Goal: Transaction & Acquisition: Book appointment/travel/reservation

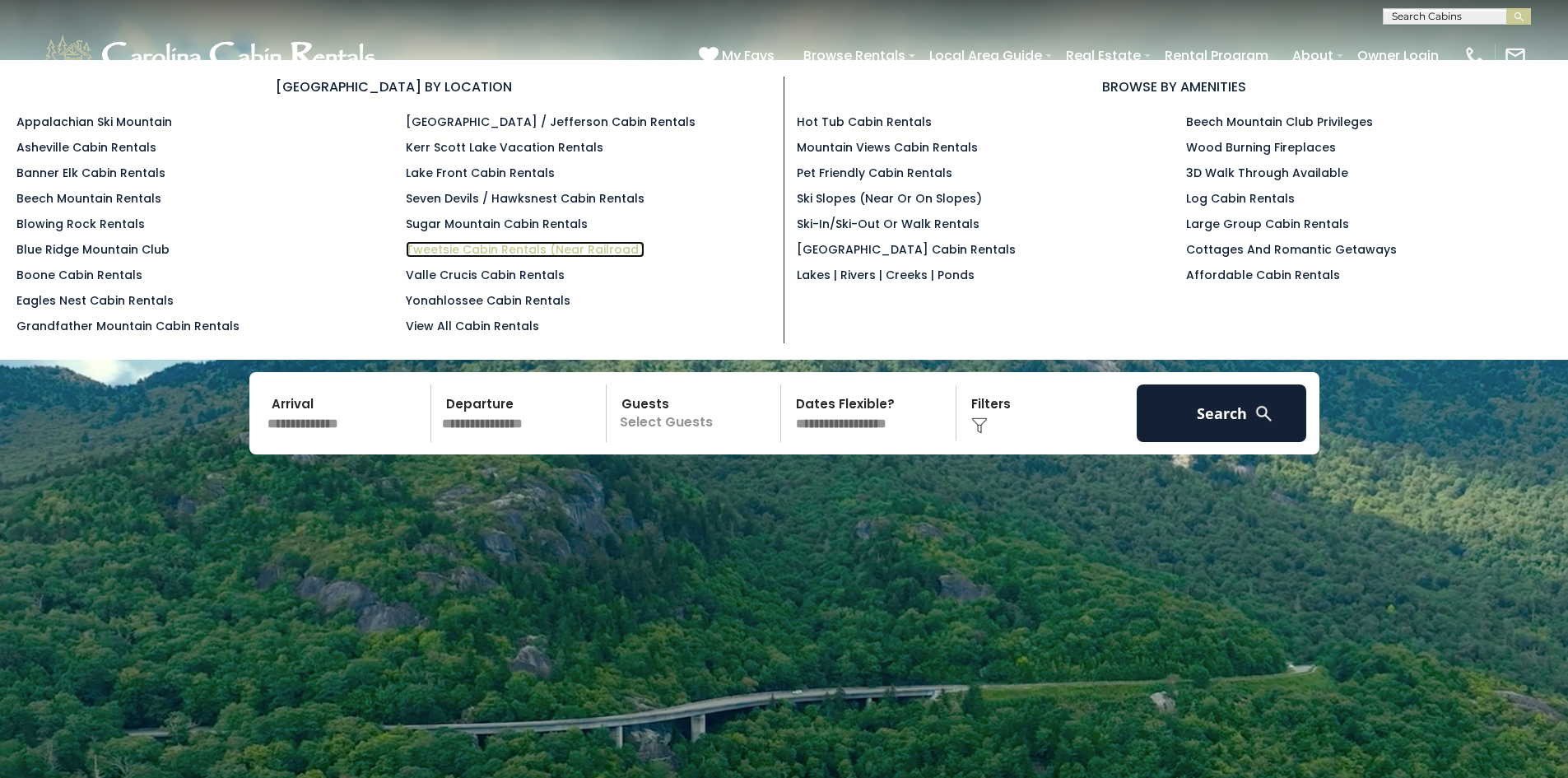
click at [470, 244] on link "Tweetsie Cabin Rentals (Near Railroad)" at bounding box center [525, 249] width 239 height 16
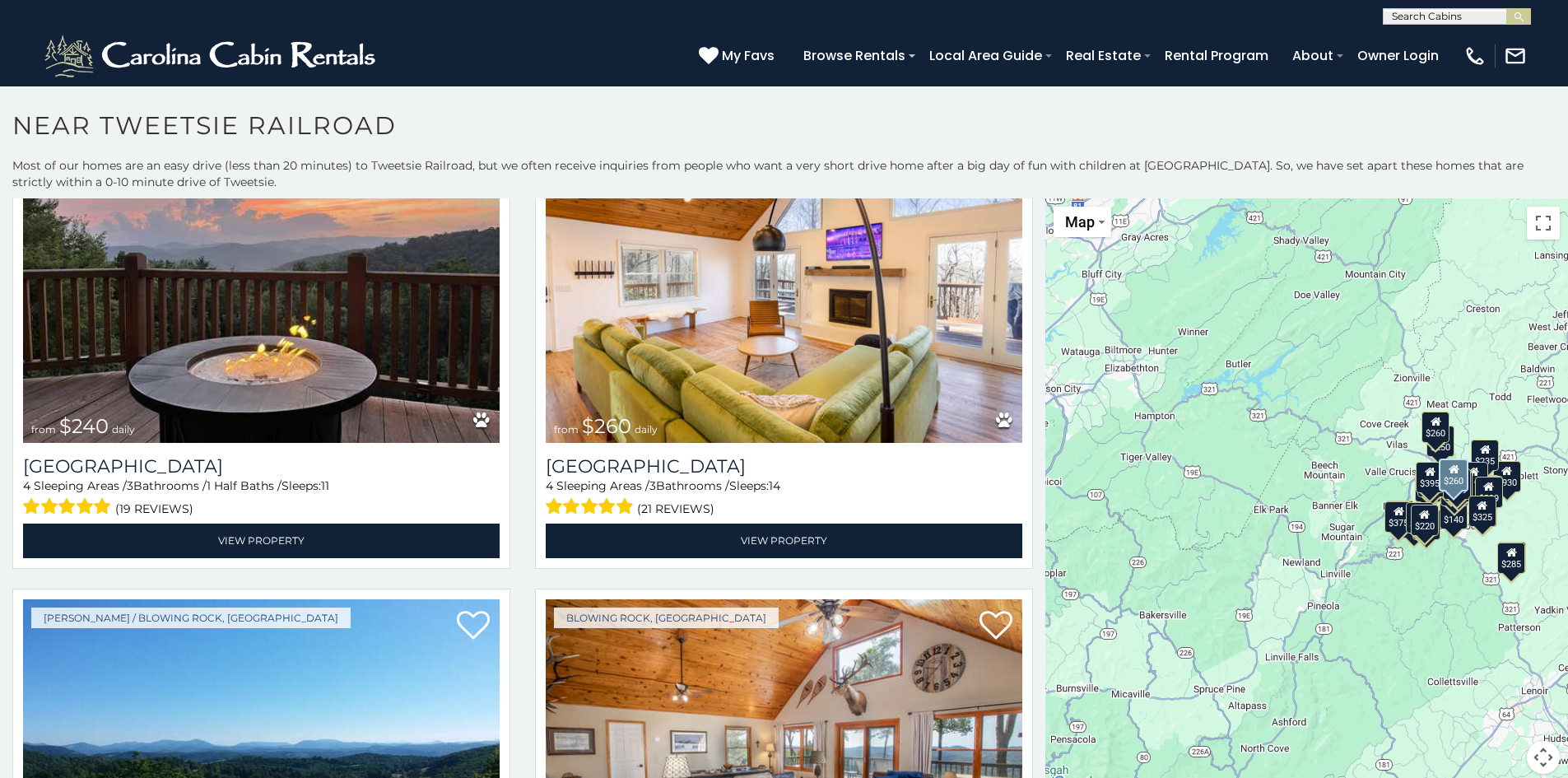
scroll to position [6008, 0]
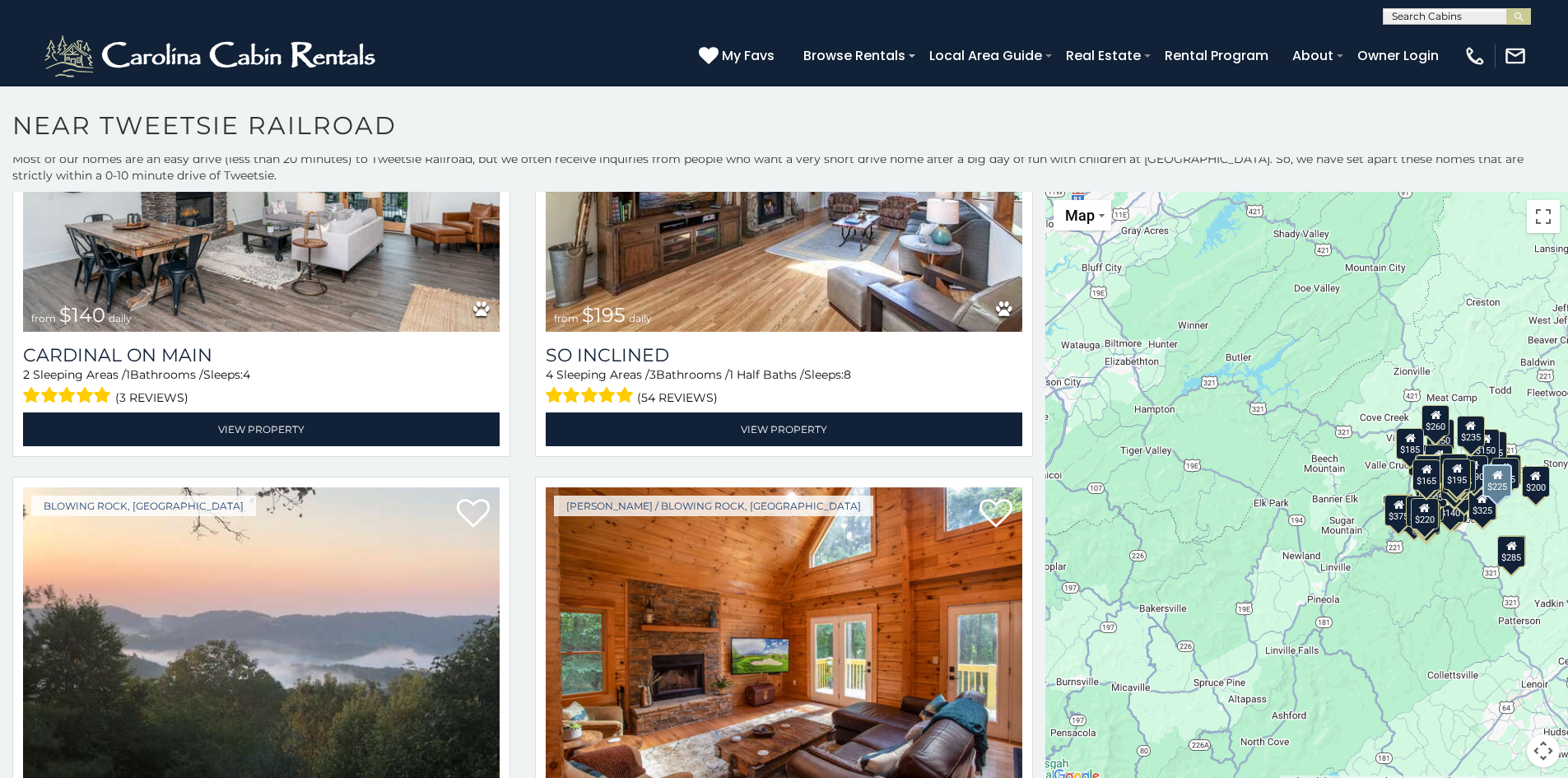
scroll to position [10283, 0]
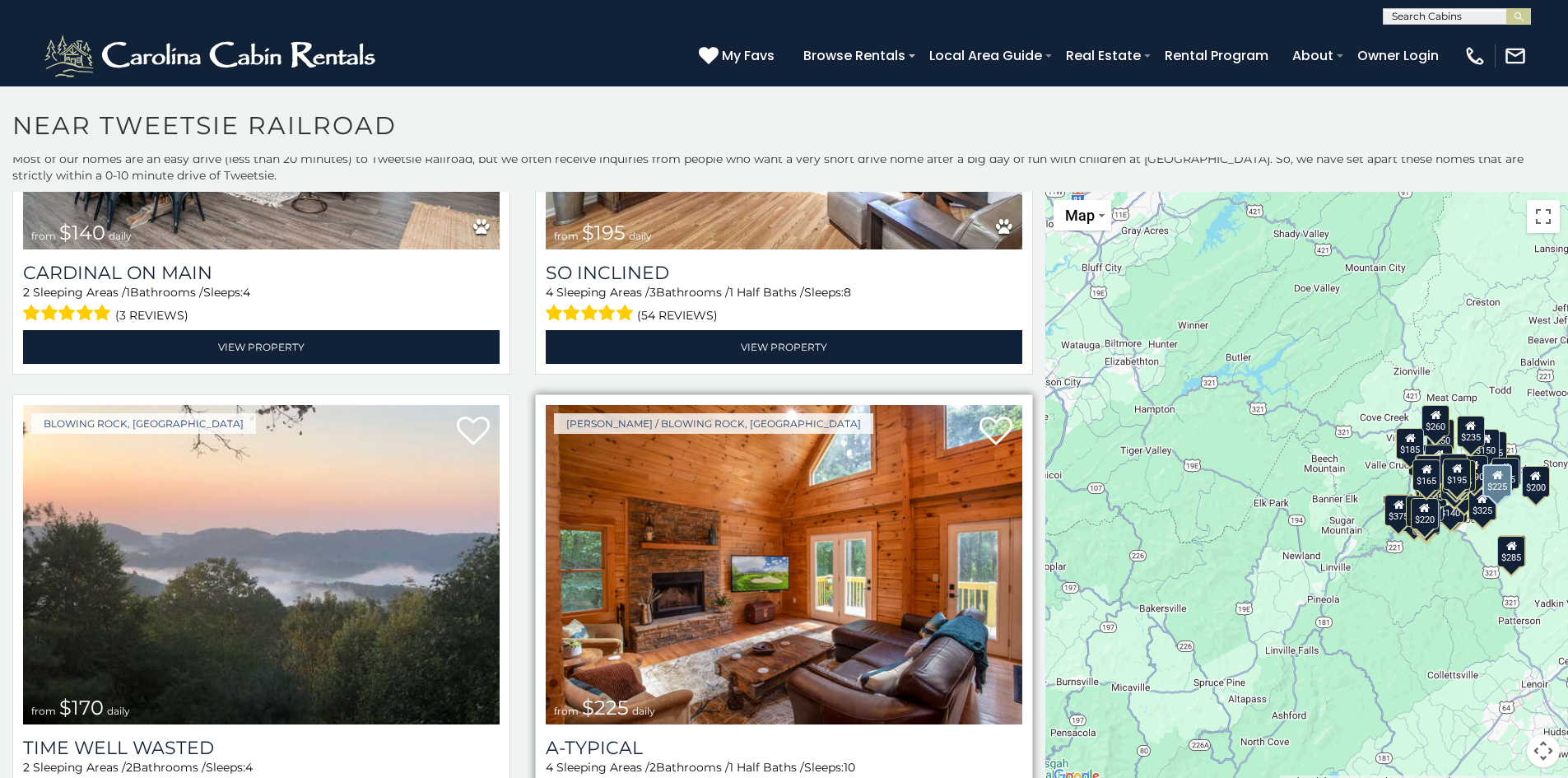
click at [829, 423] on img at bounding box center [784, 564] width 476 height 319
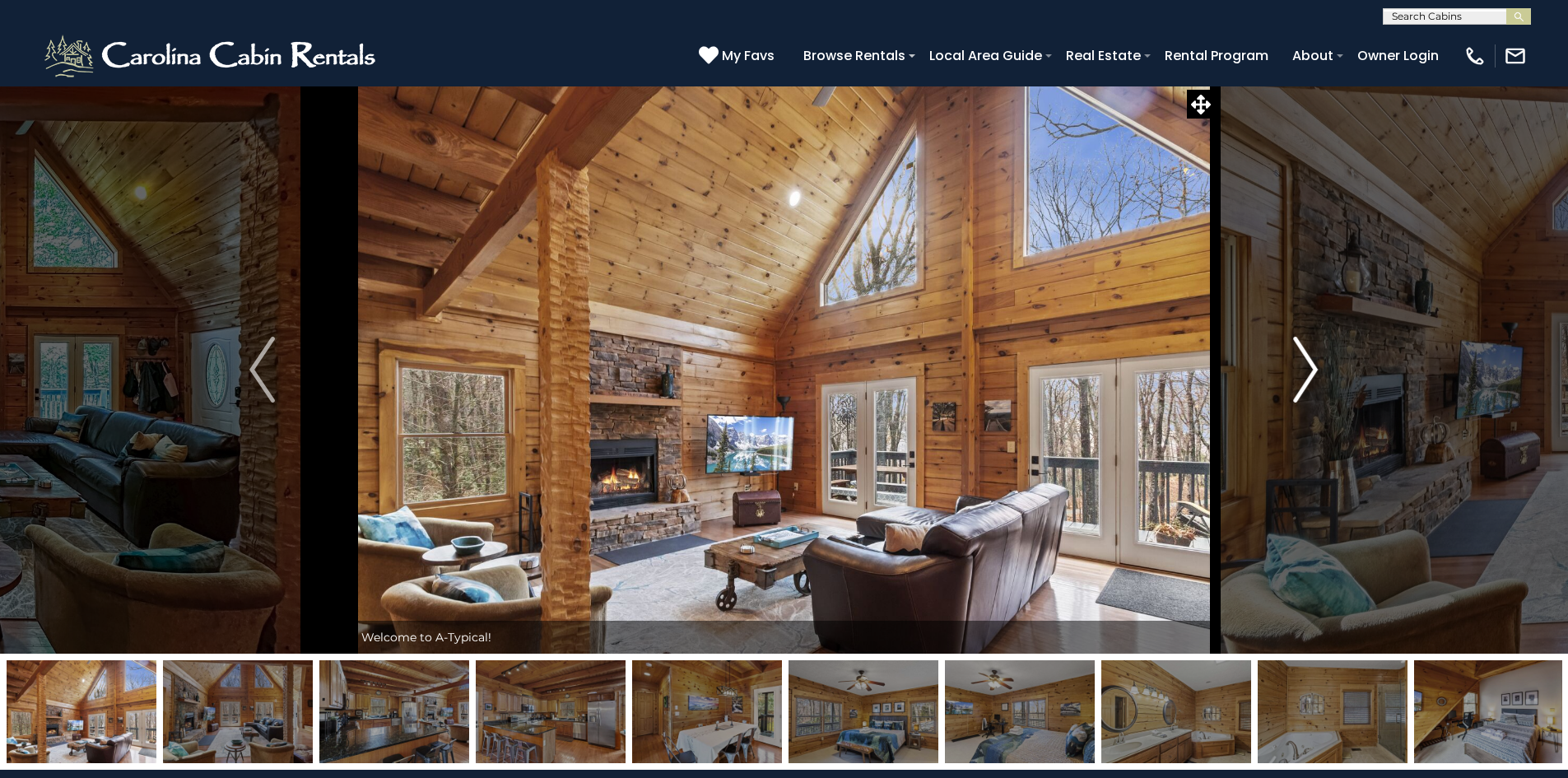
click at [1308, 368] on img "Next" at bounding box center [1305, 370] width 25 height 66
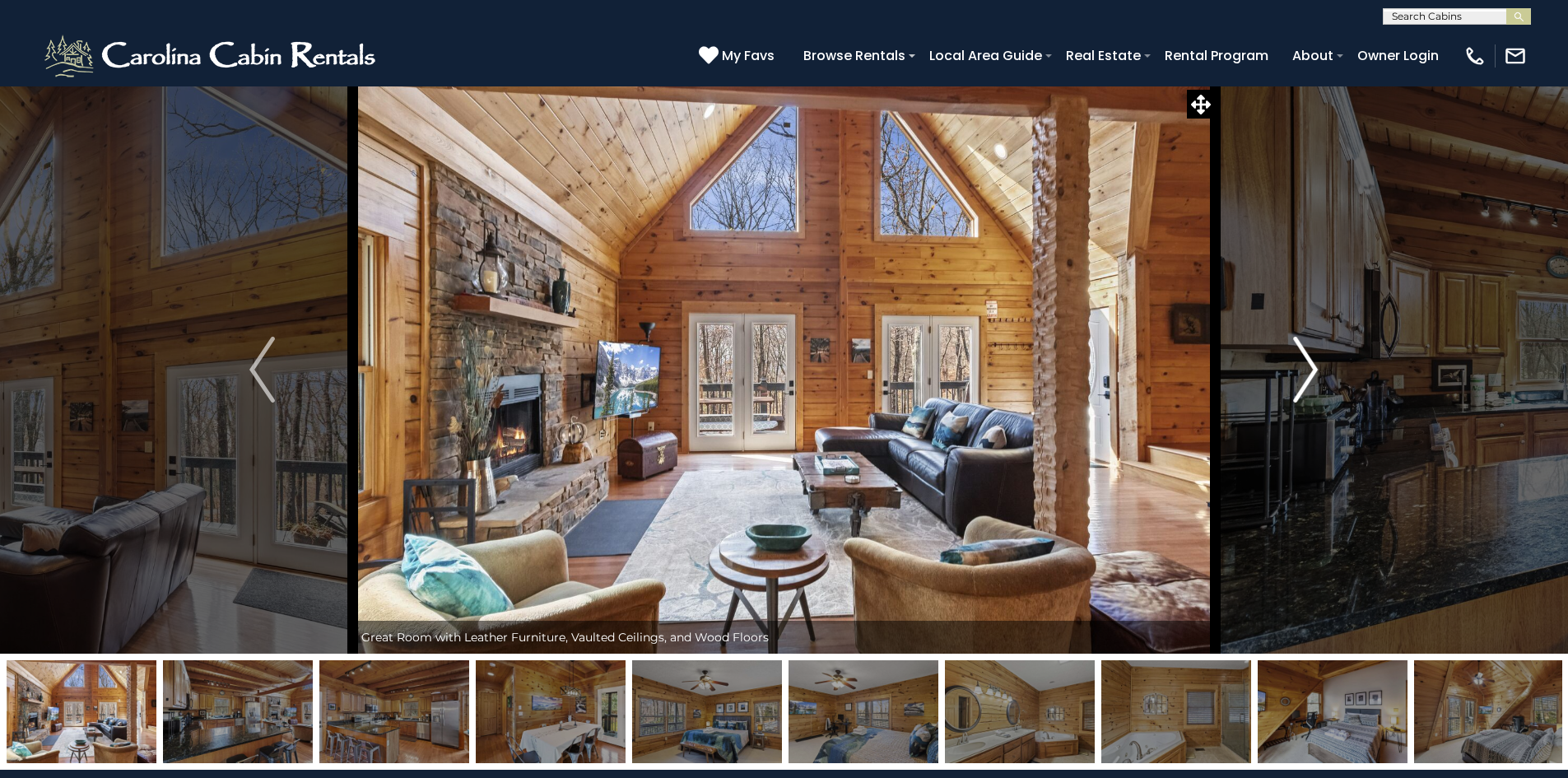
click at [1308, 368] on img "Next" at bounding box center [1305, 370] width 25 height 66
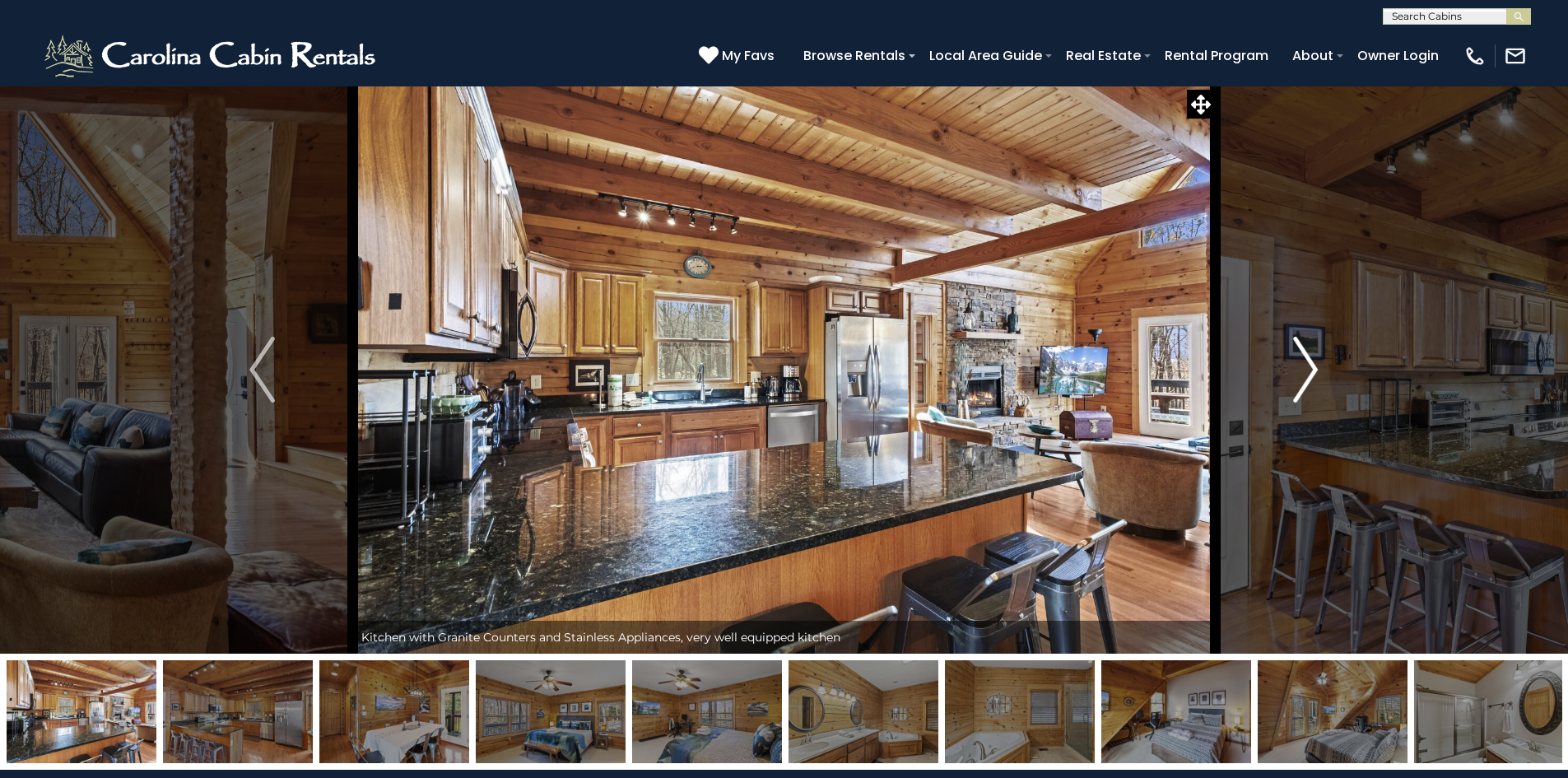
click at [1308, 368] on img "Next" at bounding box center [1305, 370] width 25 height 66
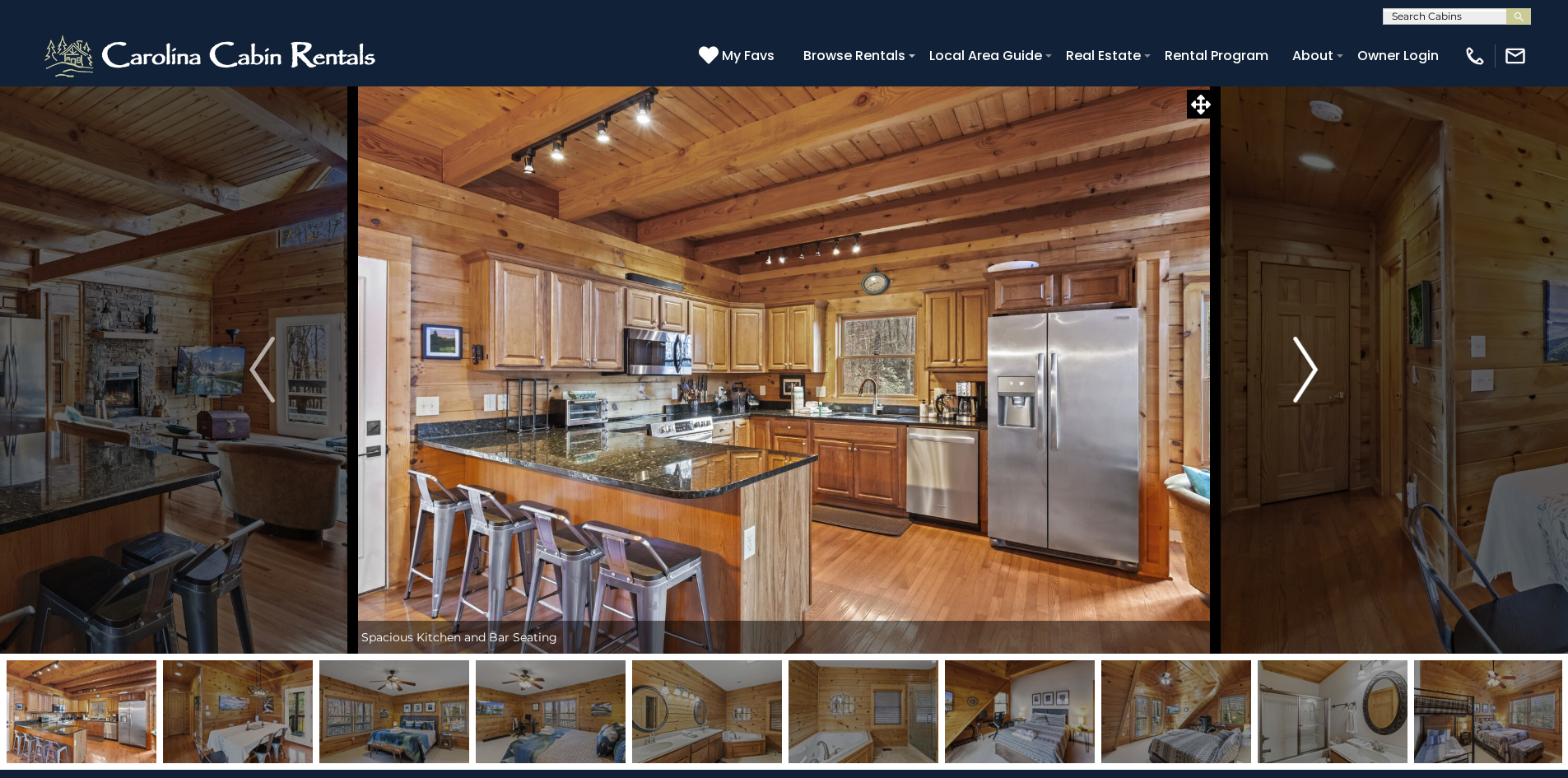
click at [1308, 368] on img "Next" at bounding box center [1305, 370] width 25 height 66
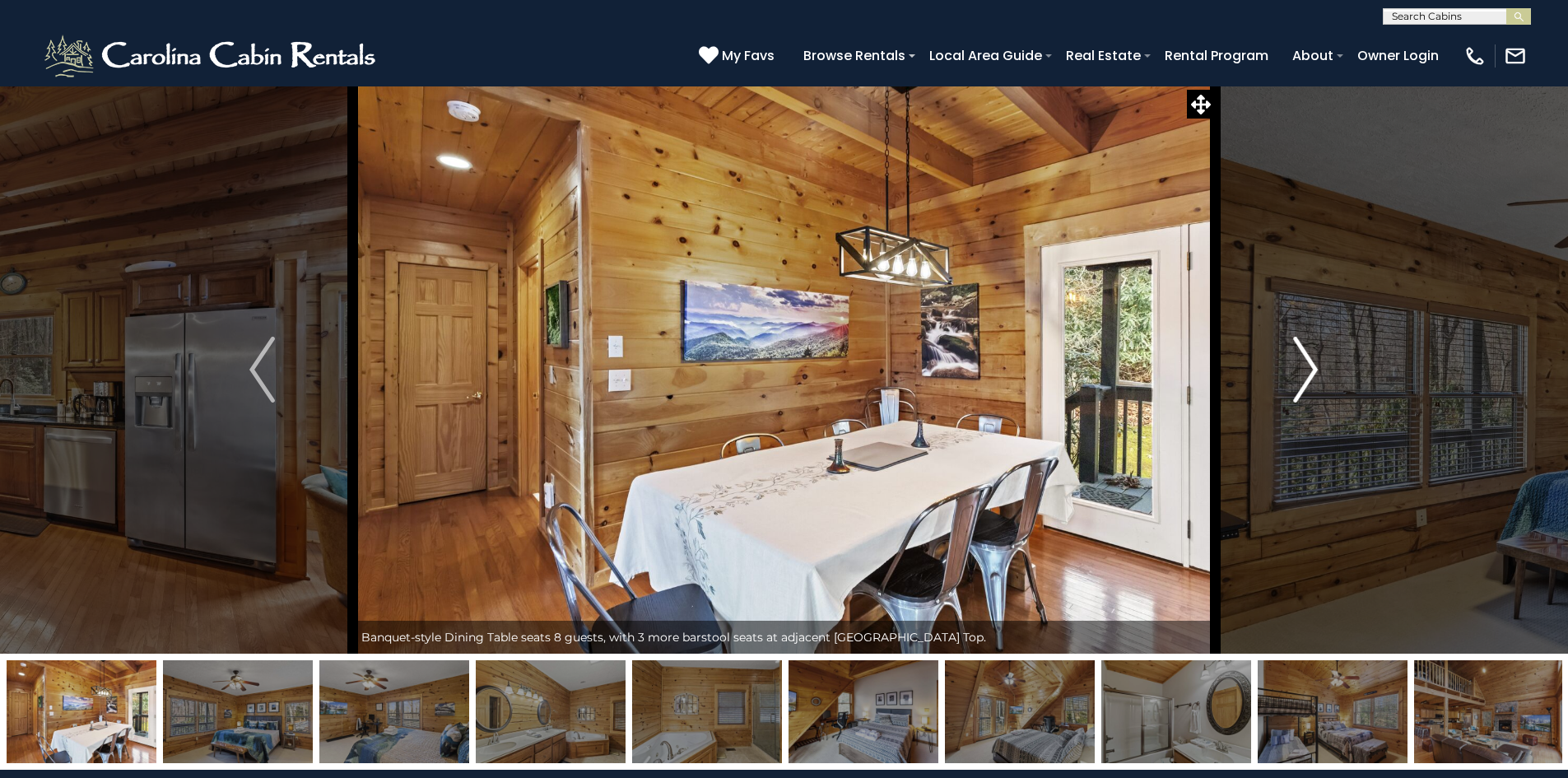
click at [1308, 368] on img "Next" at bounding box center [1305, 370] width 25 height 66
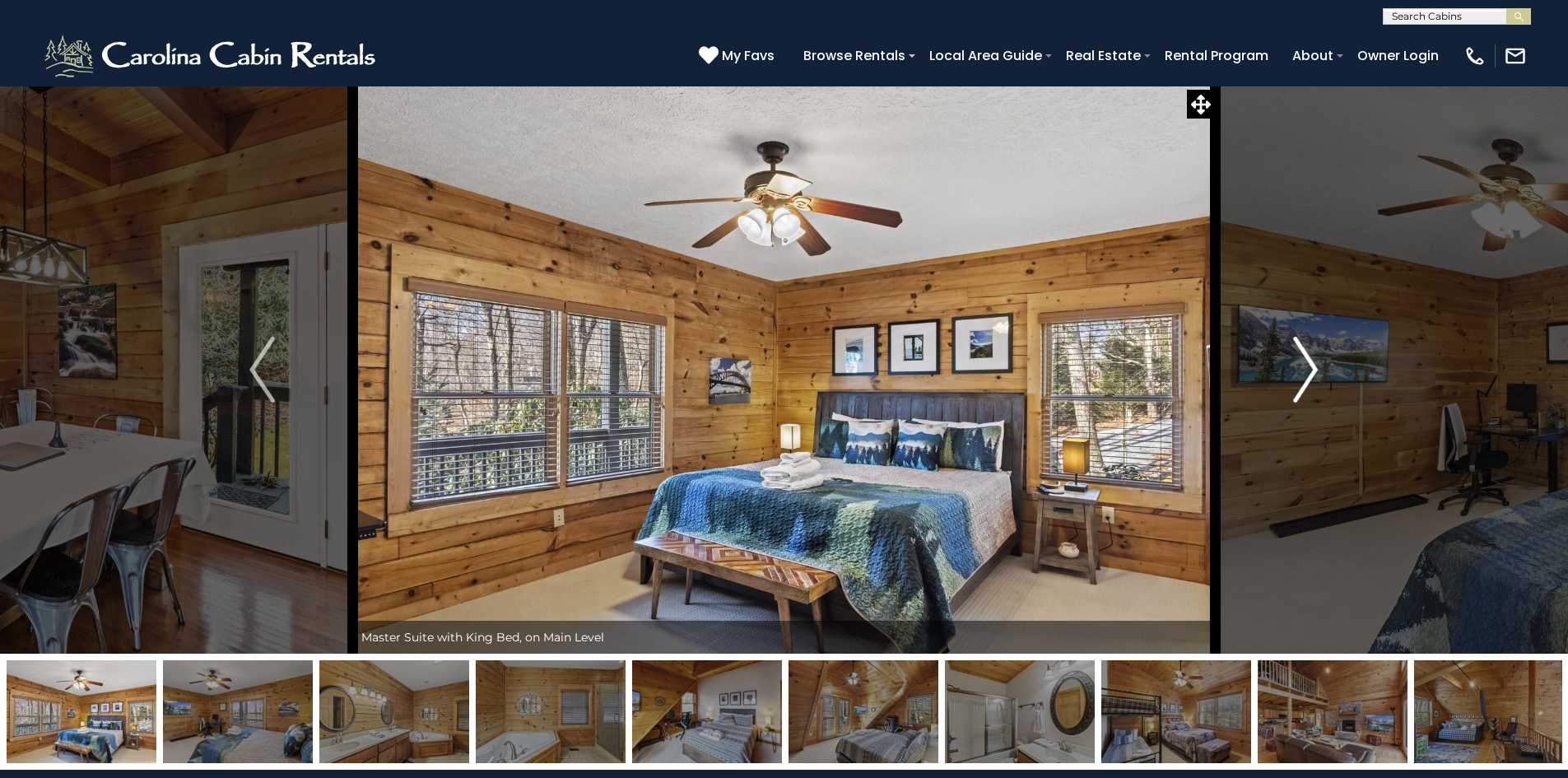
click at [1308, 368] on img "Next" at bounding box center [1305, 370] width 25 height 66
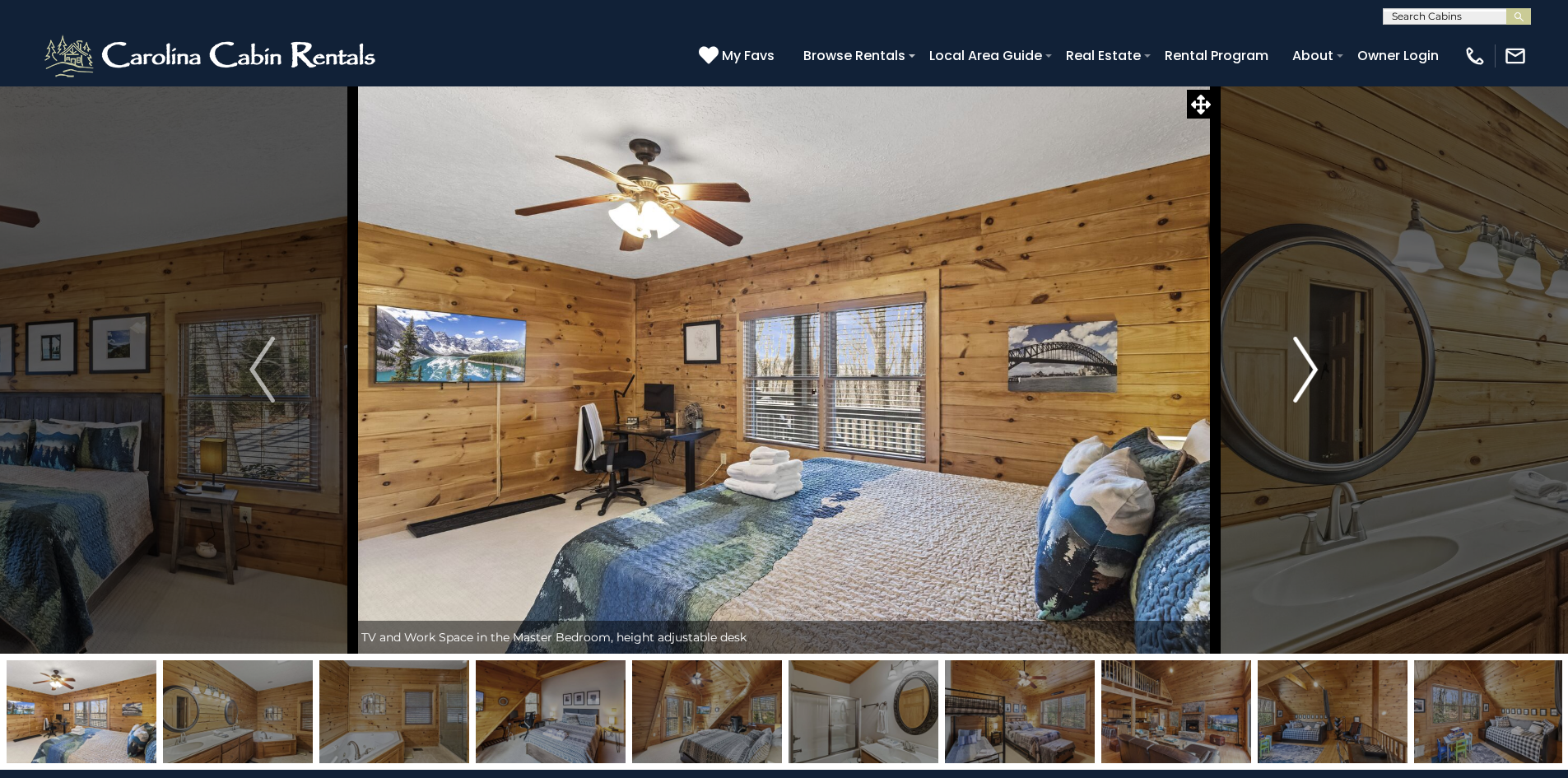
click at [1308, 368] on img "Next" at bounding box center [1305, 370] width 25 height 66
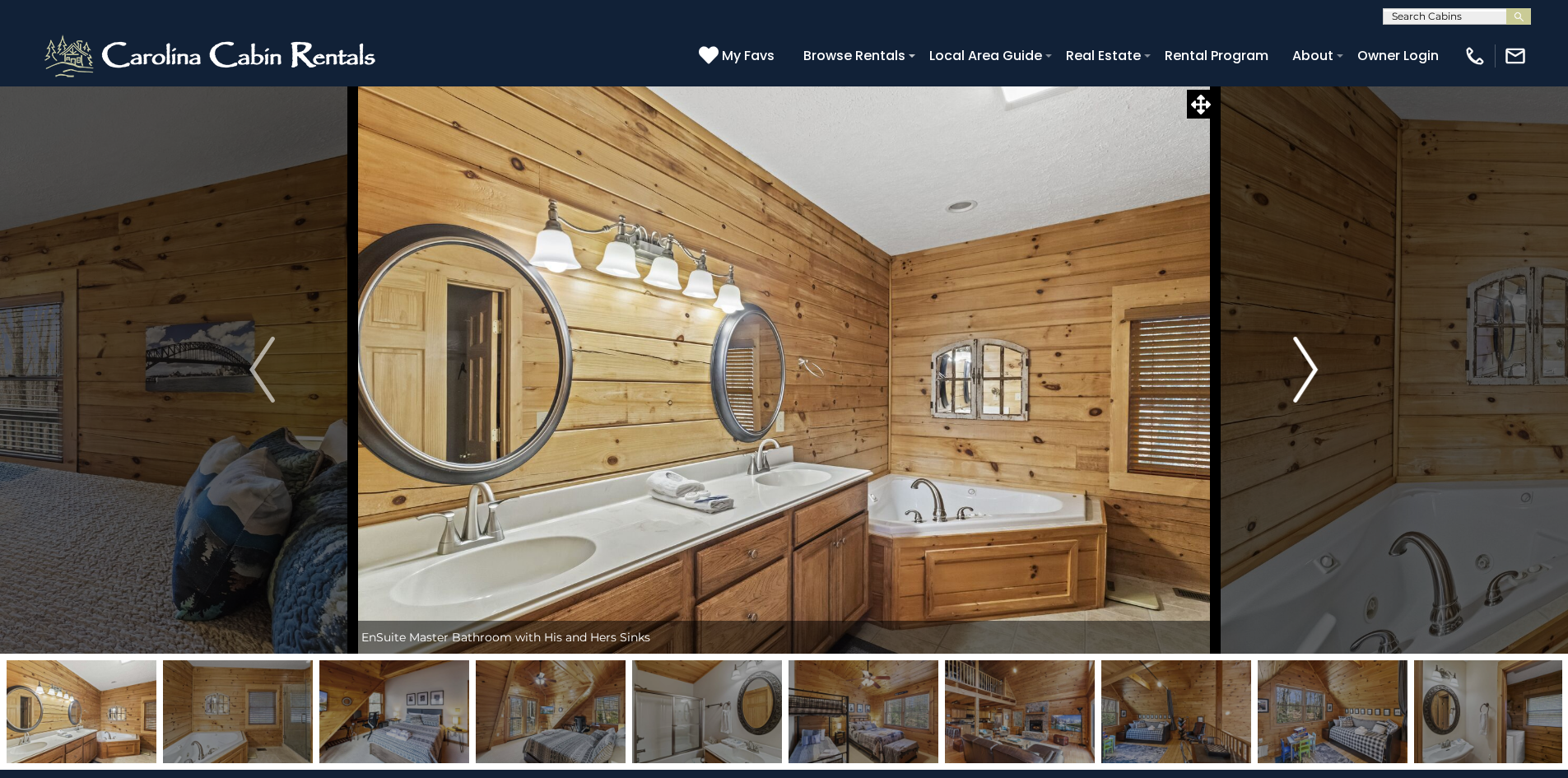
click at [1308, 368] on img "Next" at bounding box center [1305, 370] width 25 height 66
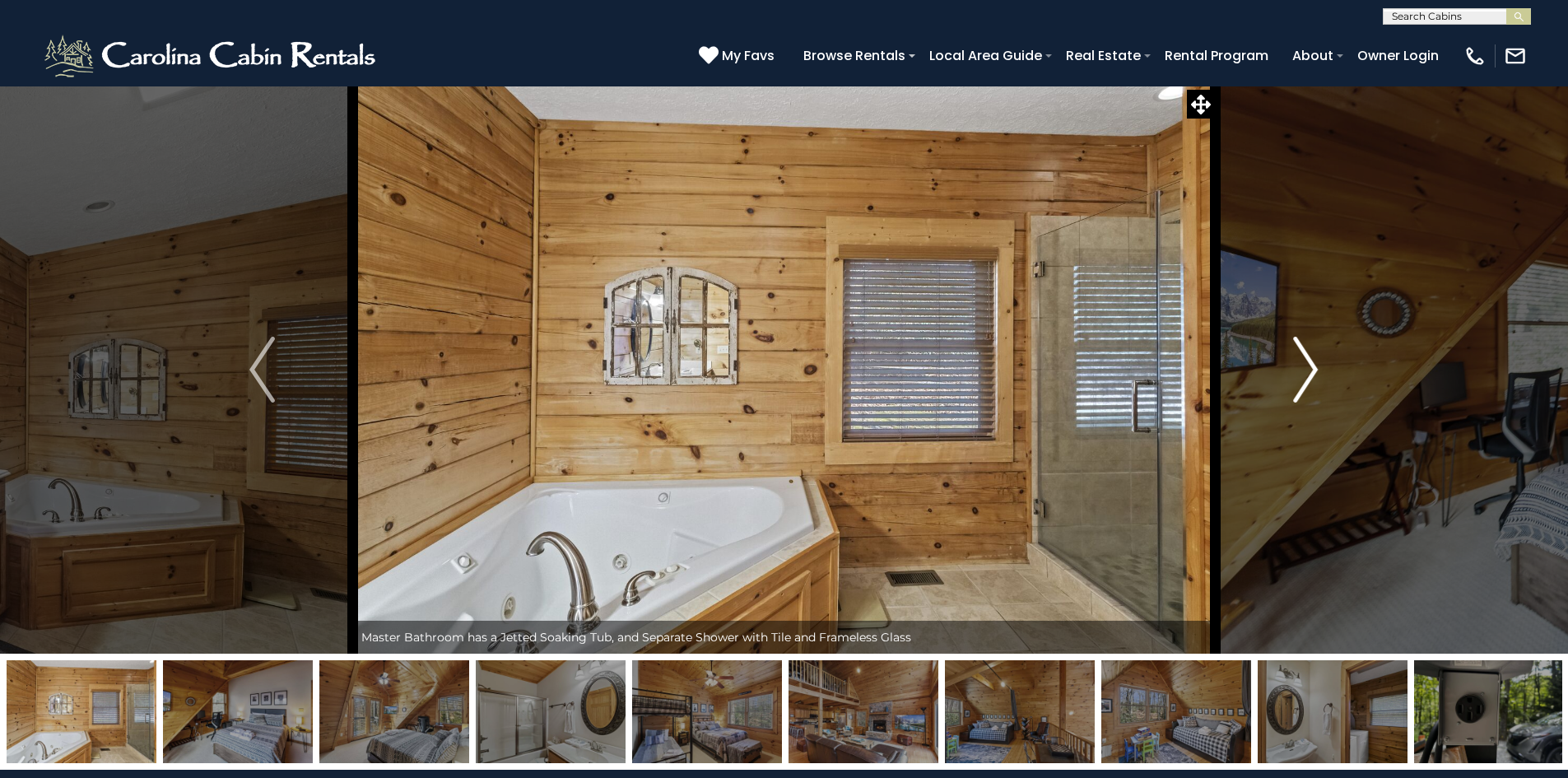
click at [1308, 368] on img "Next" at bounding box center [1305, 370] width 25 height 66
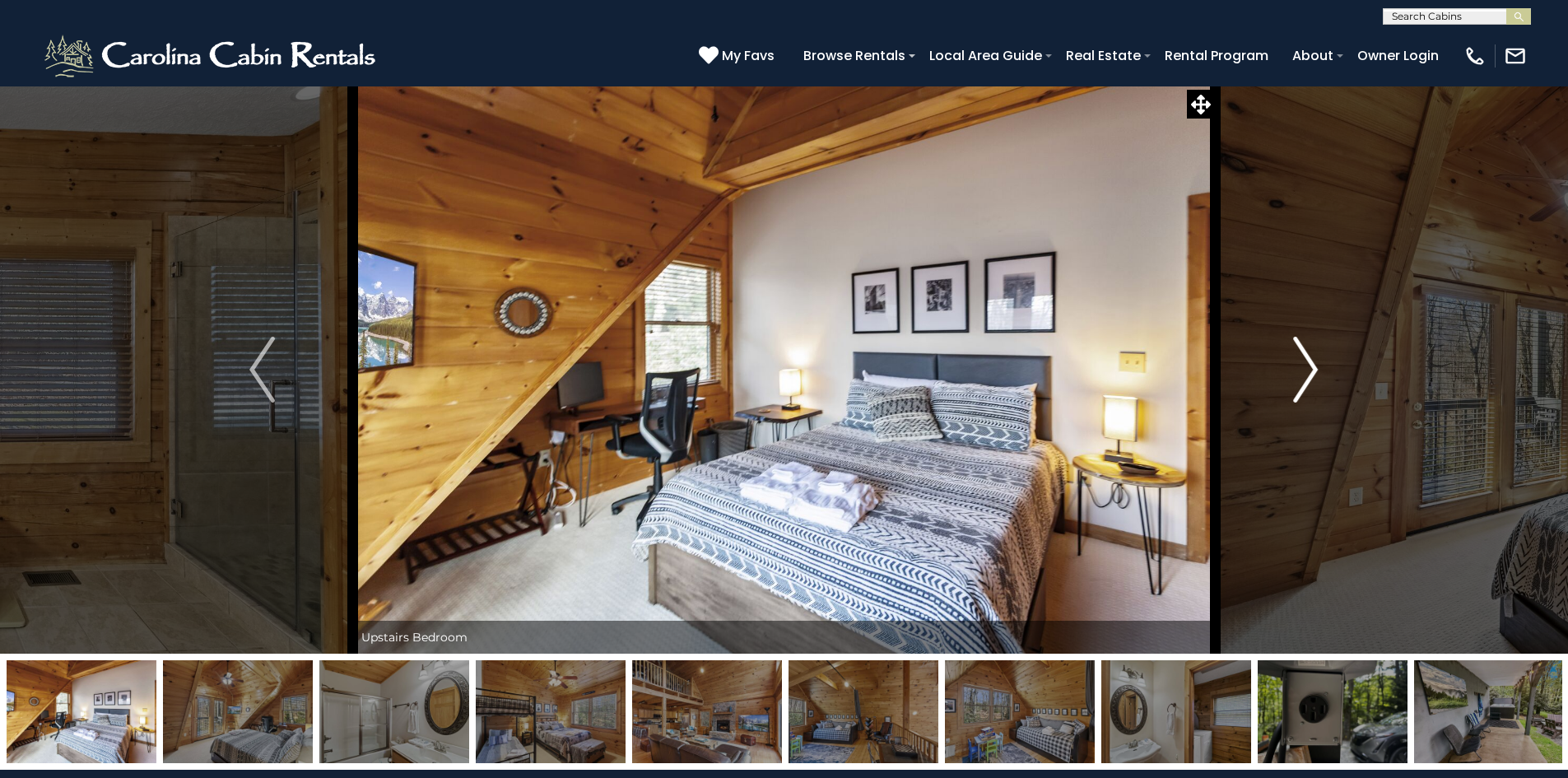
click at [1308, 368] on img "Next" at bounding box center [1305, 370] width 25 height 66
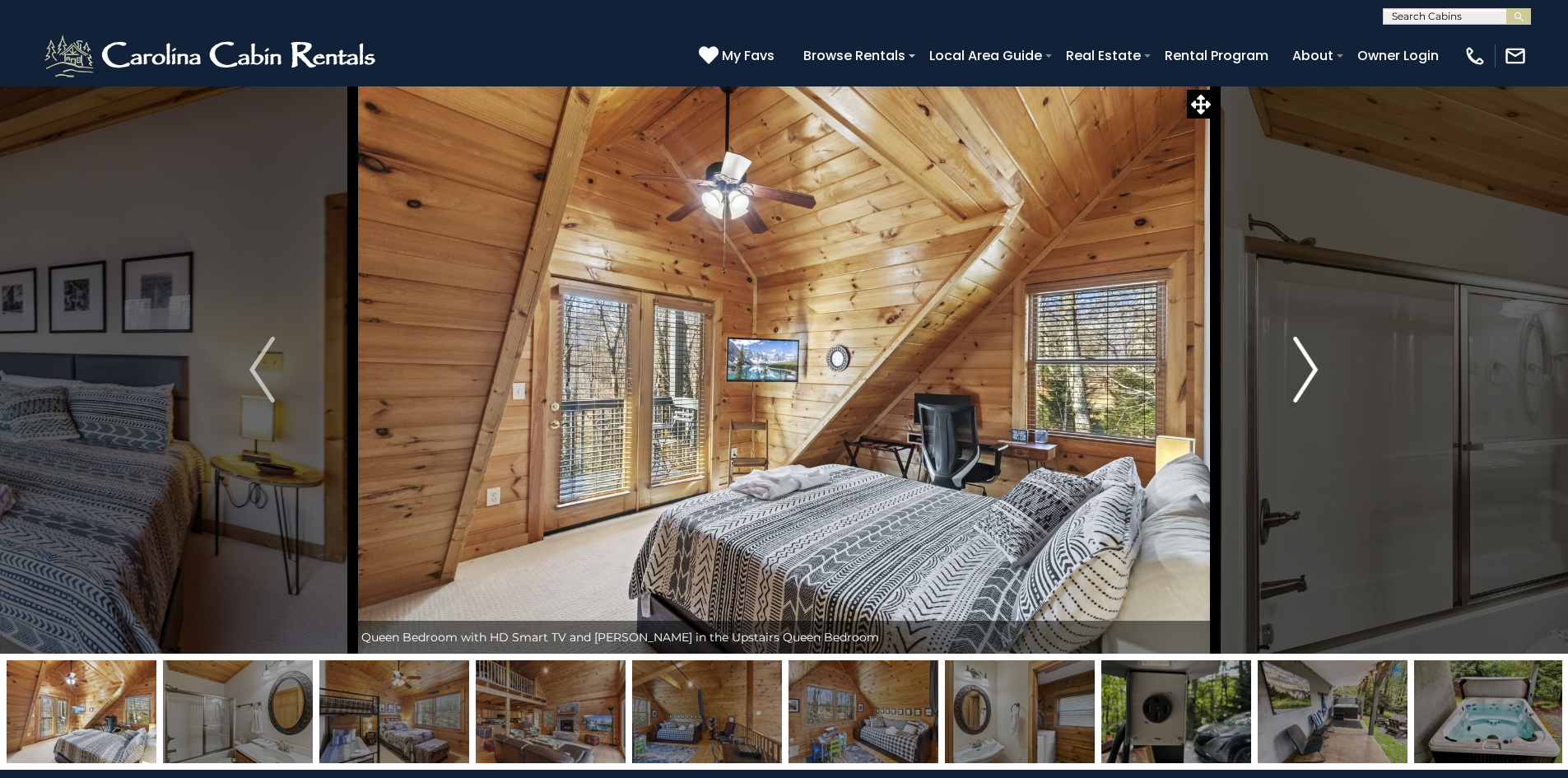
click at [1308, 368] on img "Next" at bounding box center [1305, 370] width 25 height 66
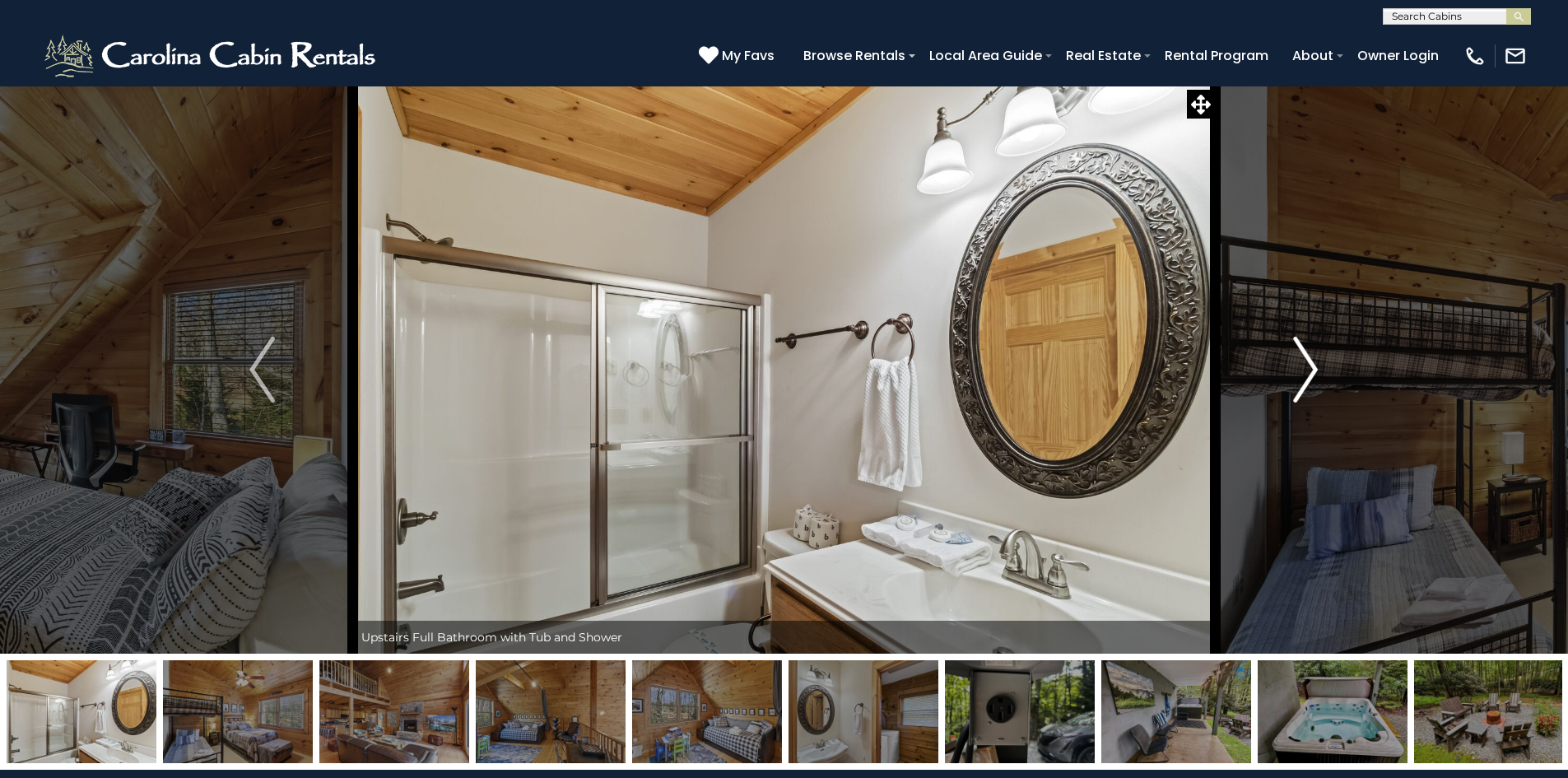
click at [1308, 368] on img "Next" at bounding box center [1305, 370] width 25 height 66
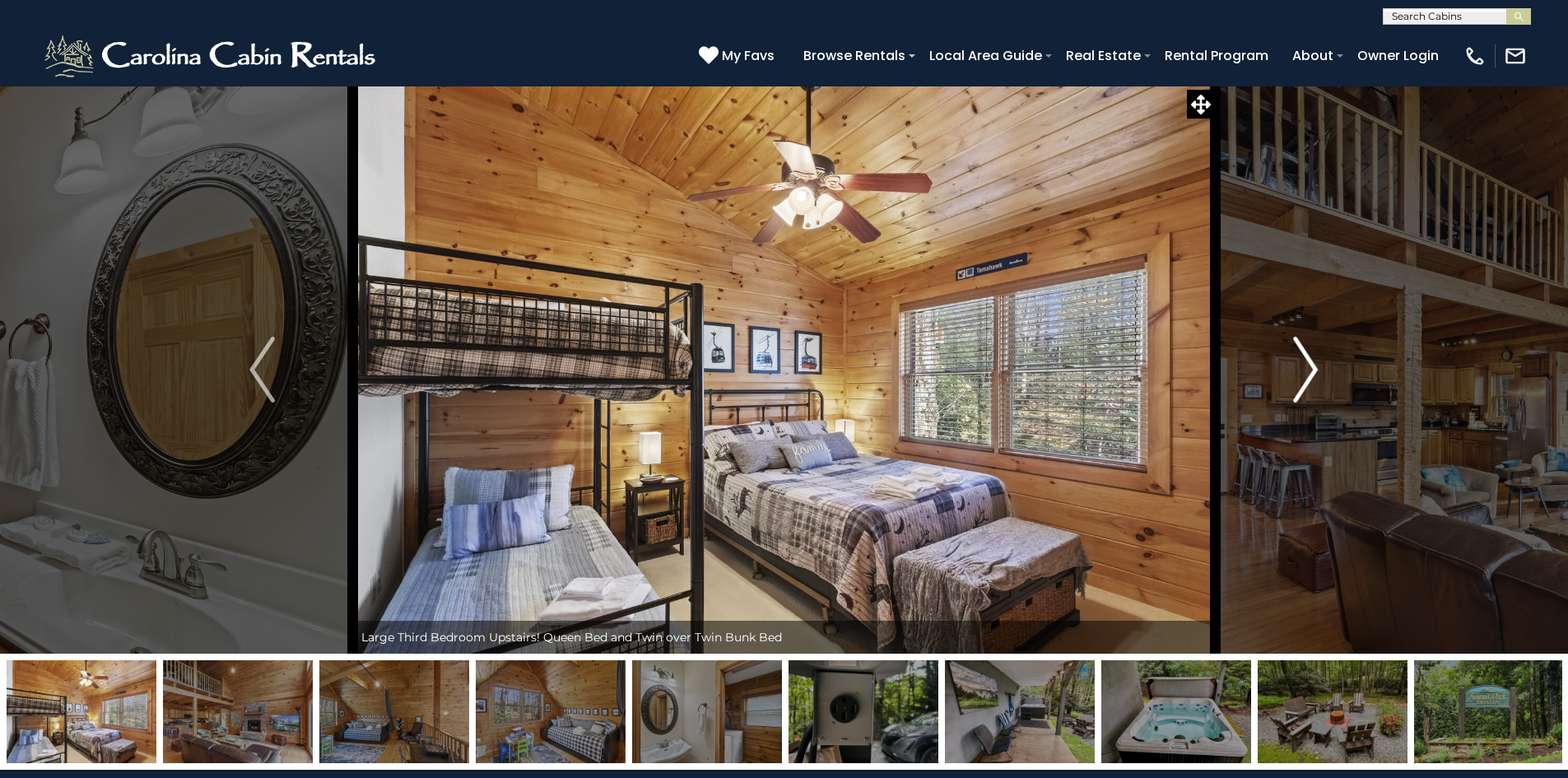
click at [1308, 368] on img "Next" at bounding box center [1305, 370] width 25 height 66
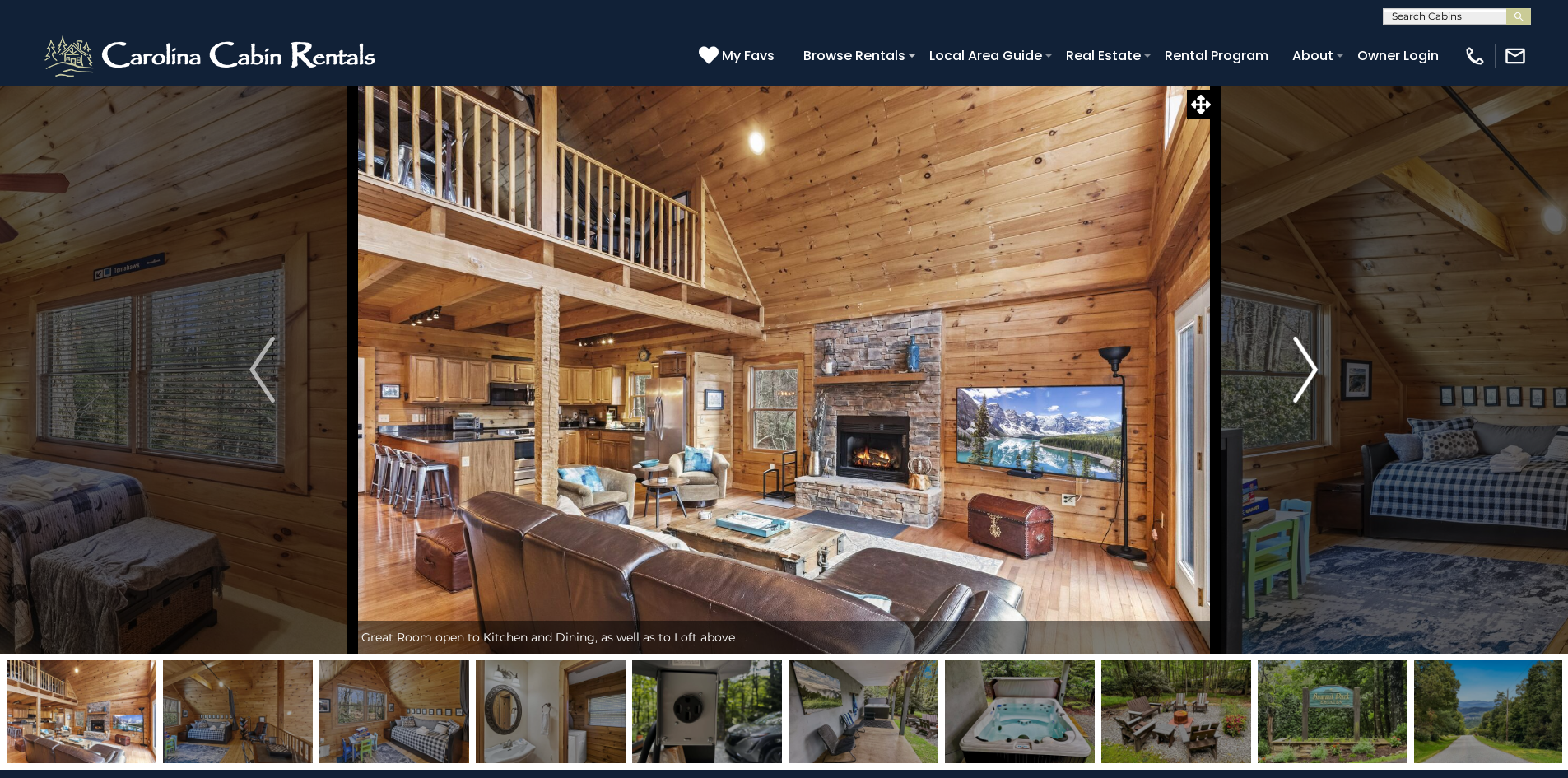
click at [1308, 368] on img "Next" at bounding box center [1305, 370] width 25 height 66
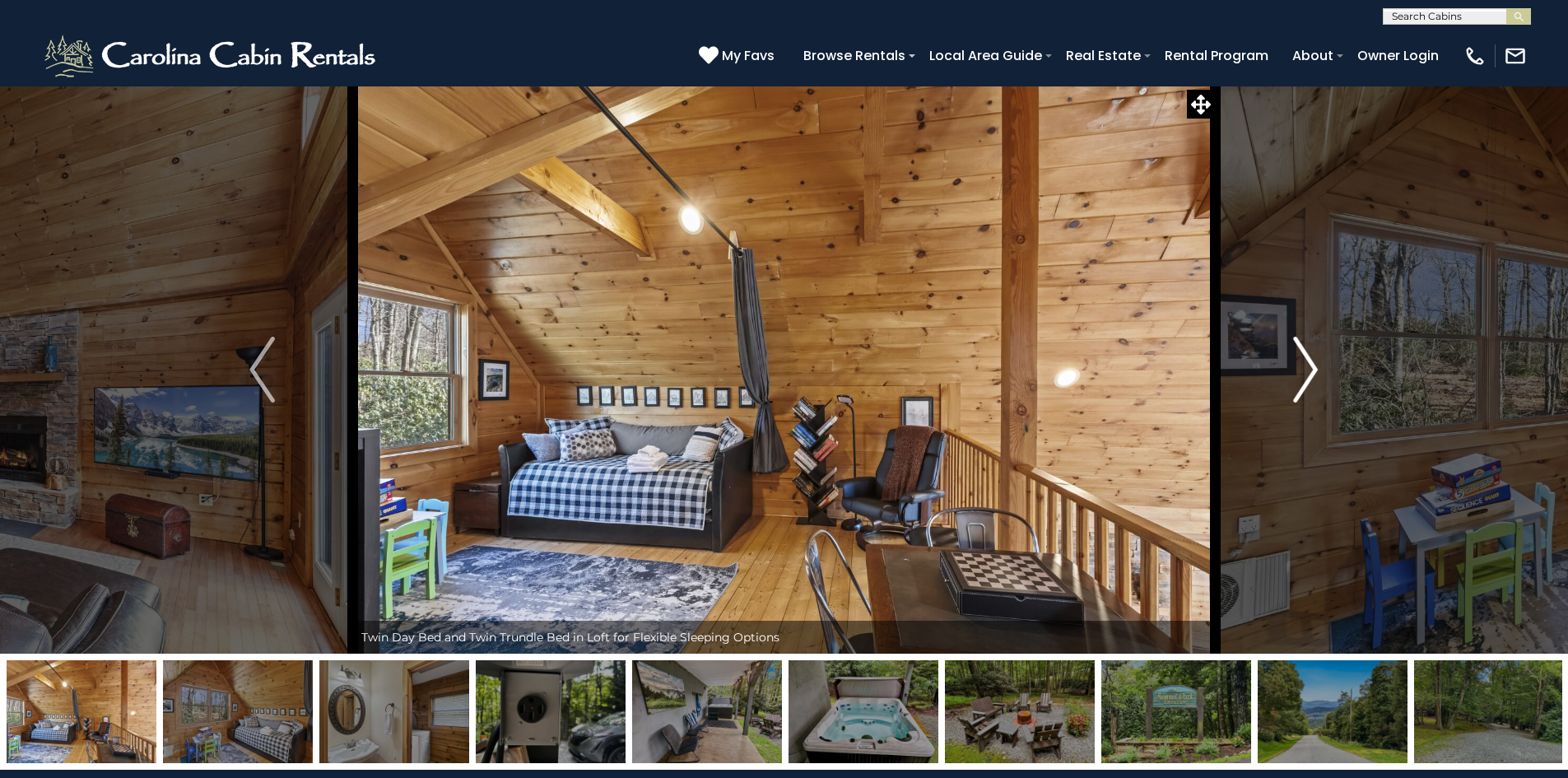
click at [1308, 368] on img "Next" at bounding box center [1305, 370] width 25 height 66
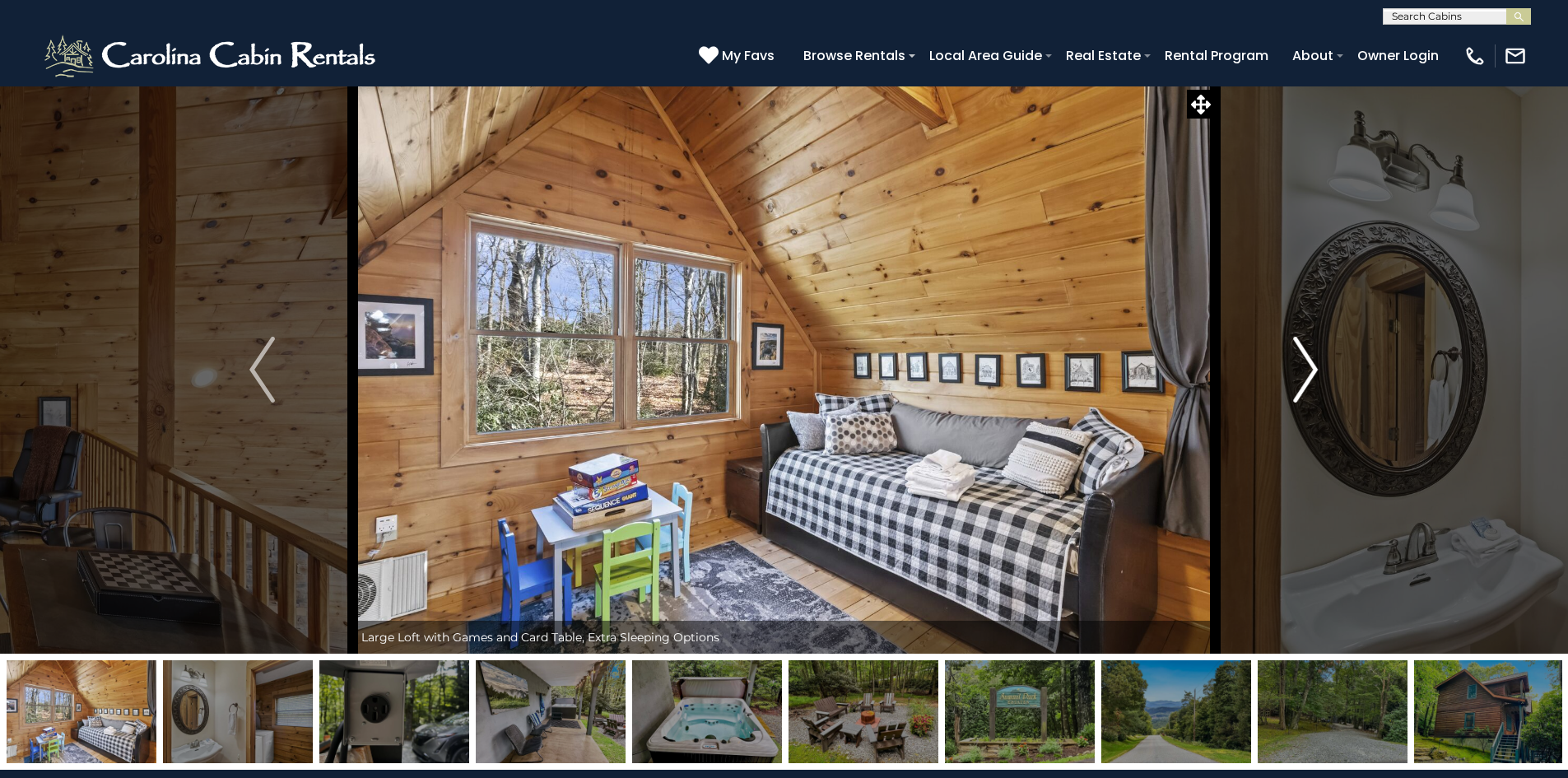
click at [1308, 368] on img "Next" at bounding box center [1305, 370] width 25 height 66
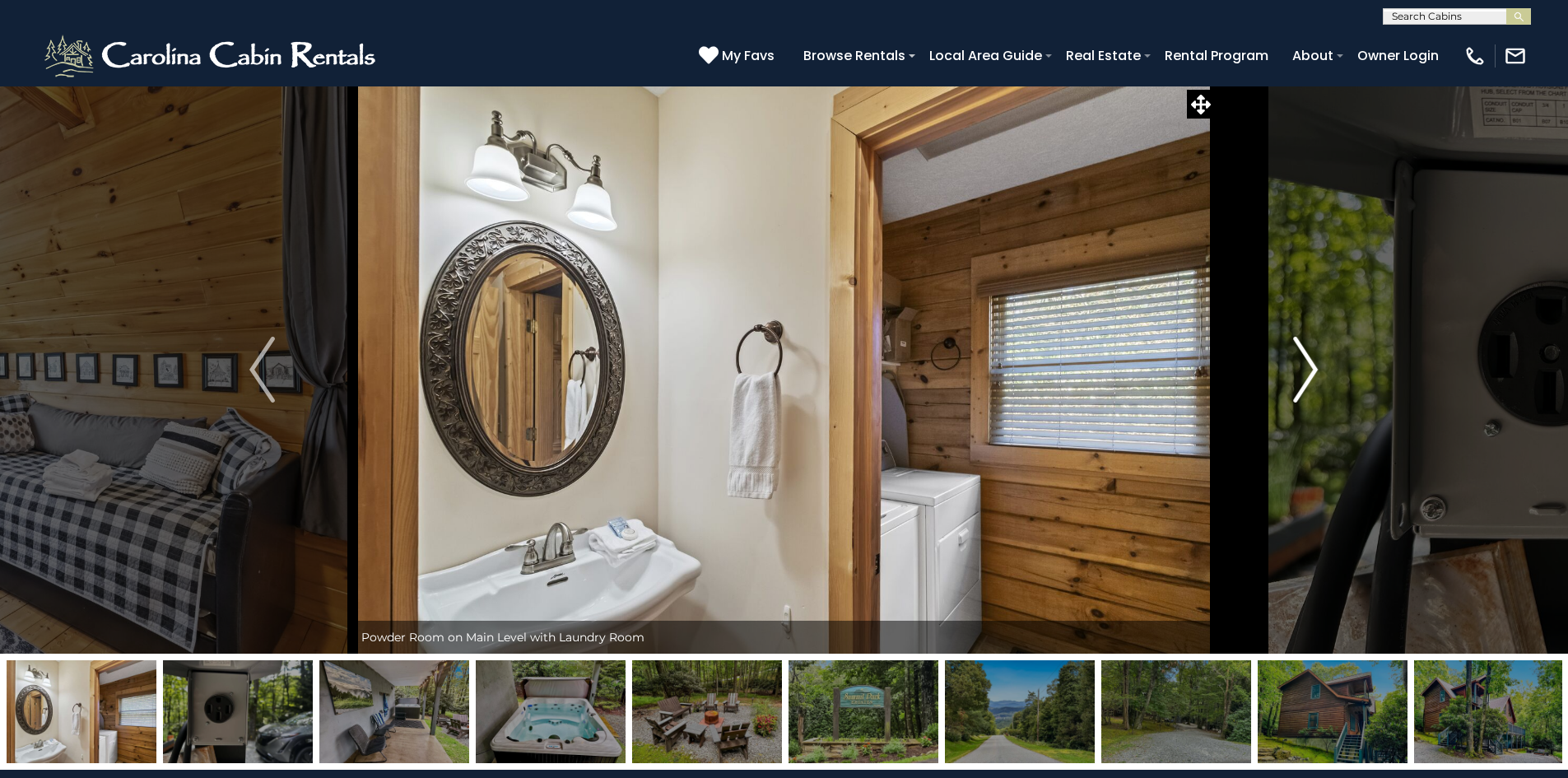
click at [1308, 368] on img "Next" at bounding box center [1305, 370] width 25 height 66
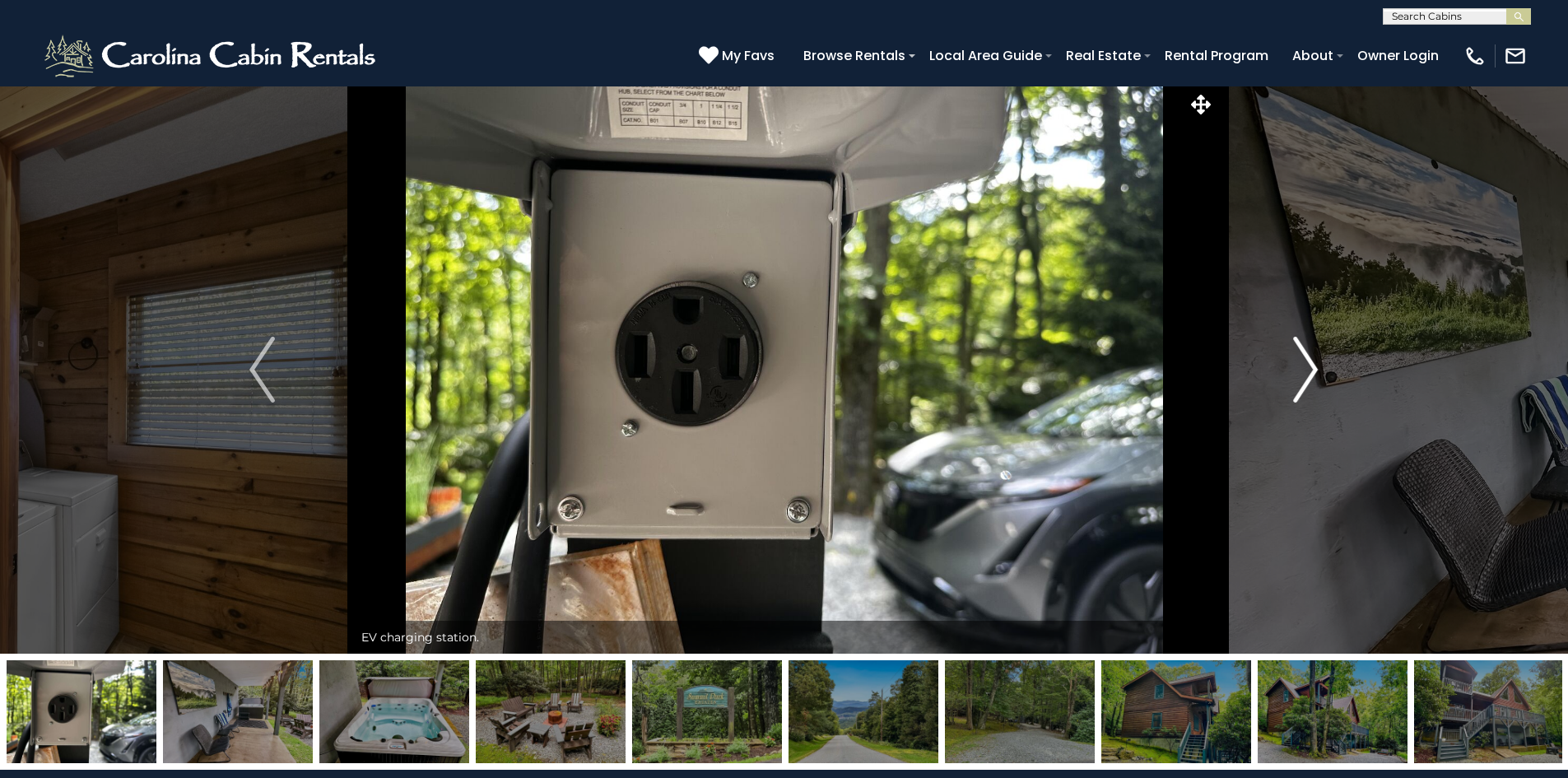
click at [1308, 368] on img "Next" at bounding box center [1305, 370] width 25 height 66
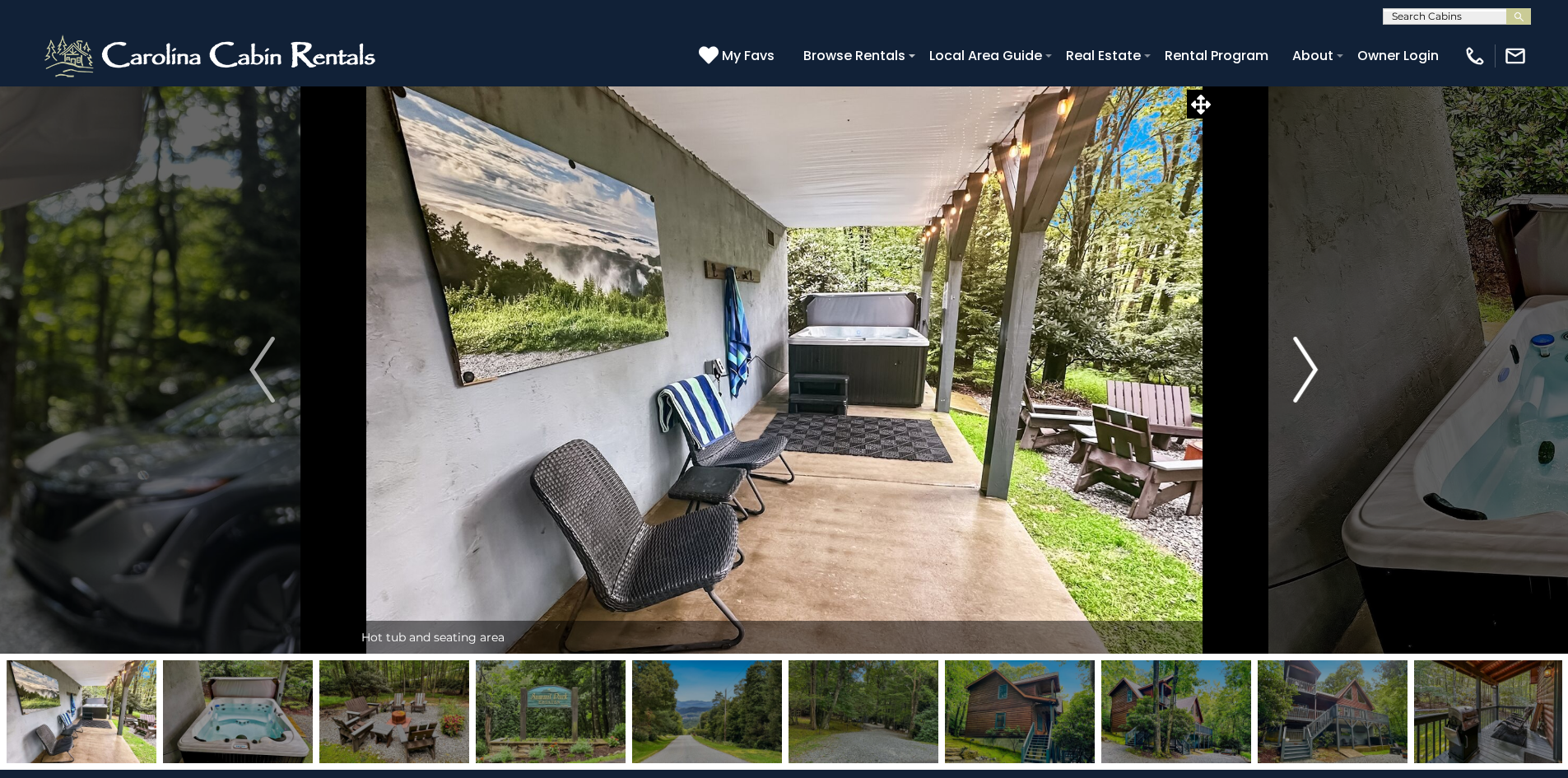
click at [1308, 368] on img "Next" at bounding box center [1305, 370] width 25 height 66
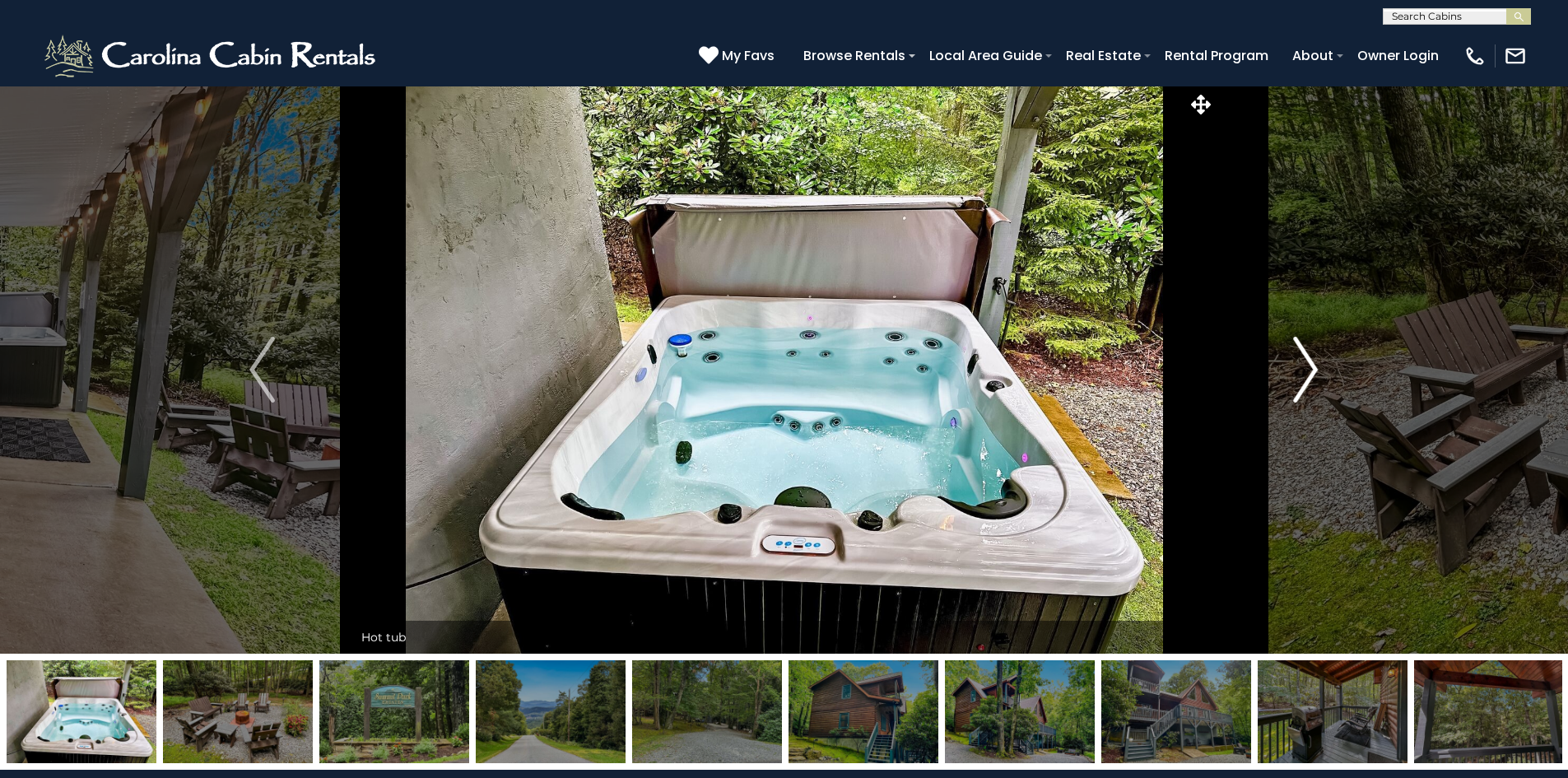
click at [1308, 368] on img "Next" at bounding box center [1305, 370] width 25 height 66
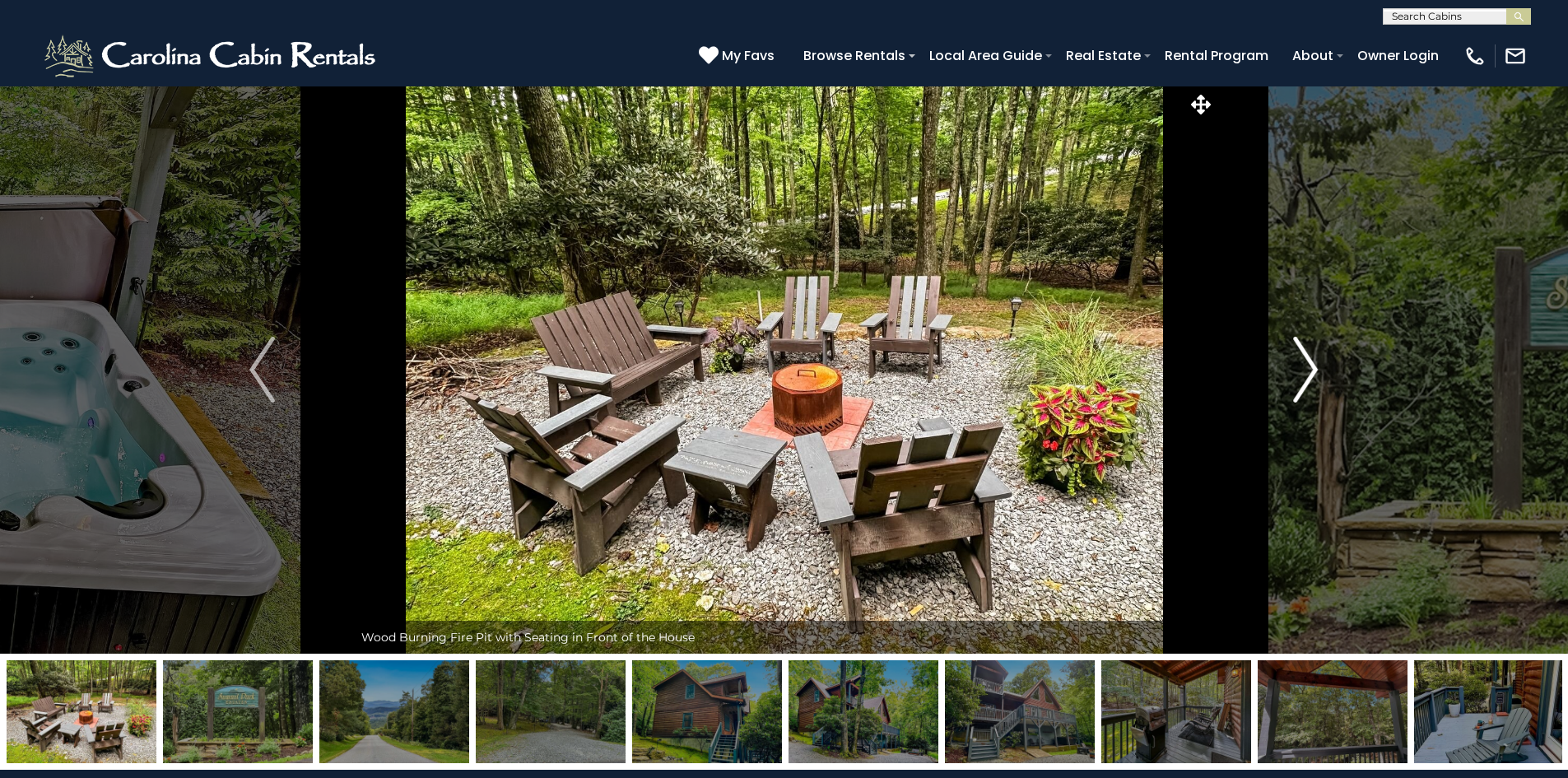
click at [1308, 368] on img "Next" at bounding box center [1305, 370] width 25 height 66
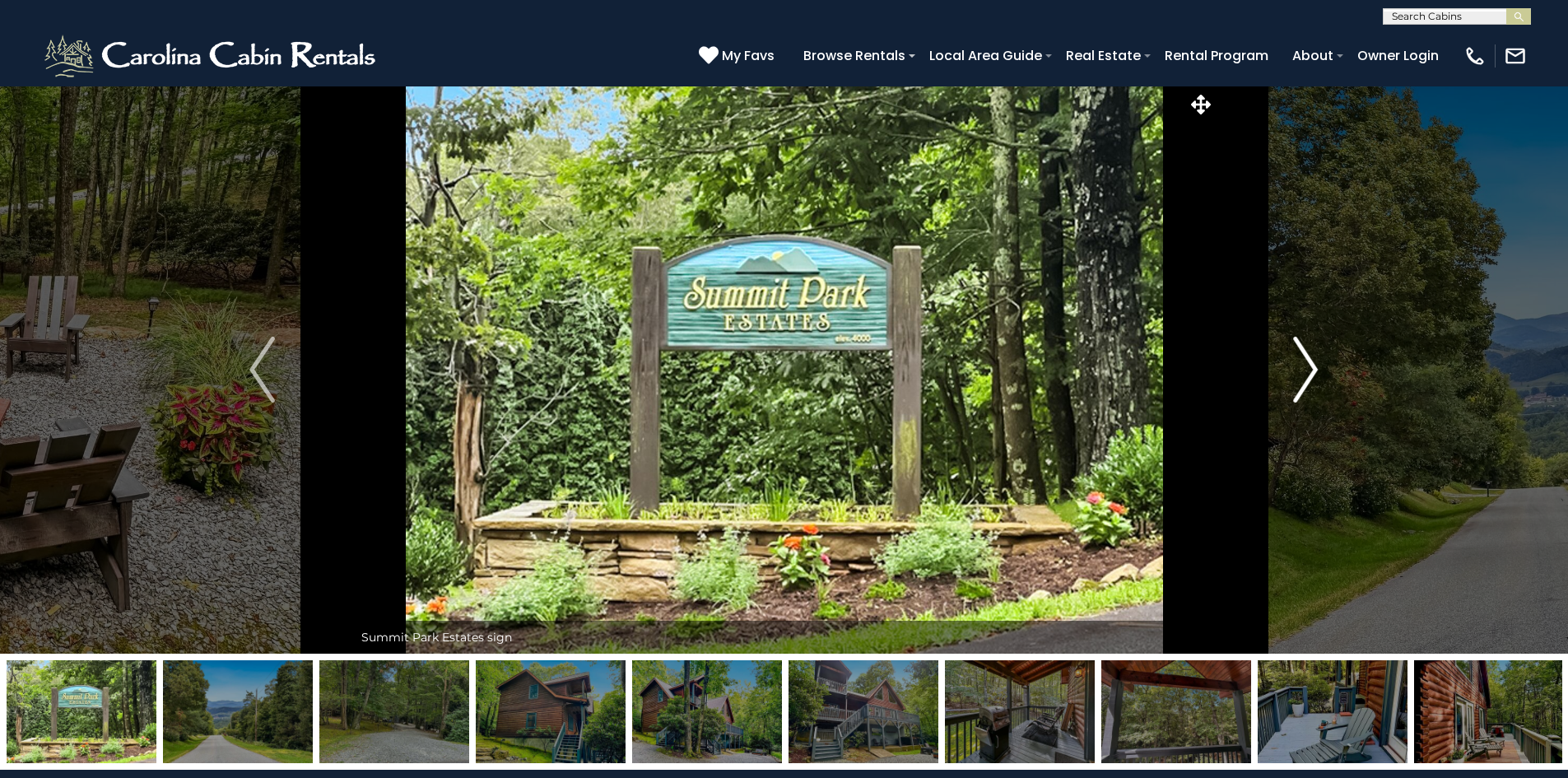
click at [1308, 368] on img "Next" at bounding box center [1305, 370] width 25 height 66
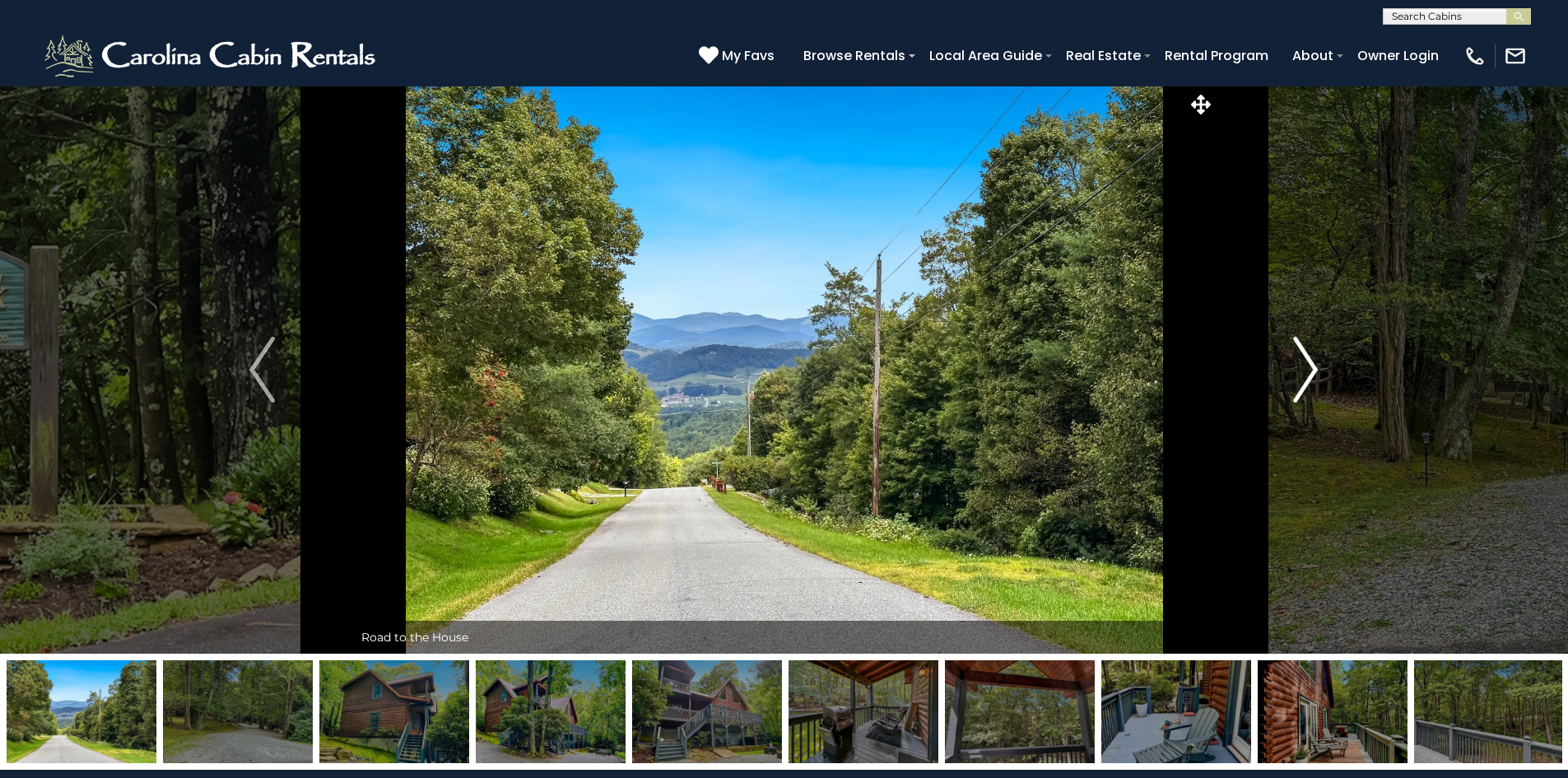
click at [1308, 368] on img "Next" at bounding box center [1305, 370] width 25 height 66
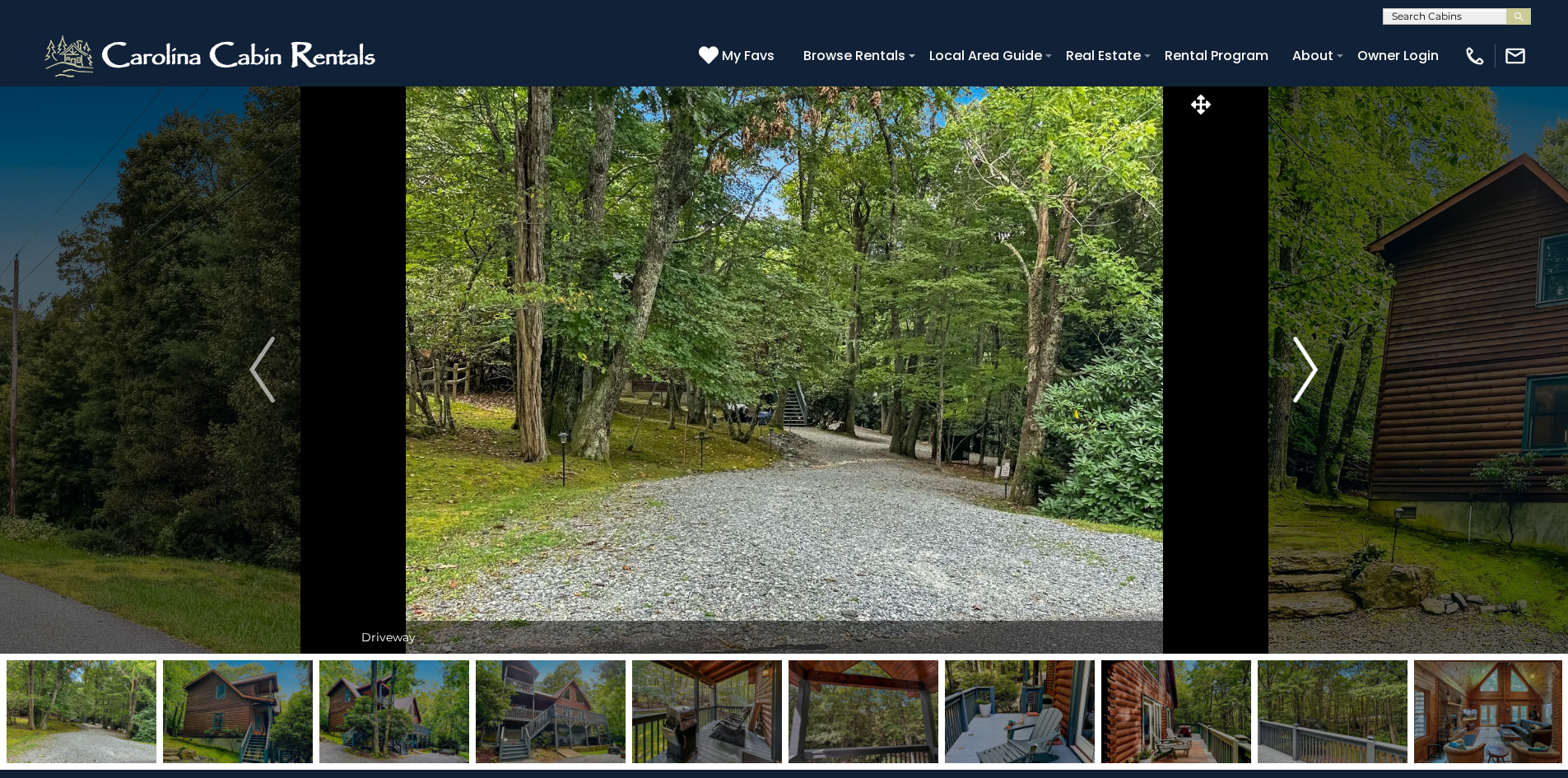
click at [1308, 368] on img "Next" at bounding box center [1305, 370] width 25 height 66
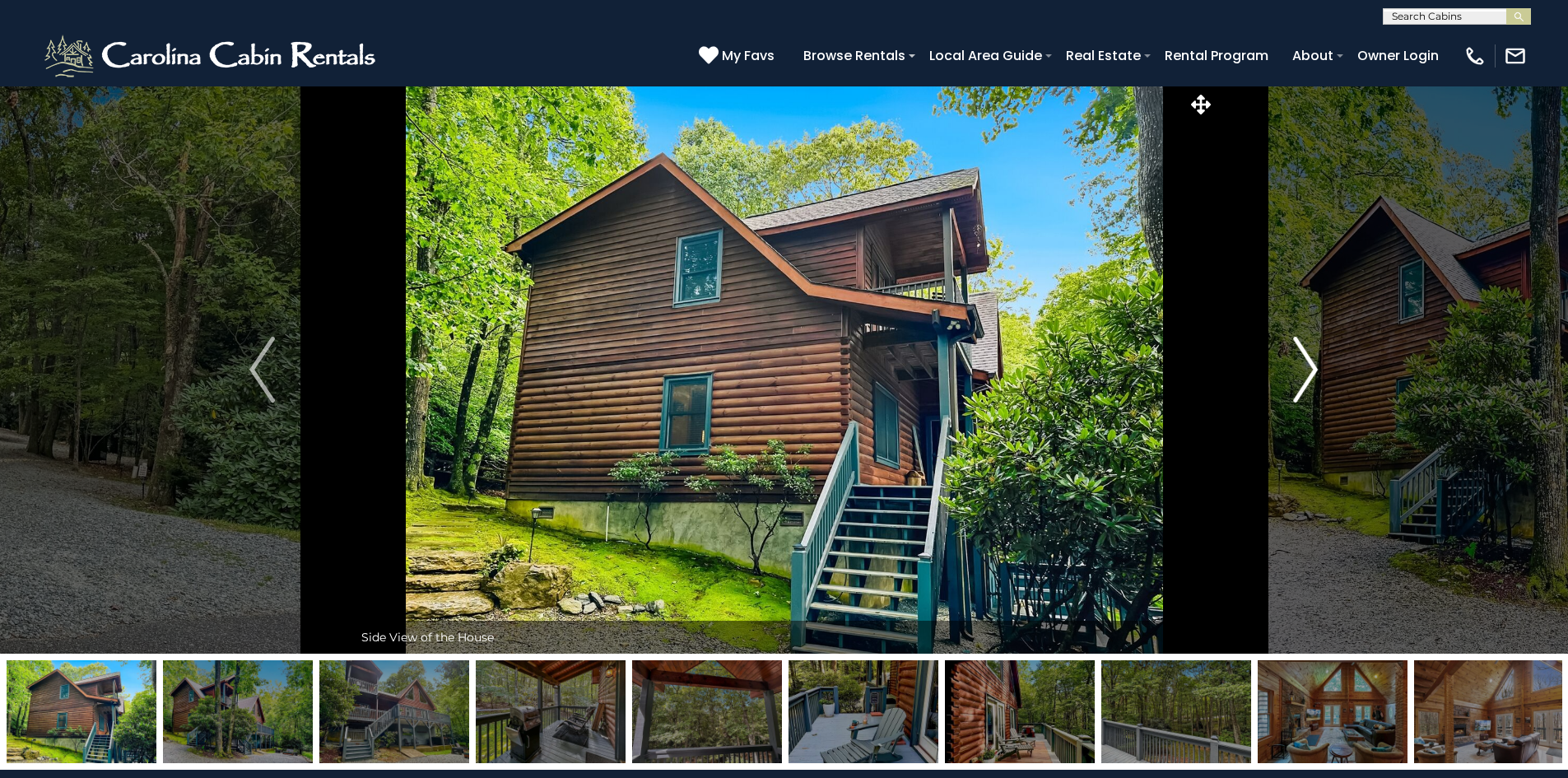
click at [1308, 368] on img "Next" at bounding box center [1305, 370] width 25 height 66
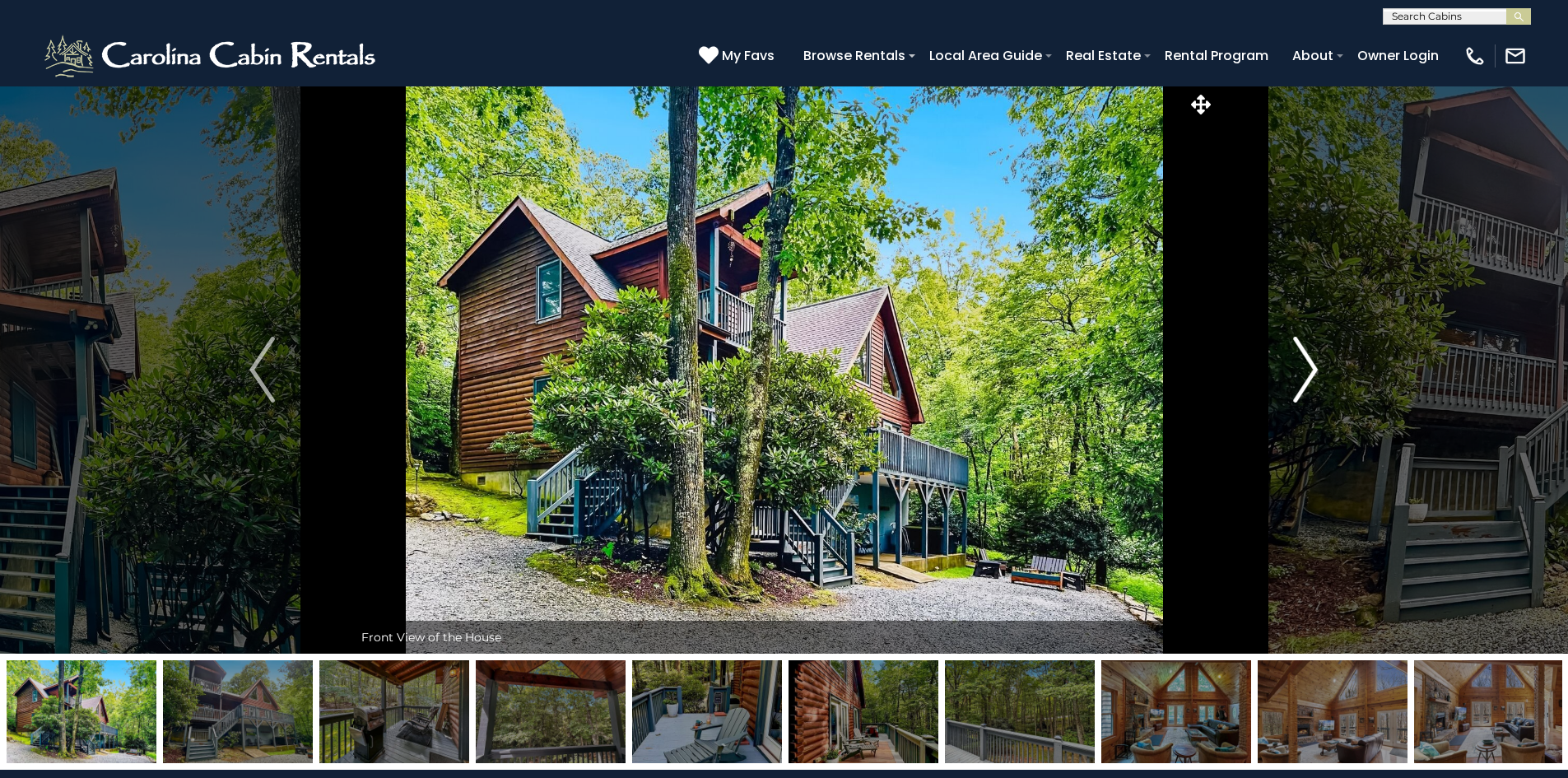
click at [1308, 368] on img "Next" at bounding box center [1305, 370] width 25 height 66
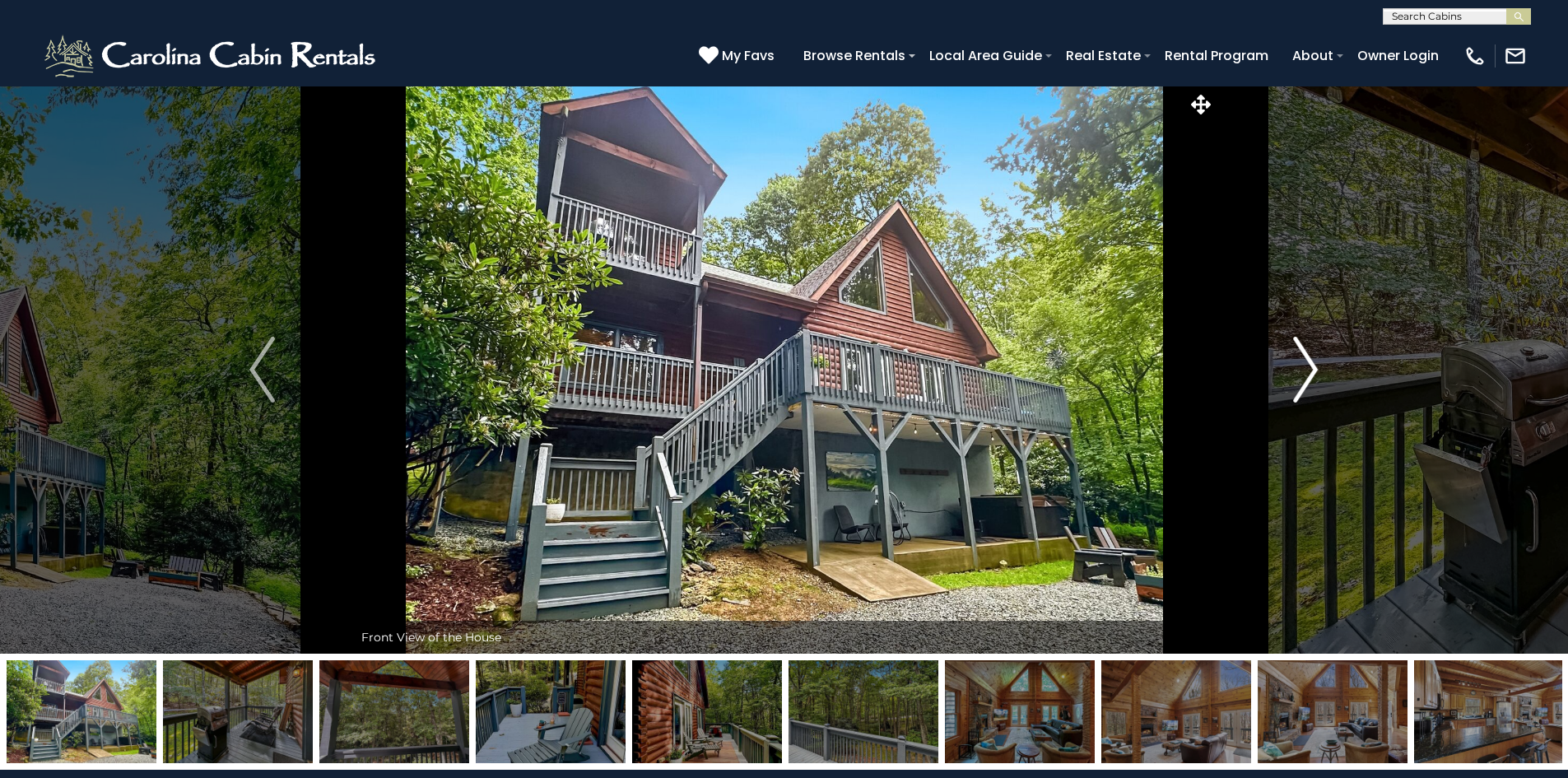
click at [1308, 368] on img "Next" at bounding box center [1305, 370] width 25 height 66
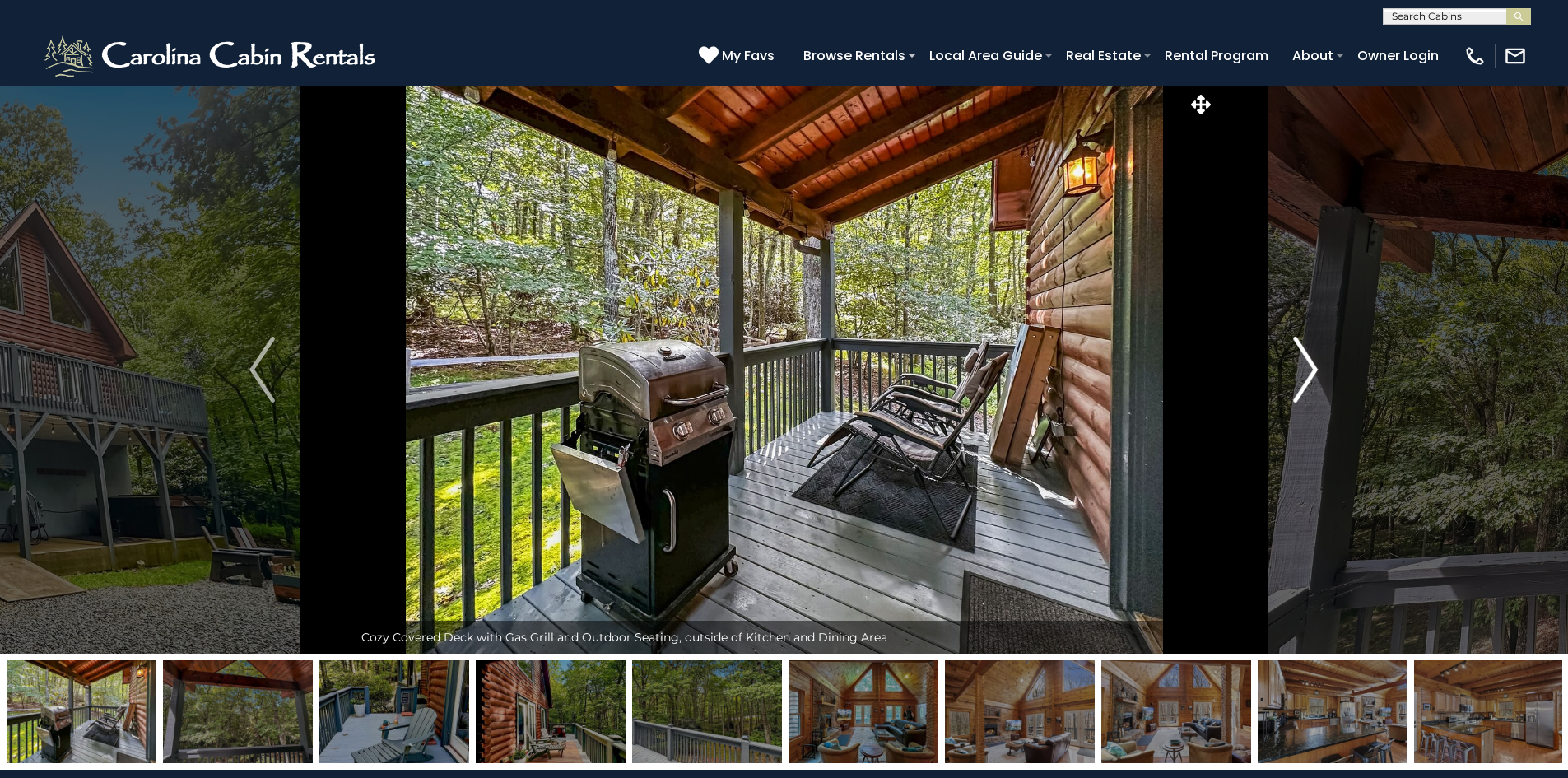
click at [1308, 368] on img "Next" at bounding box center [1305, 370] width 25 height 66
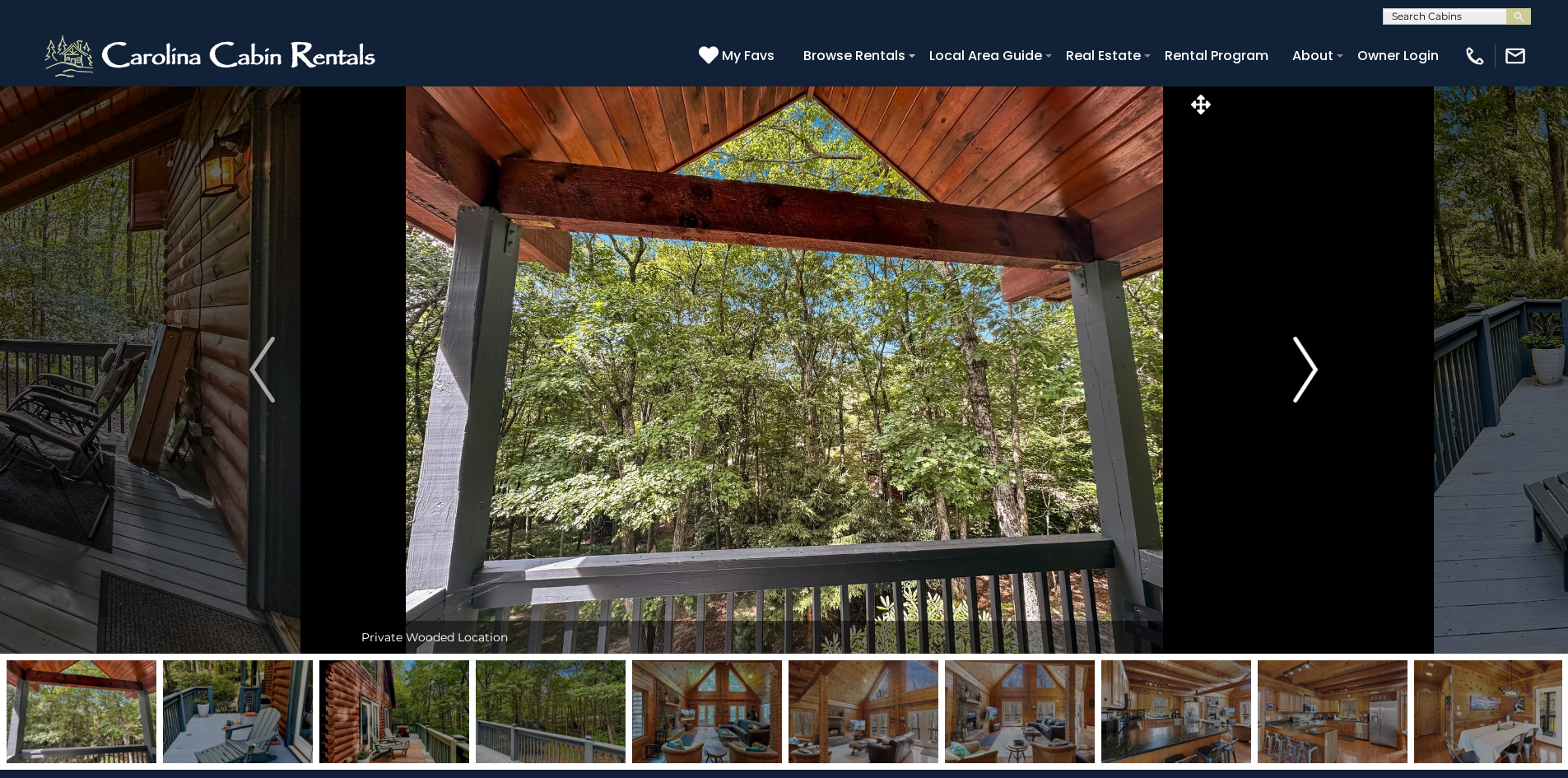
click at [1308, 368] on img "Next" at bounding box center [1305, 370] width 25 height 66
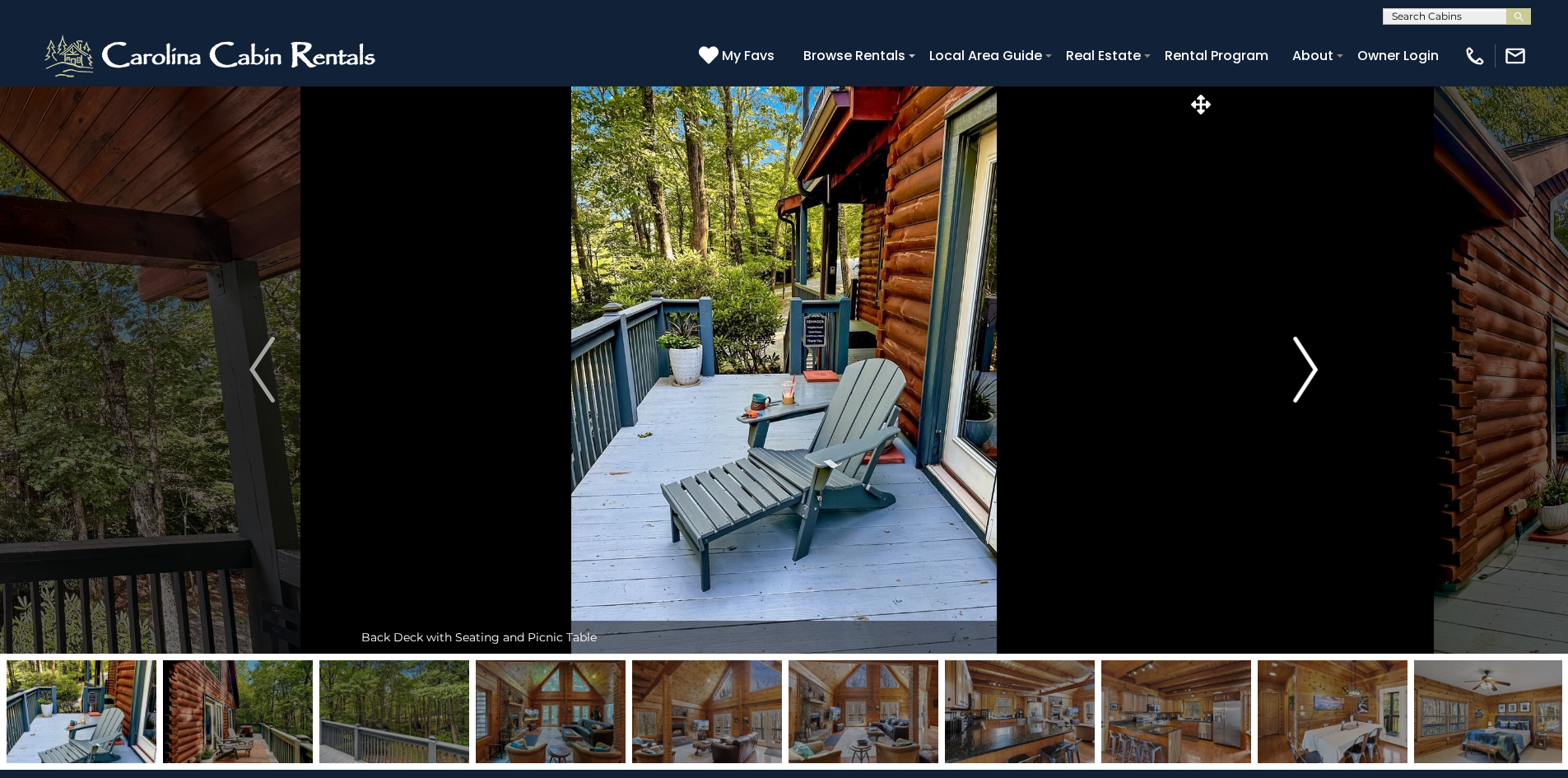
click at [1308, 368] on img "Next" at bounding box center [1305, 370] width 25 height 66
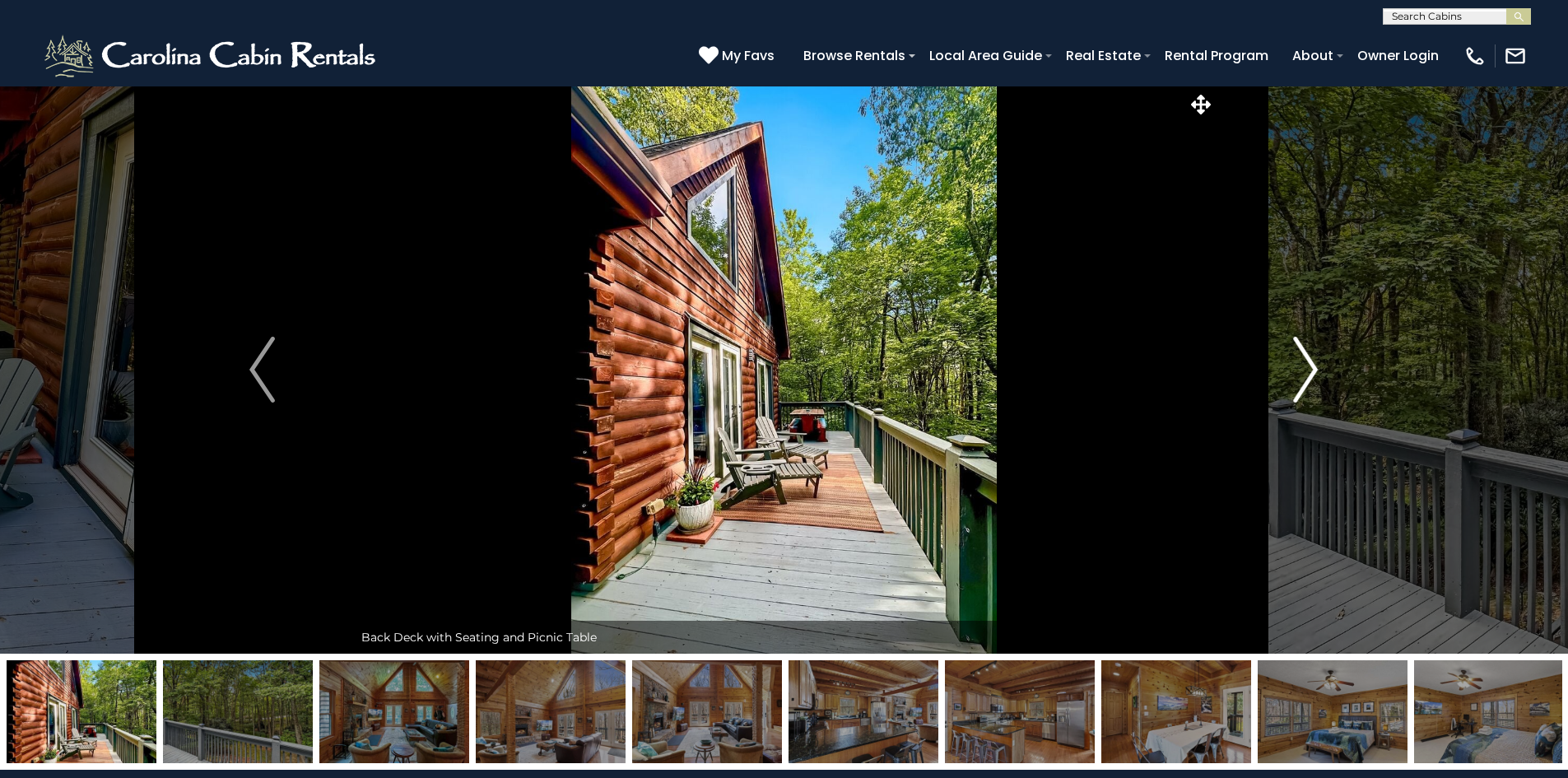
click at [1308, 368] on img "Next" at bounding box center [1305, 370] width 25 height 66
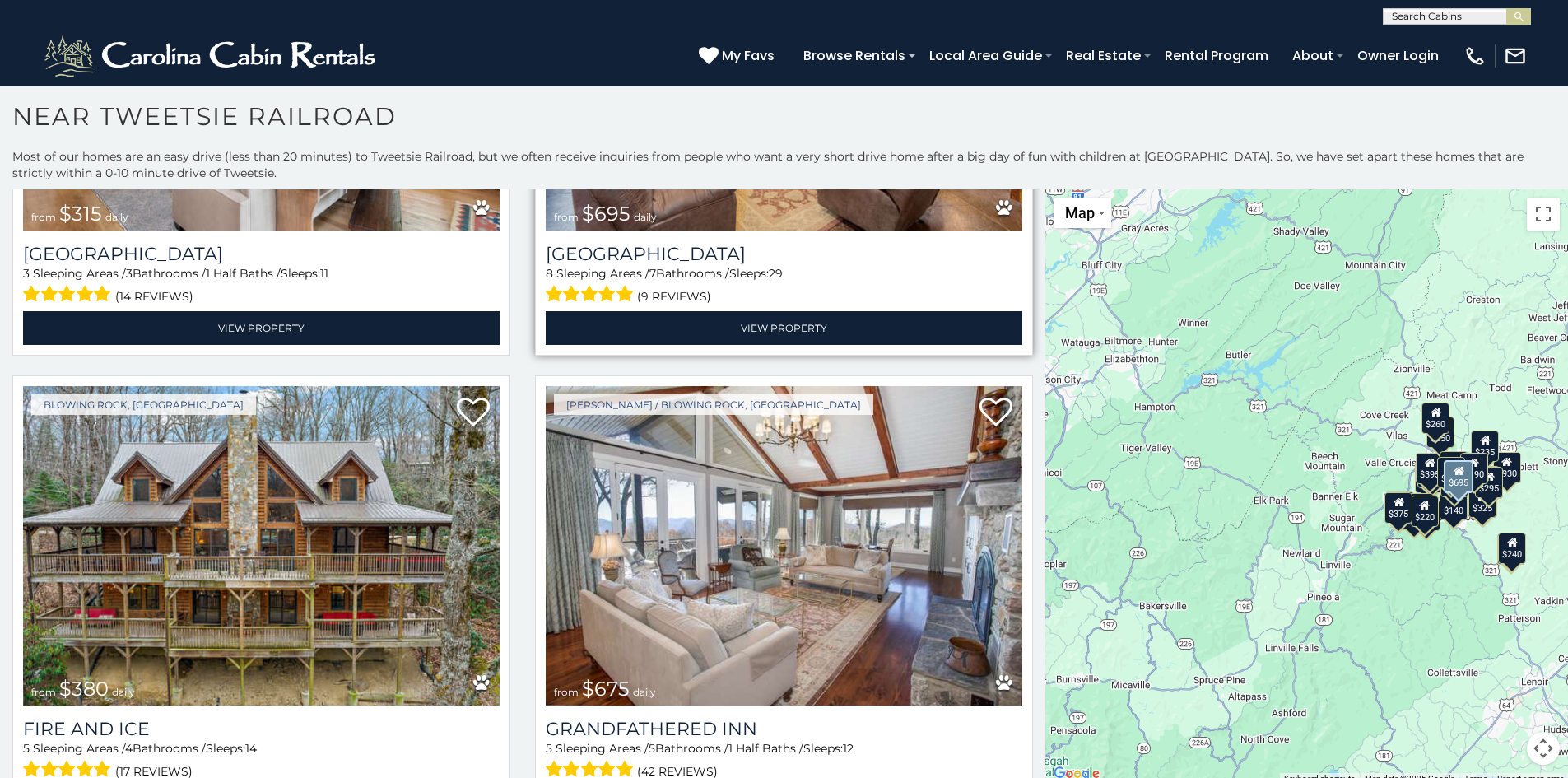
scroll to position [905, 0]
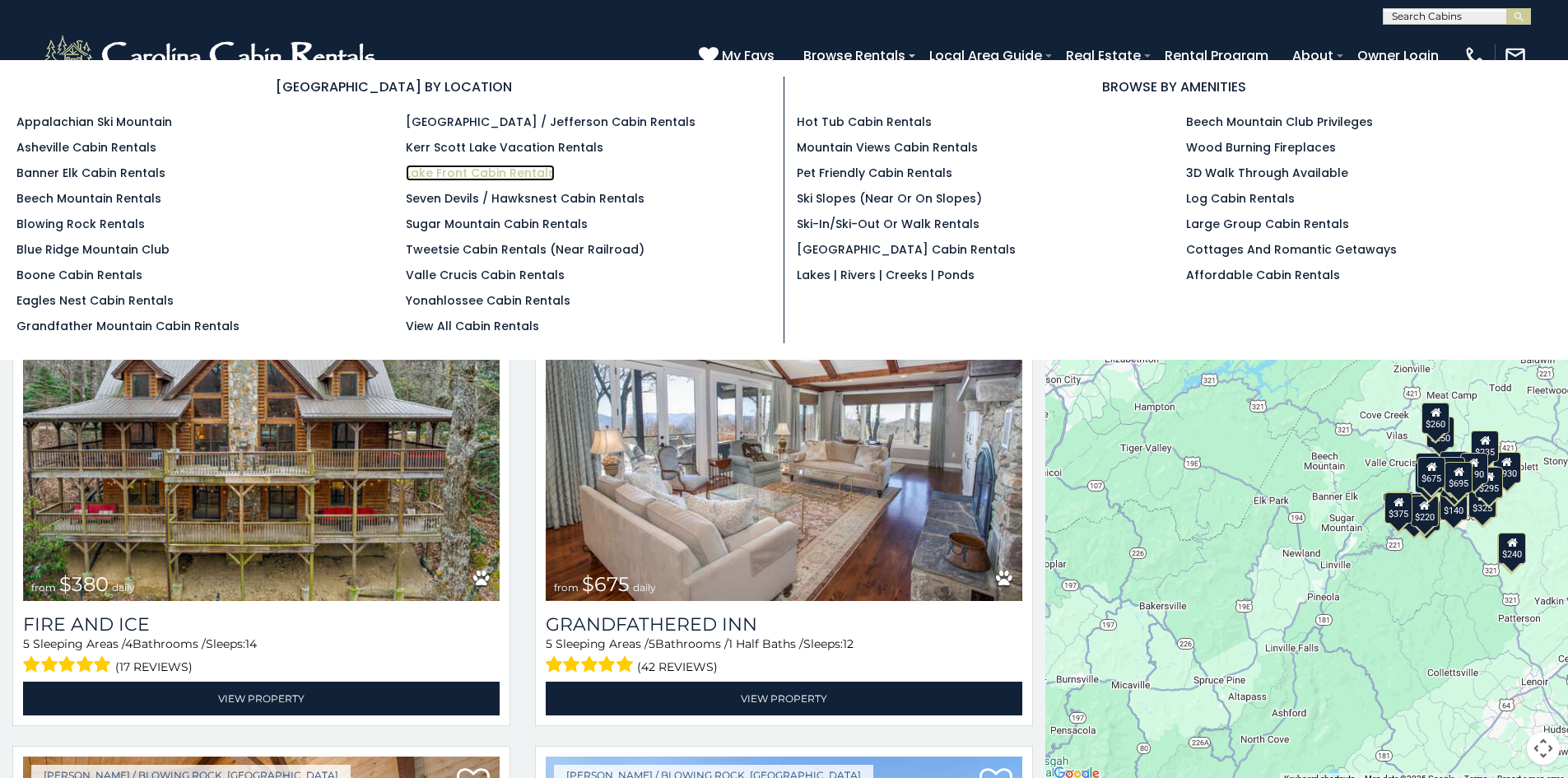
click at [481, 173] on link "Lake Front Cabin Rentals" at bounding box center [480, 172] width 149 height 16
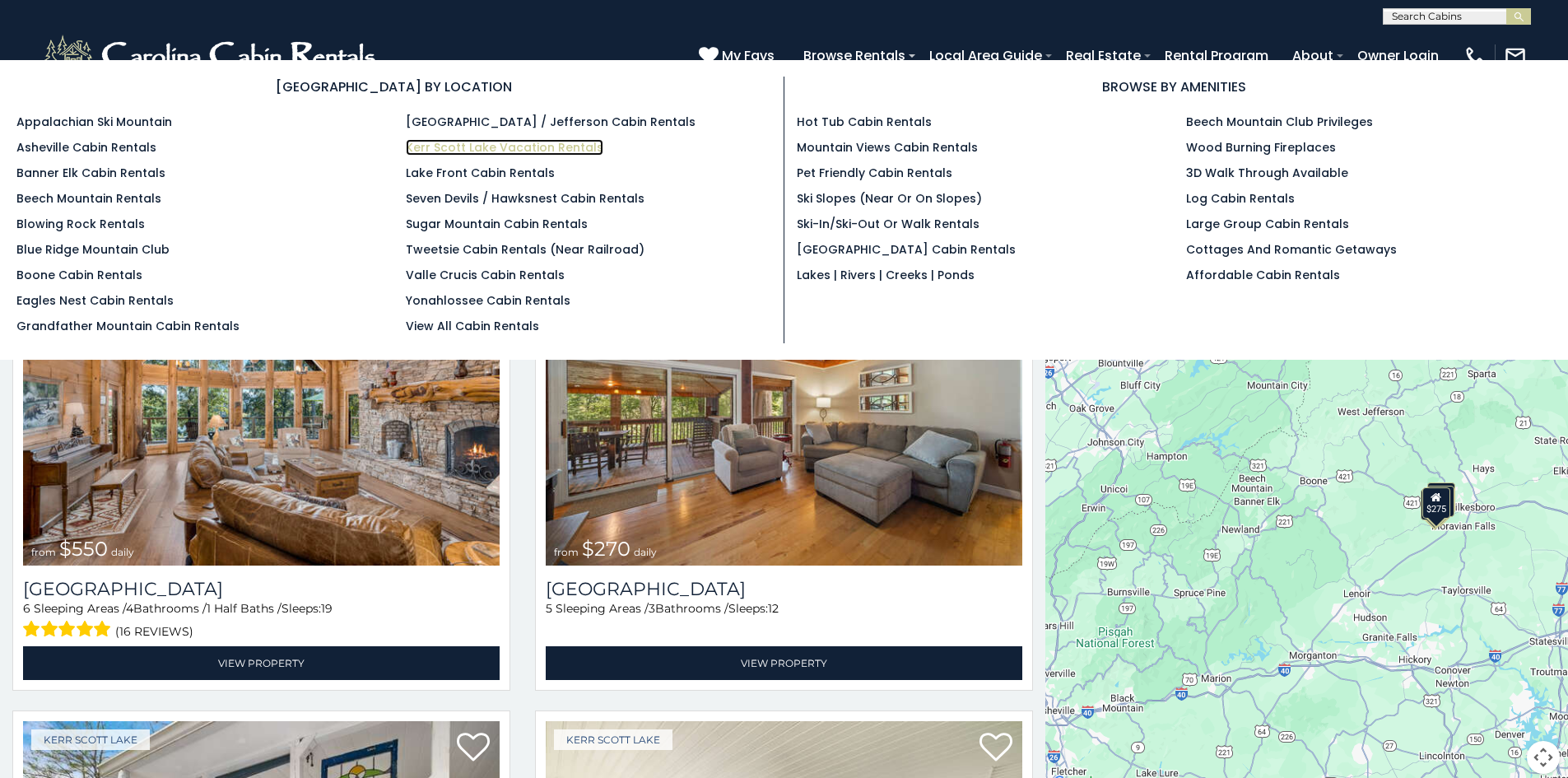
click at [524, 144] on link "Kerr Scott Lake Vacation Rentals" at bounding box center [505, 147] width 198 height 16
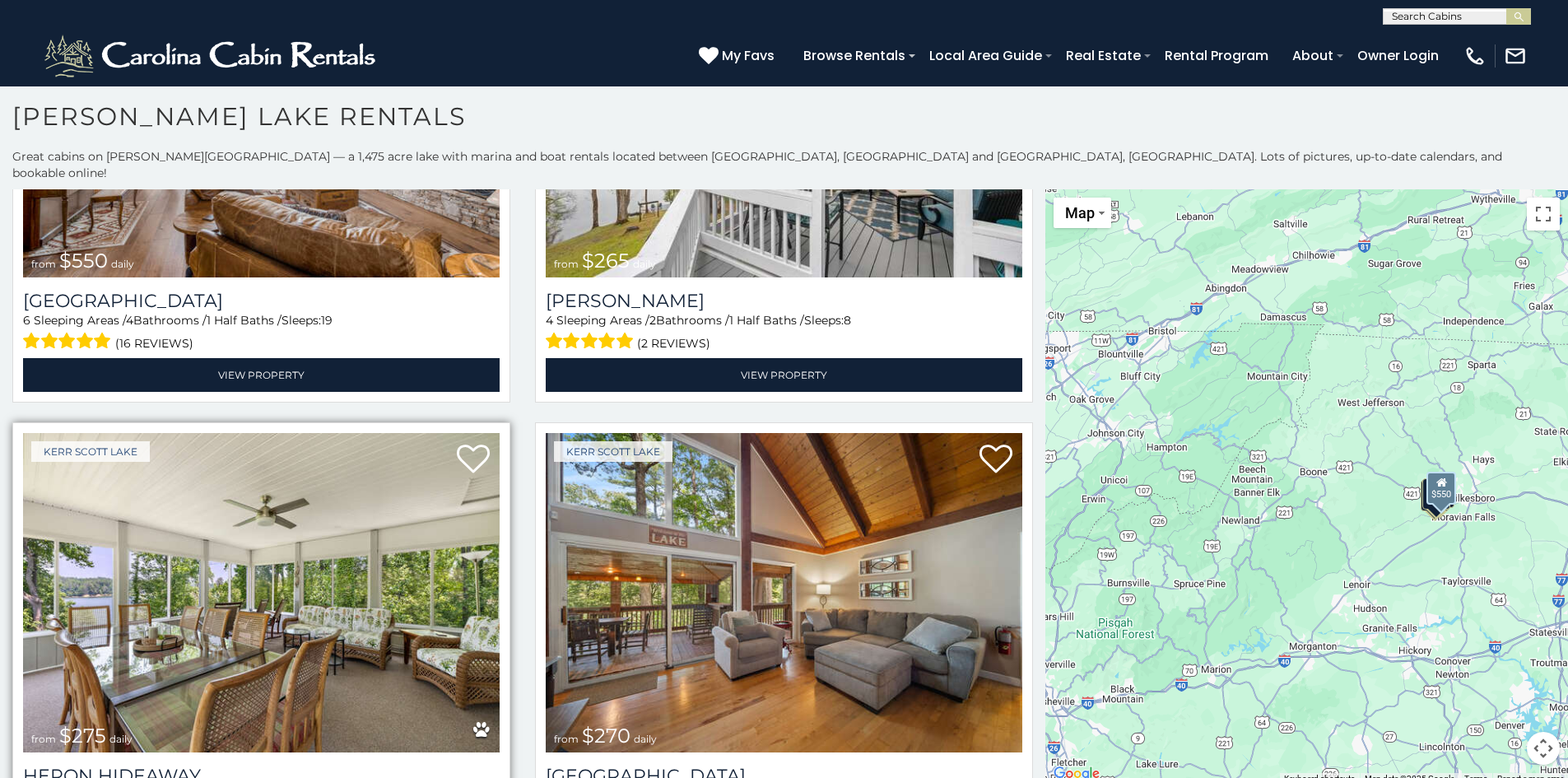
scroll to position [386, 0]
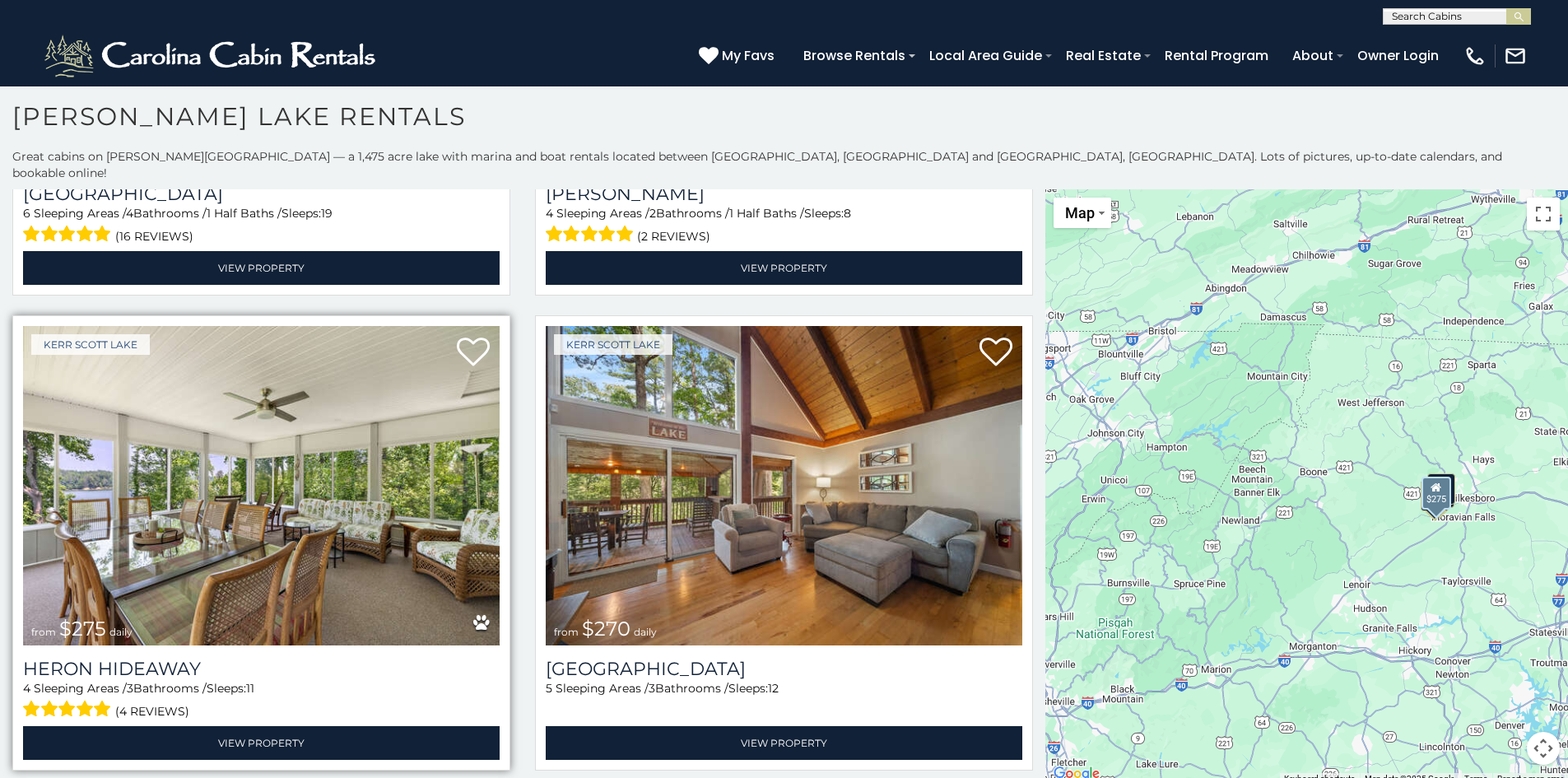
click at [253, 401] on img at bounding box center [261, 485] width 476 height 319
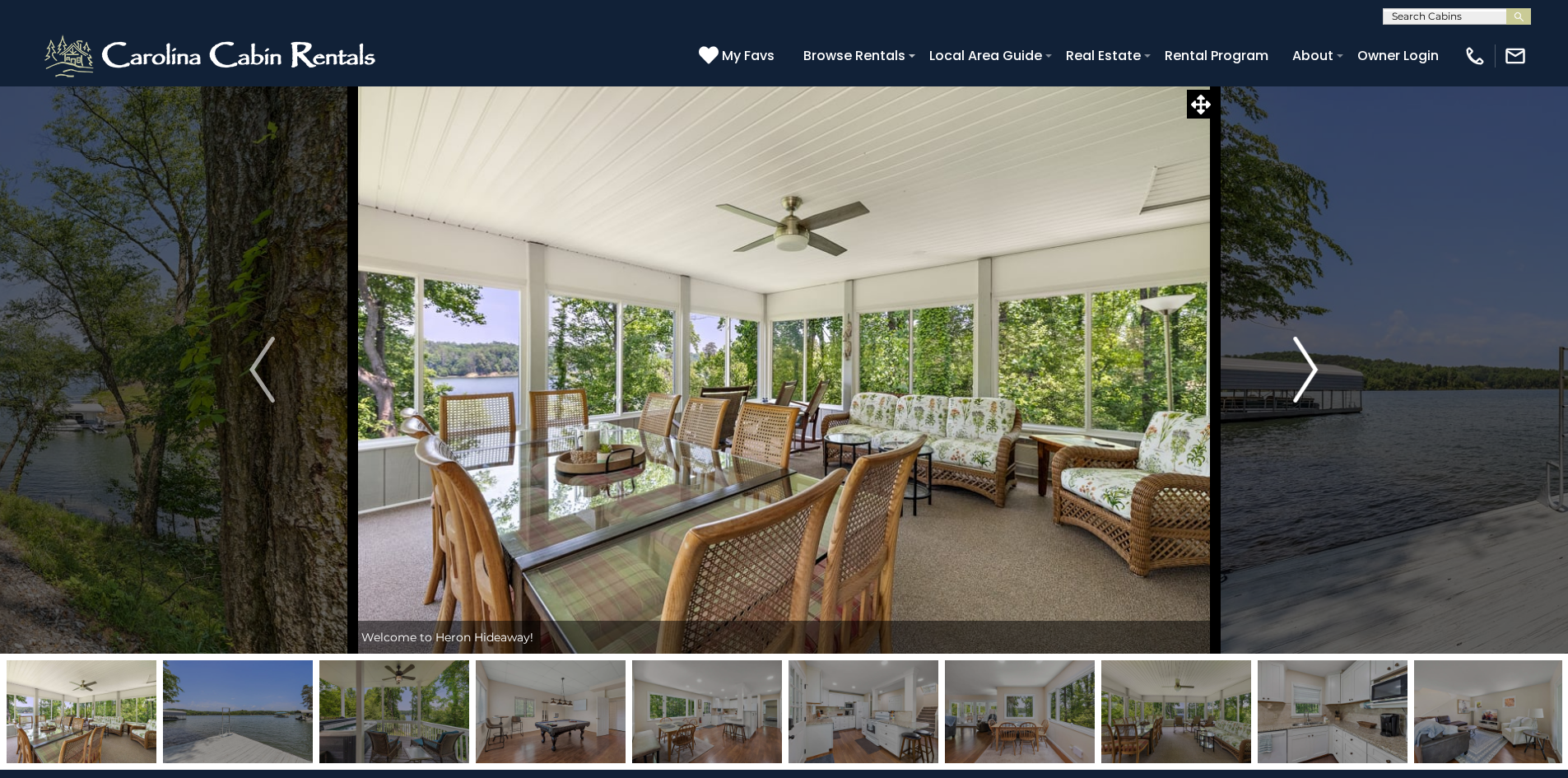
click at [1301, 369] on img "Next" at bounding box center [1305, 370] width 25 height 66
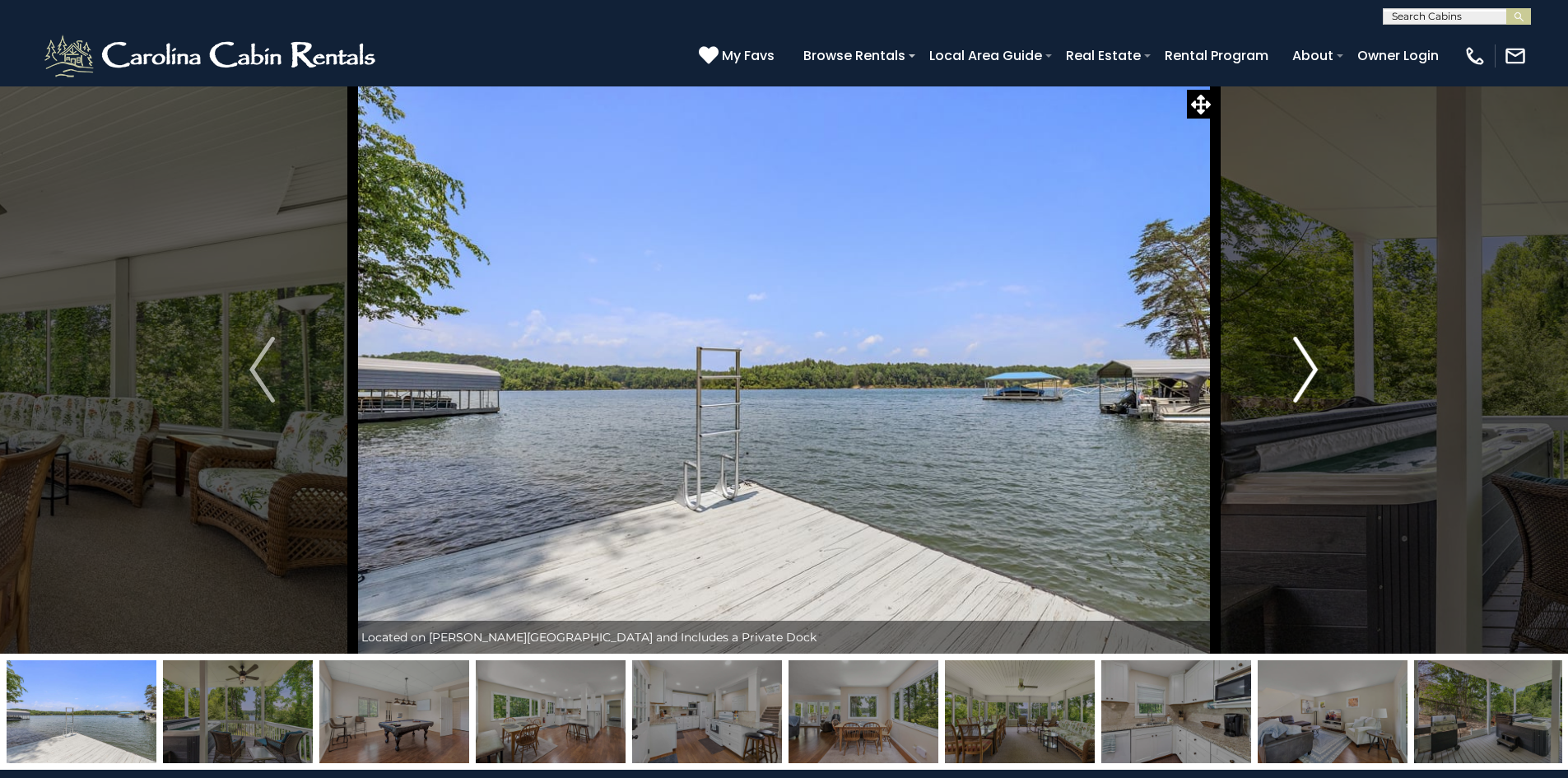
click at [1301, 369] on img "Next" at bounding box center [1305, 370] width 25 height 66
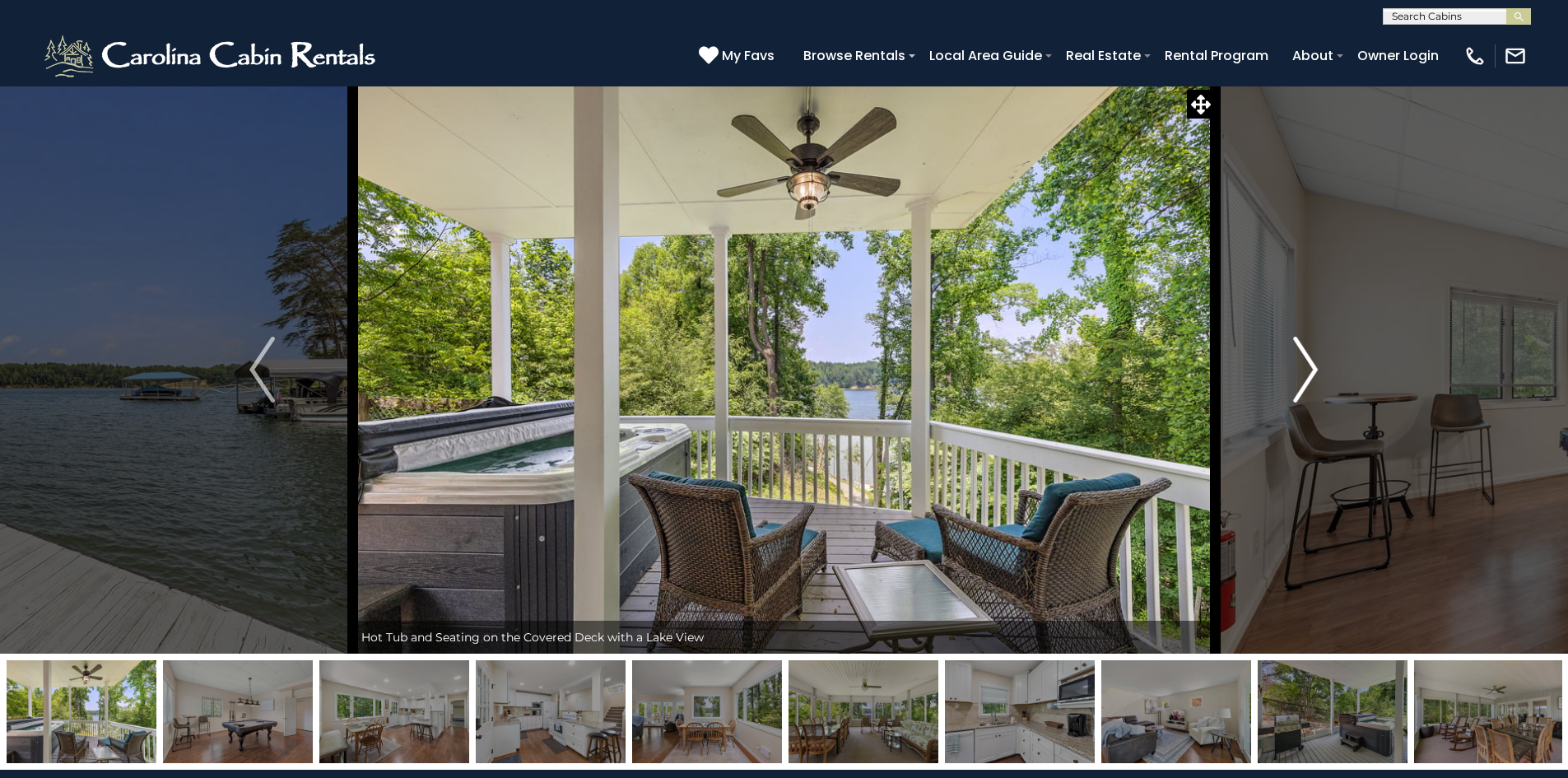
click at [1301, 369] on img "Next" at bounding box center [1305, 370] width 25 height 66
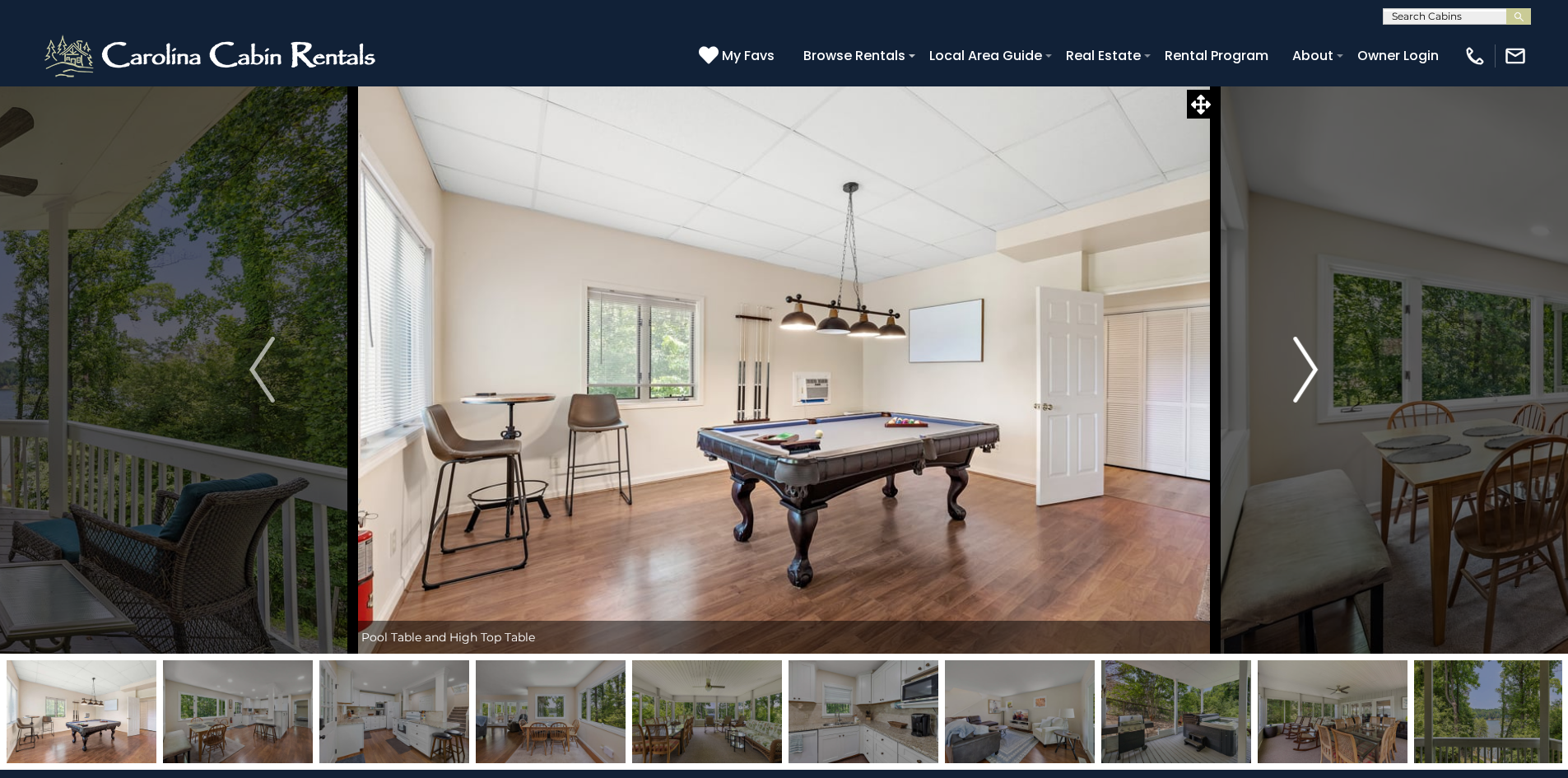
click at [1301, 369] on img "Next" at bounding box center [1305, 370] width 25 height 66
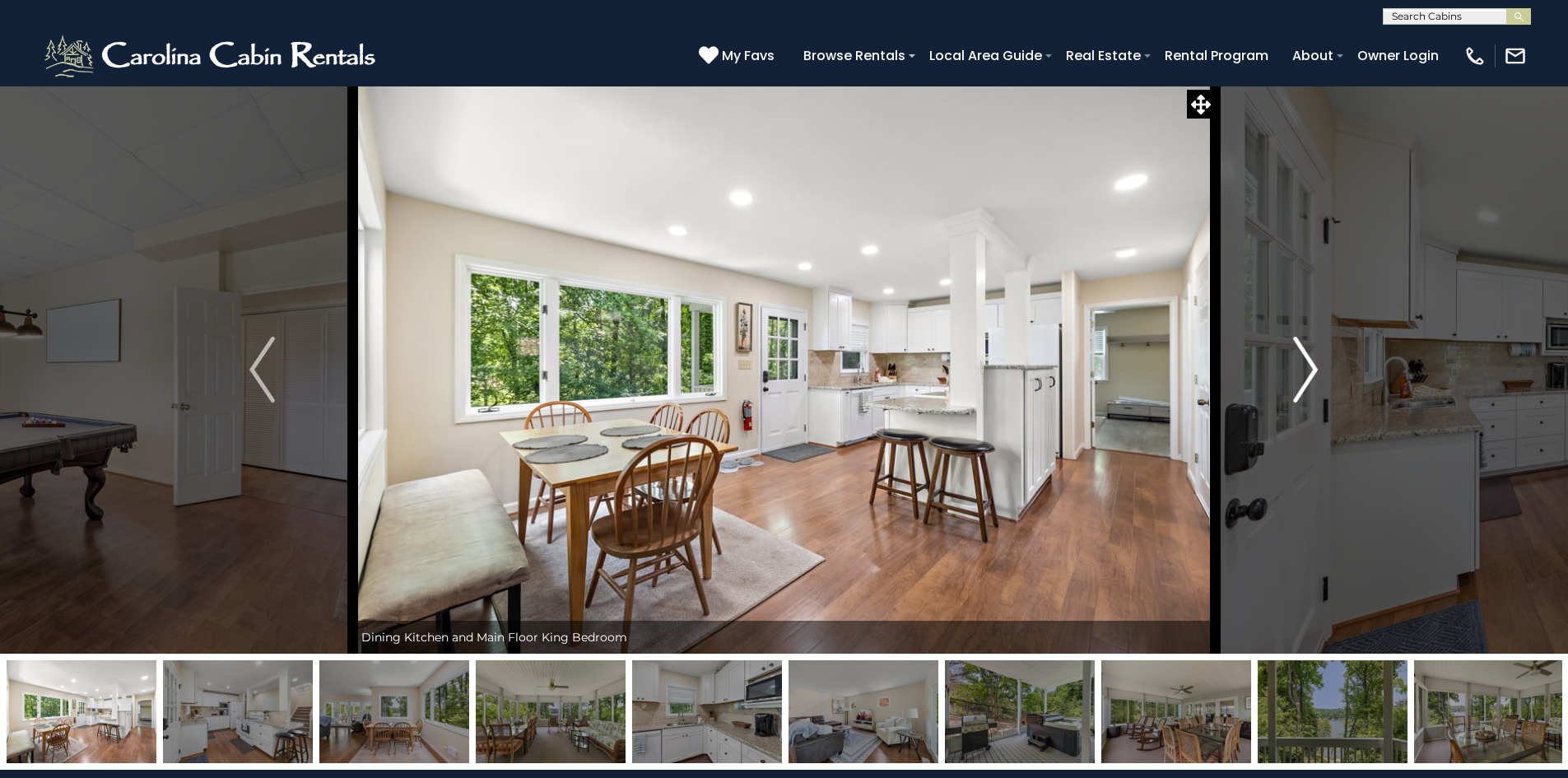
click at [1301, 369] on img "Next" at bounding box center [1305, 370] width 25 height 66
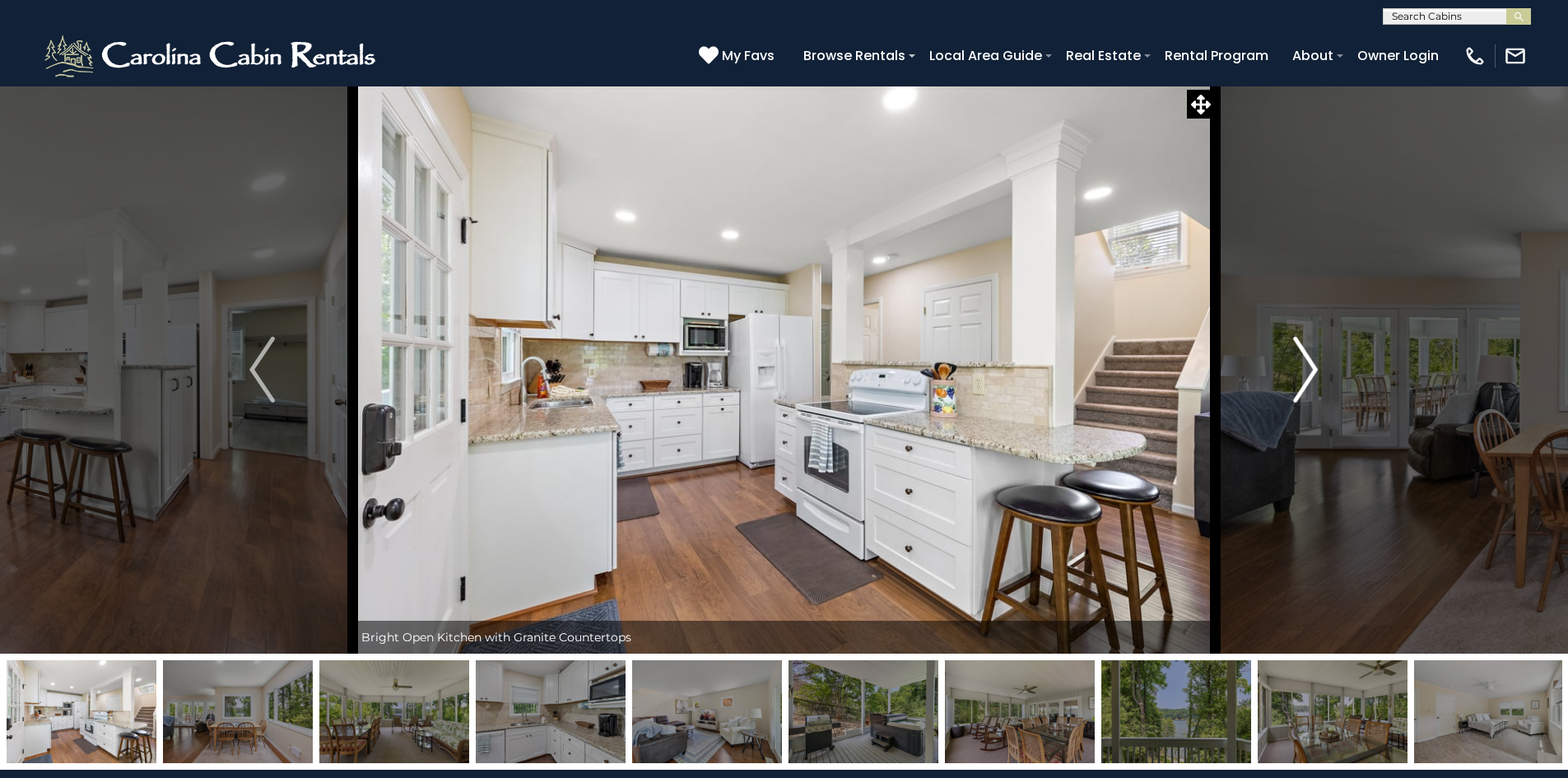
click at [1301, 369] on img "Next" at bounding box center [1305, 370] width 25 height 66
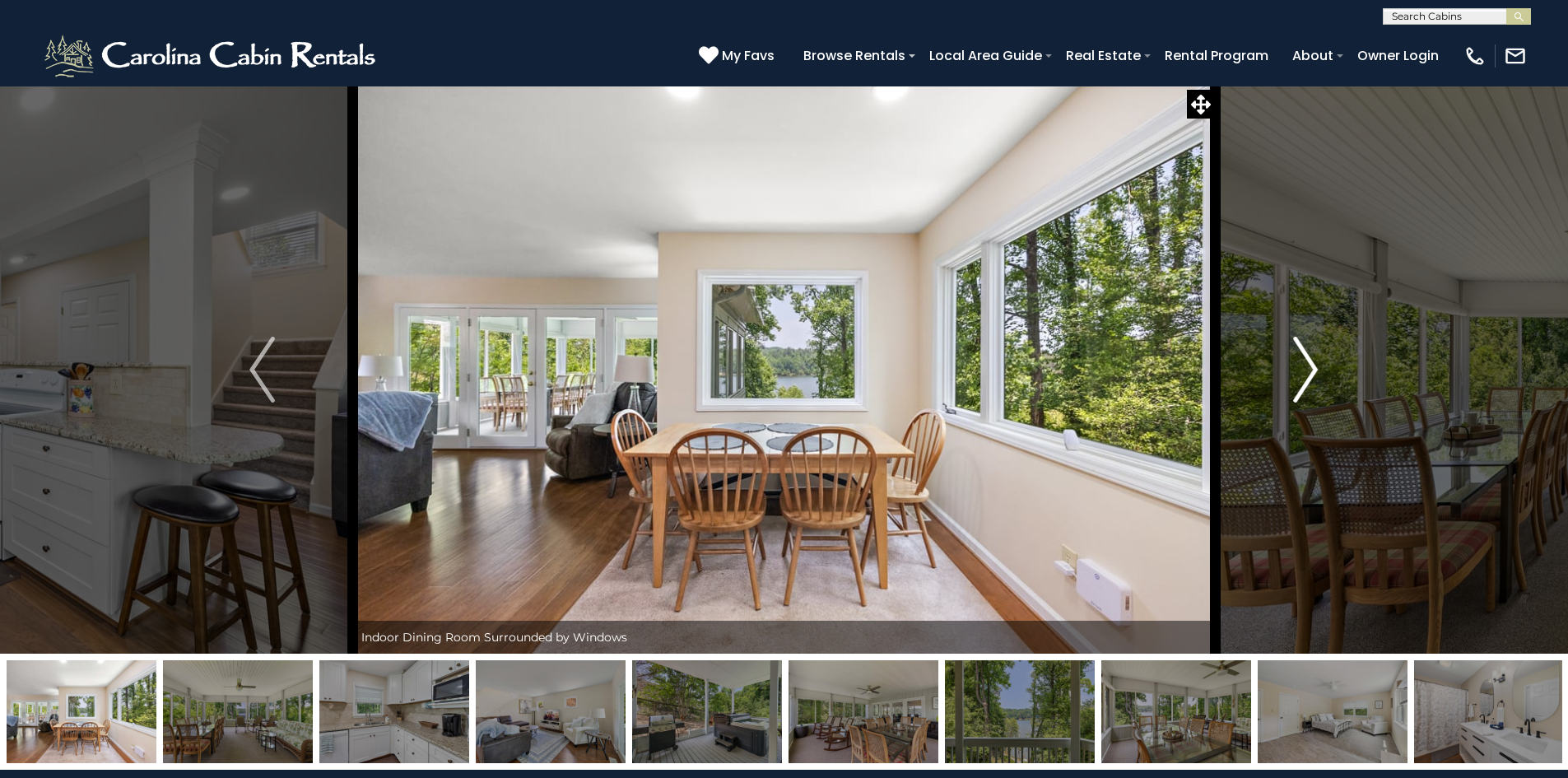
click at [1301, 369] on img "Next" at bounding box center [1305, 370] width 25 height 66
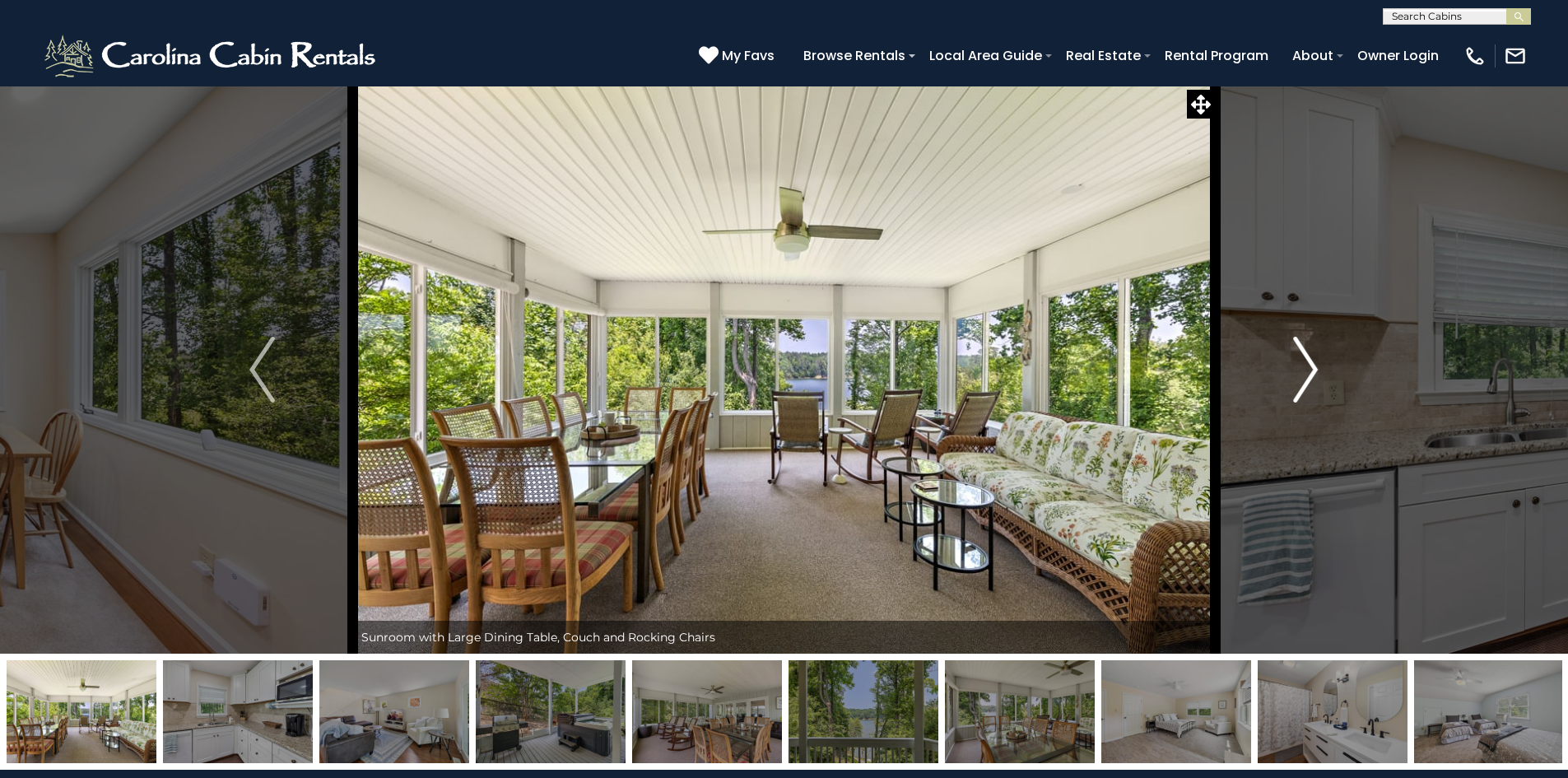
click at [1301, 369] on img "Next" at bounding box center [1305, 370] width 25 height 66
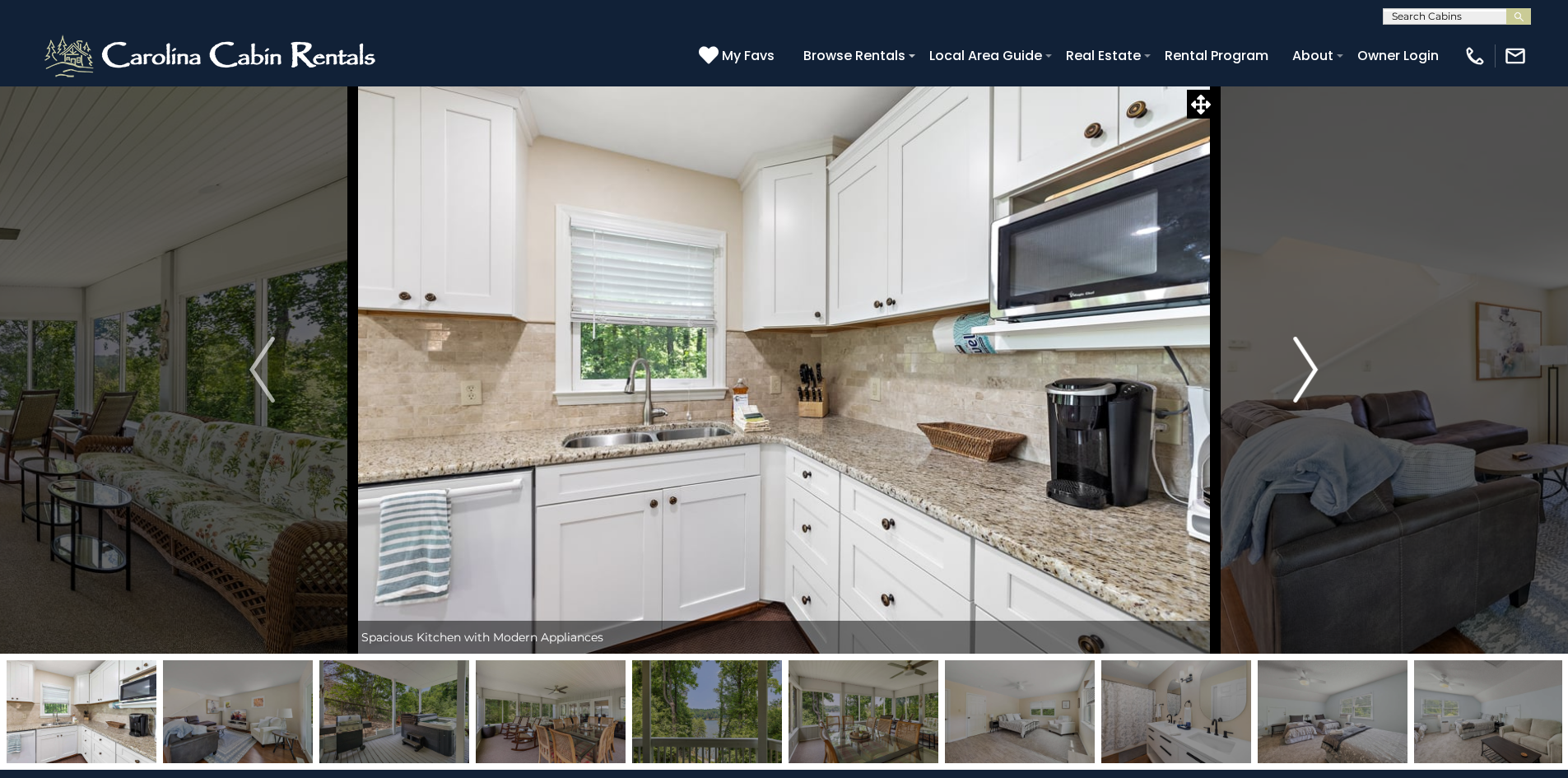
click at [1301, 369] on img "Next" at bounding box center [1305, 370] width 25 height 66
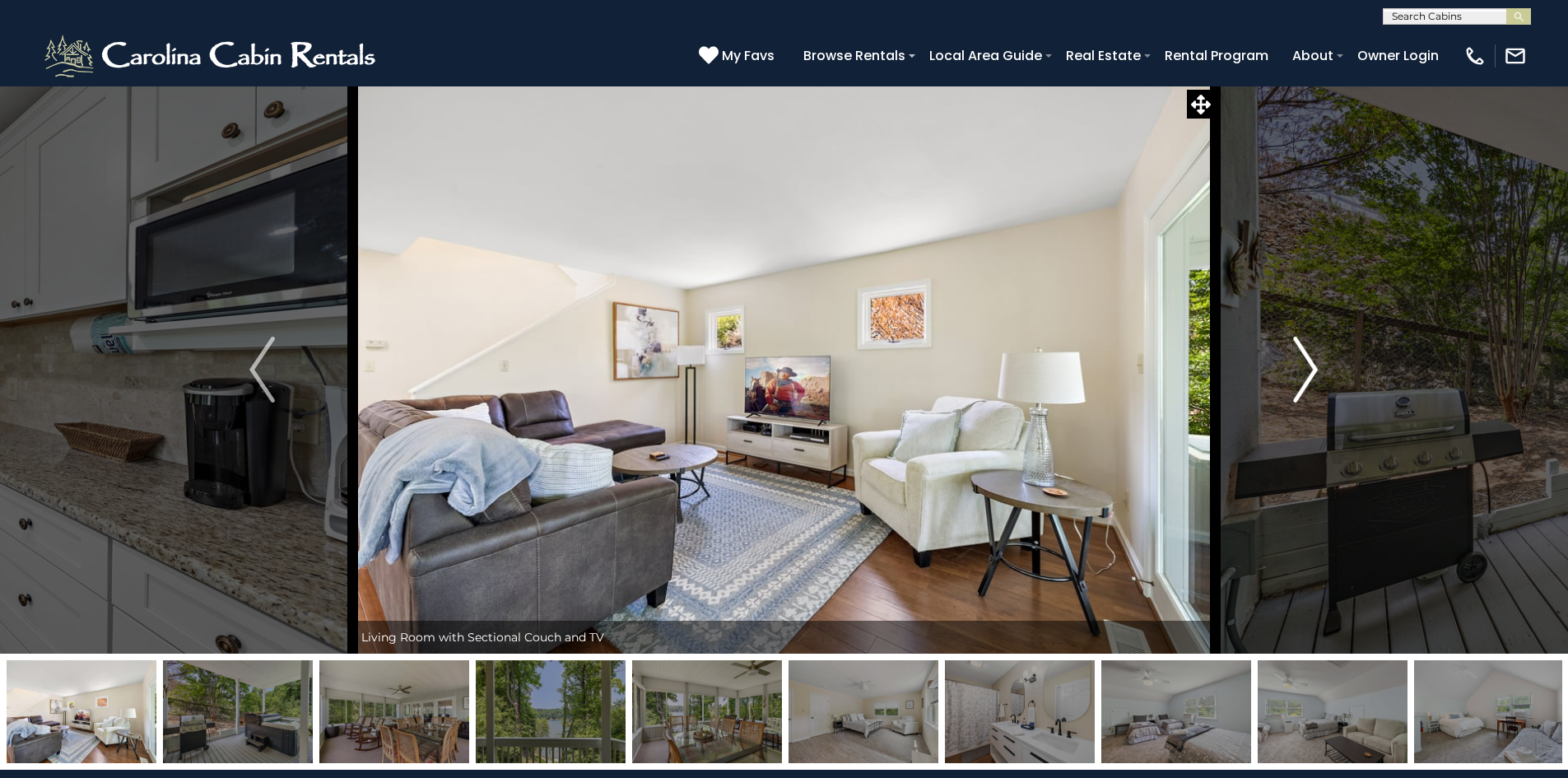
click at [1301, 369] on img "Next" at bounding box center [1305, 370] width 25 height 66
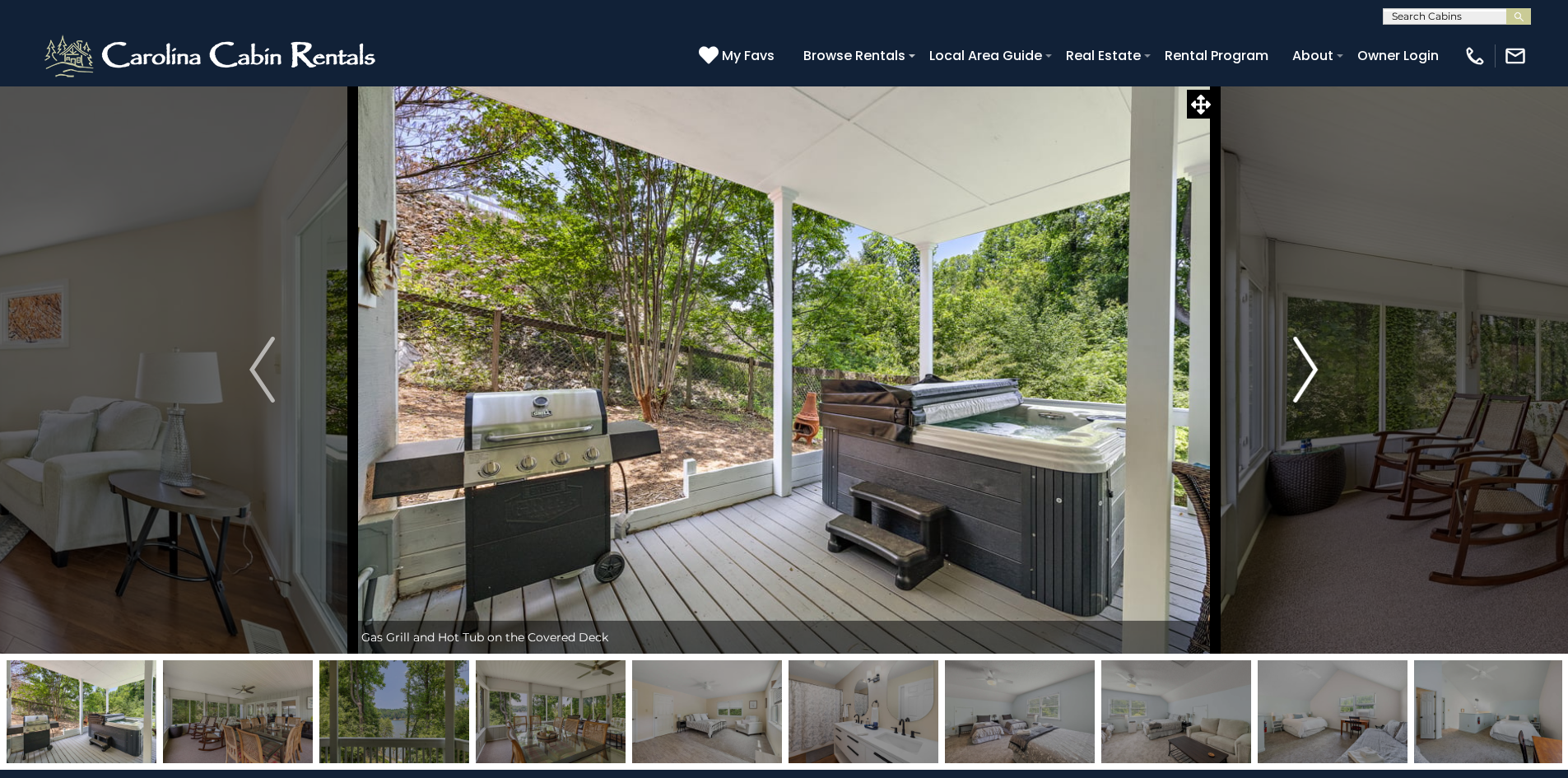
click at [1301, 369] on img "Next" at bounding box center [1305, 370] width 25 height 66
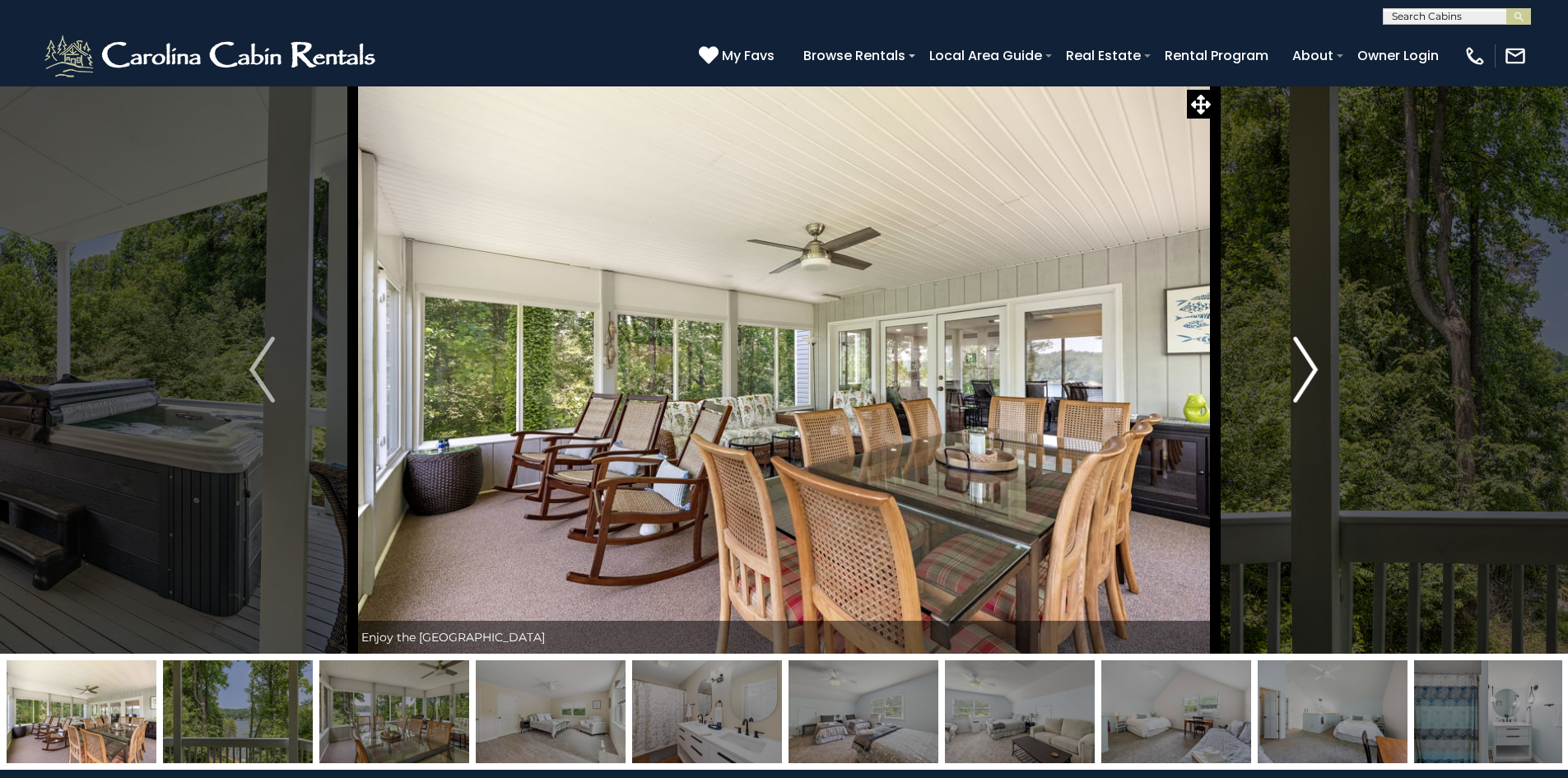
click at [1301, 369] on img "Next" at bounding box center [1305, 370] width 25 height 66
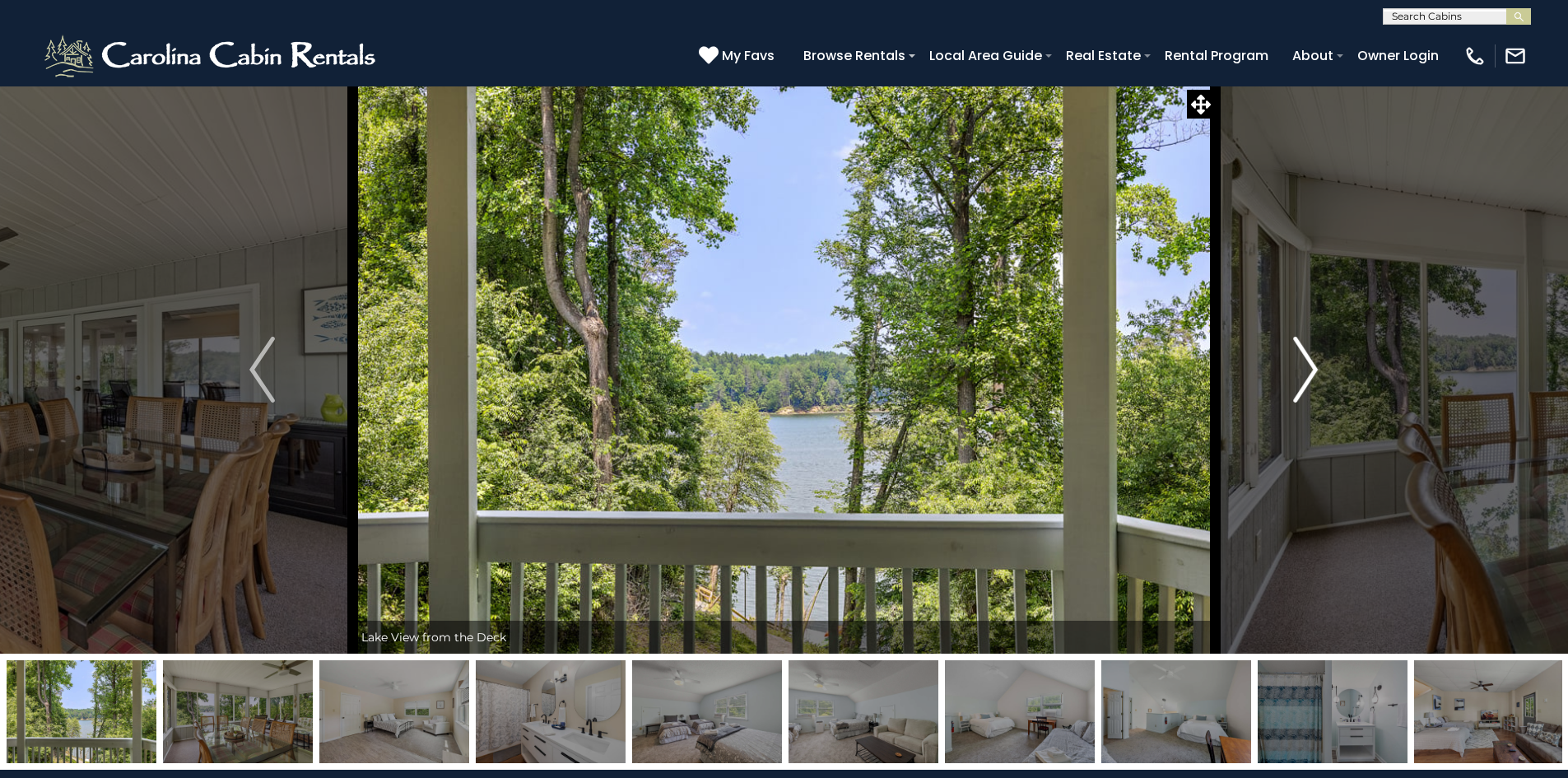
click at [1301, 369] on img "Next" at bounding box center [1305, 370] width 25 height 66
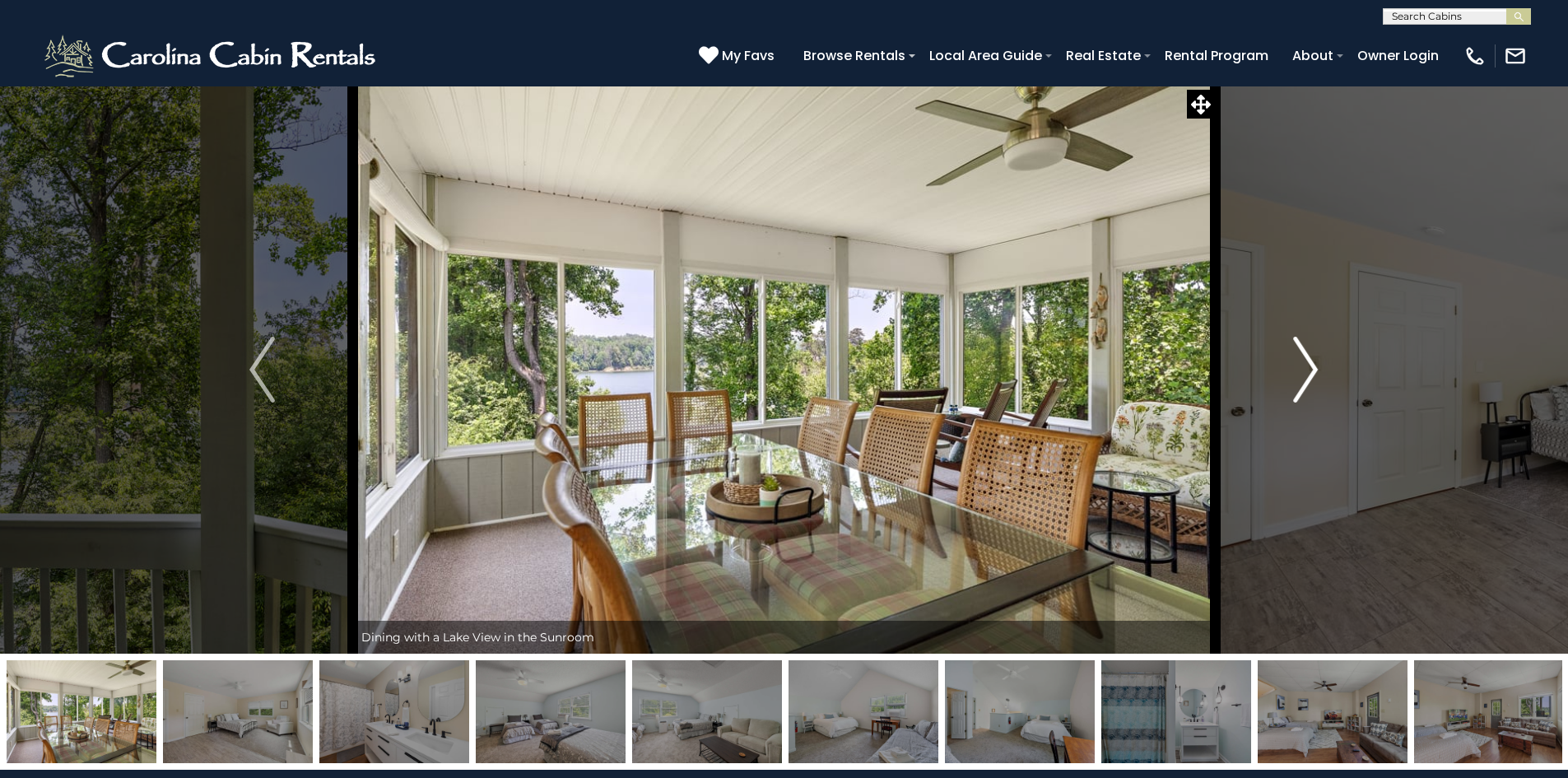
click at [1301, 369] on img "Next" at bounding box center [1305, 370] width 25 height 66
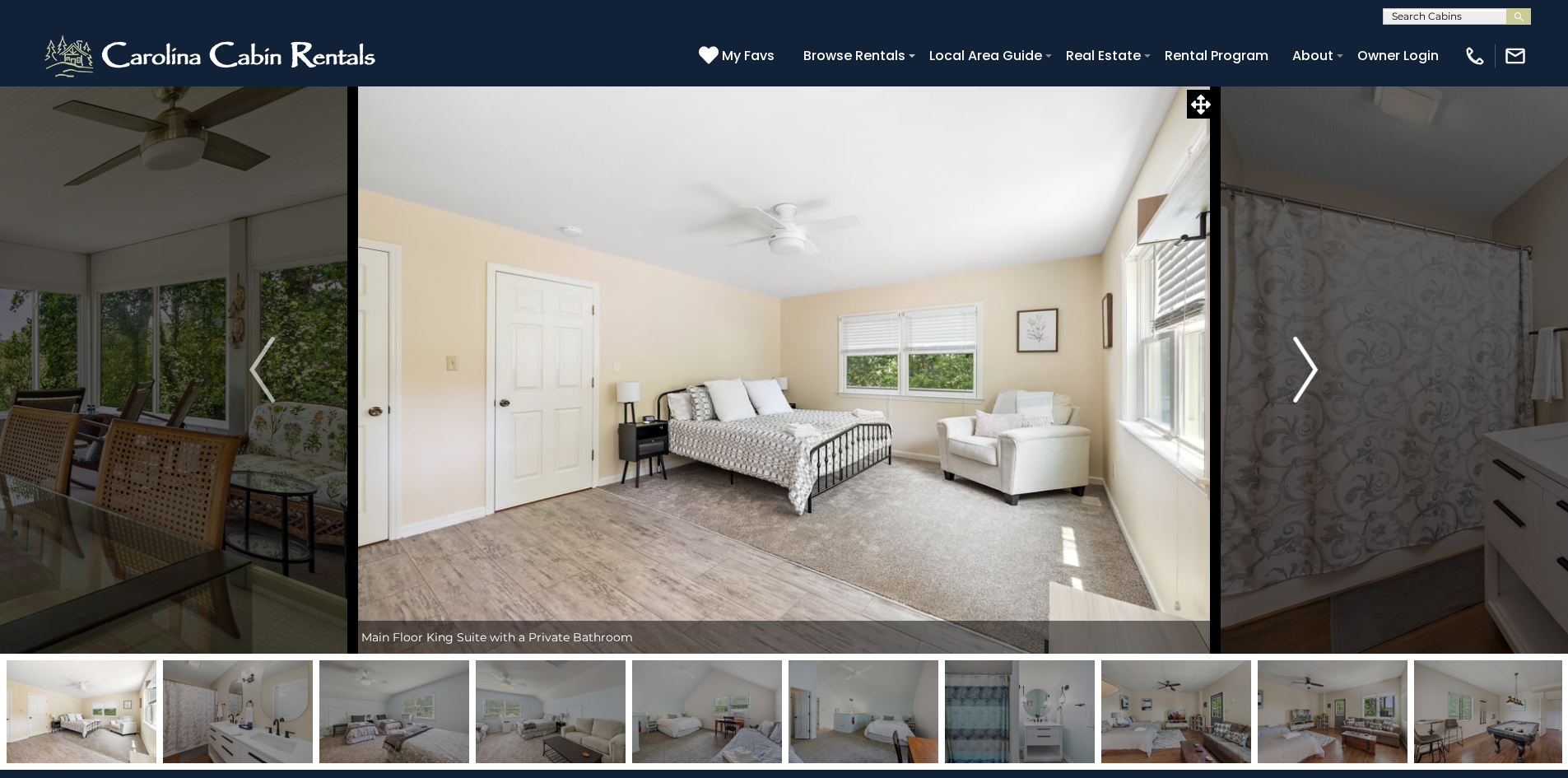
click at [1301, 369] on img "Next" at bounding box center [1305, 370] width 25 height 66
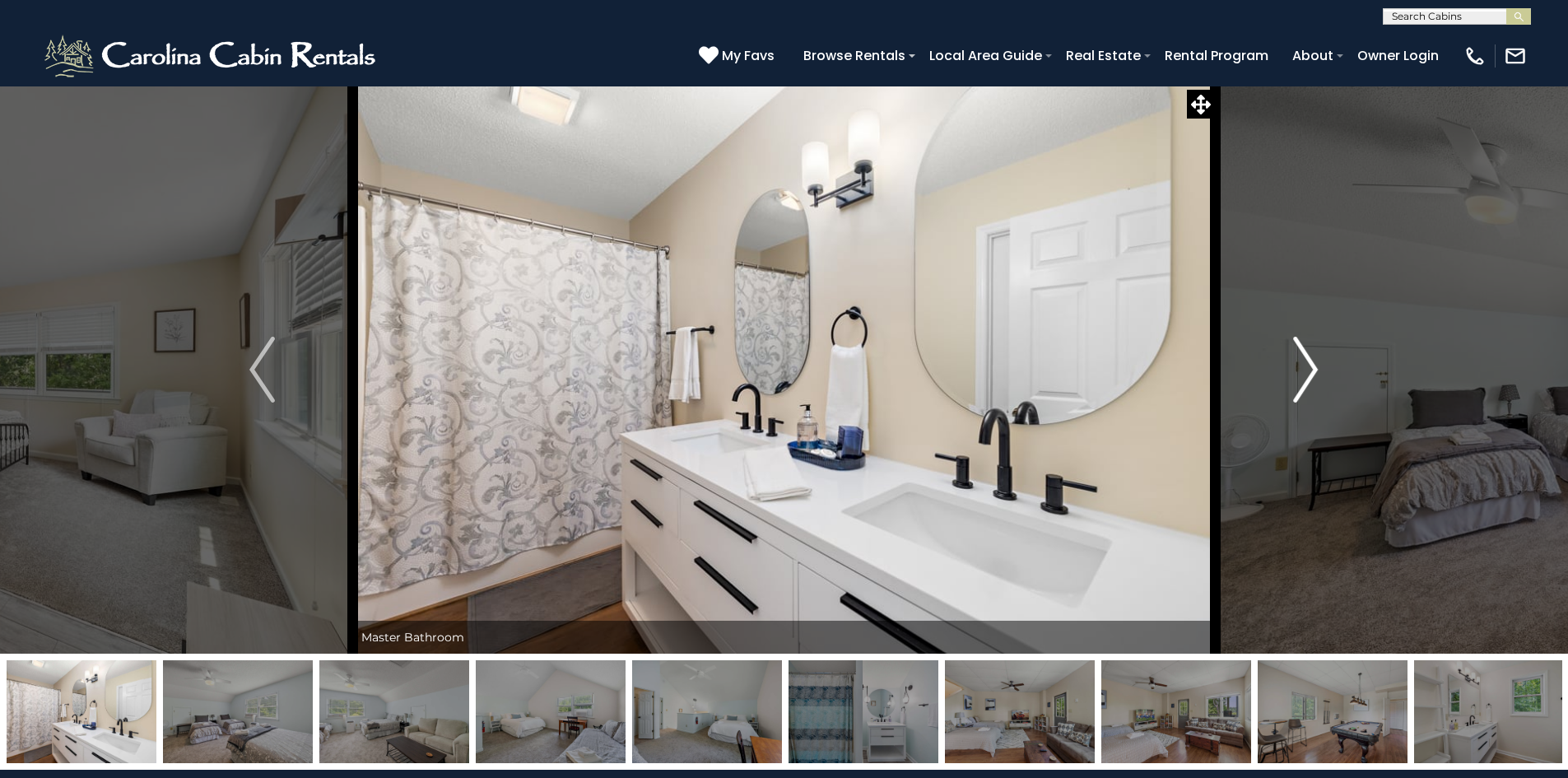
click at [1301, 369] on img "Next" at bounding box center [1305, 370] width 25 height 66
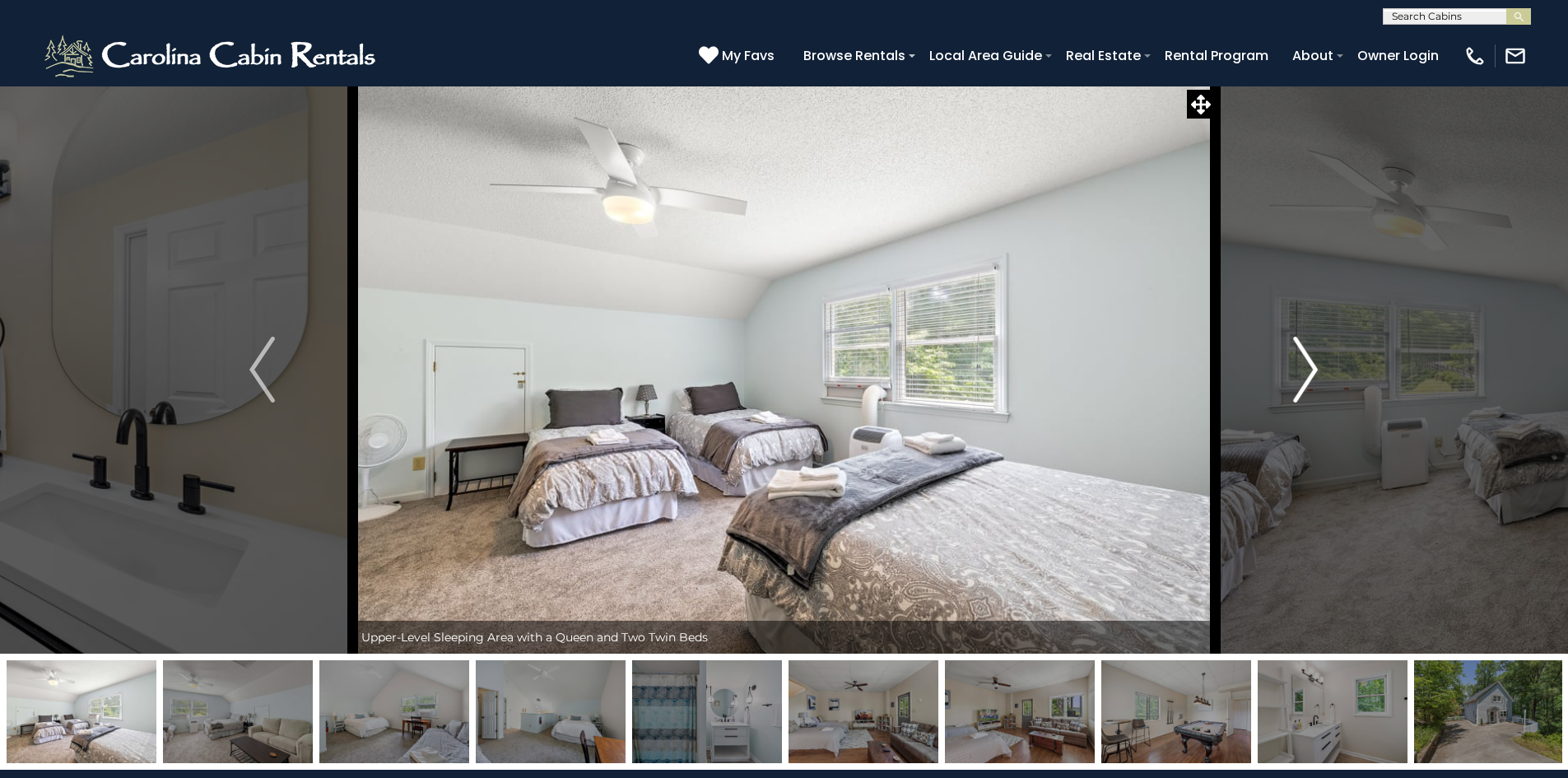
click at [1301, 369] on img "Next" at bounding box center [1305, 370] width 25 height 66
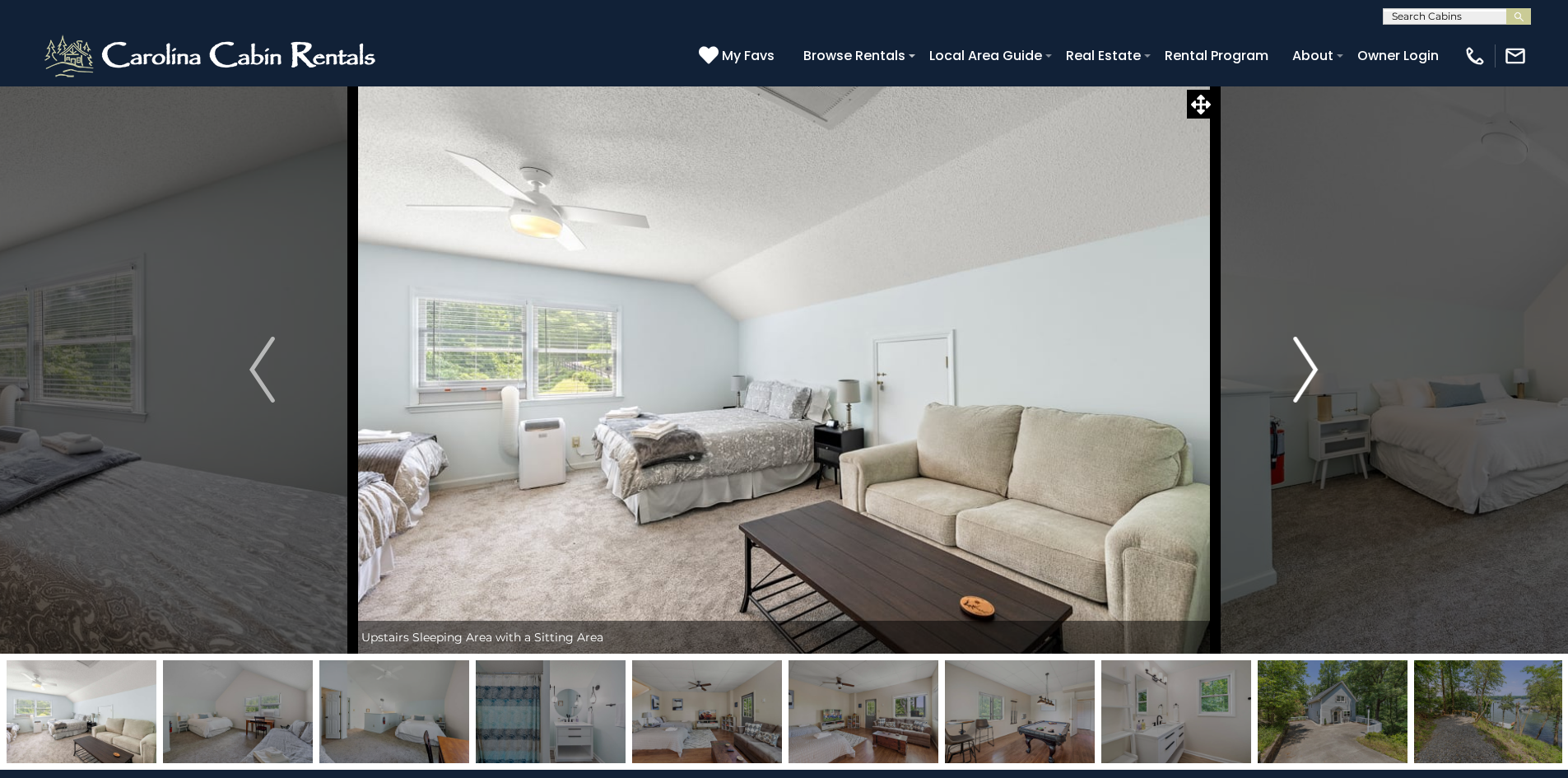
click at [1301, 369] on img "Next" at bounding box center [1305, 370] width 25 height 66
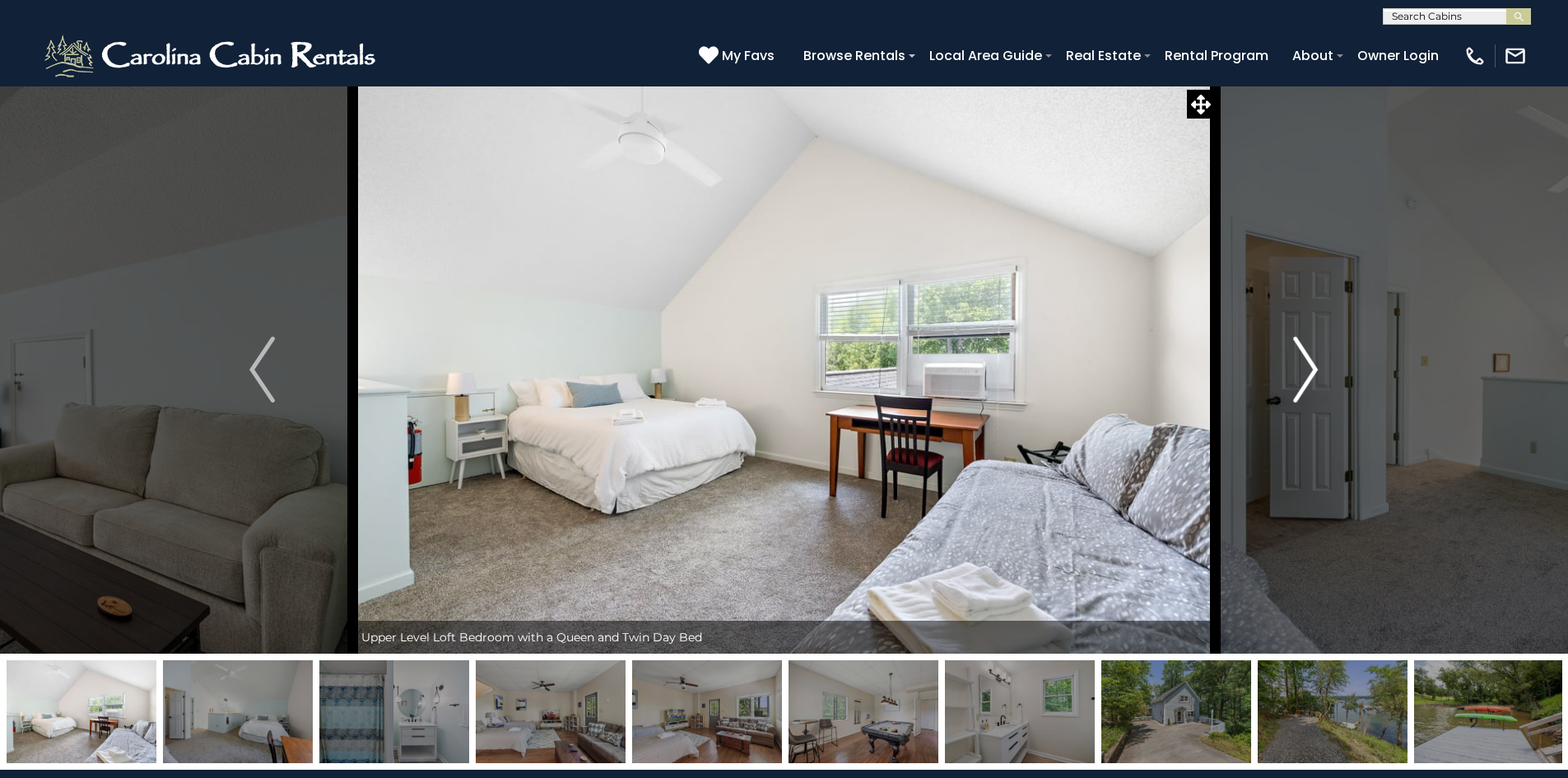
click at [1301, 369] on img "Next" at bounding box center [1305, 370] width 25 height 66
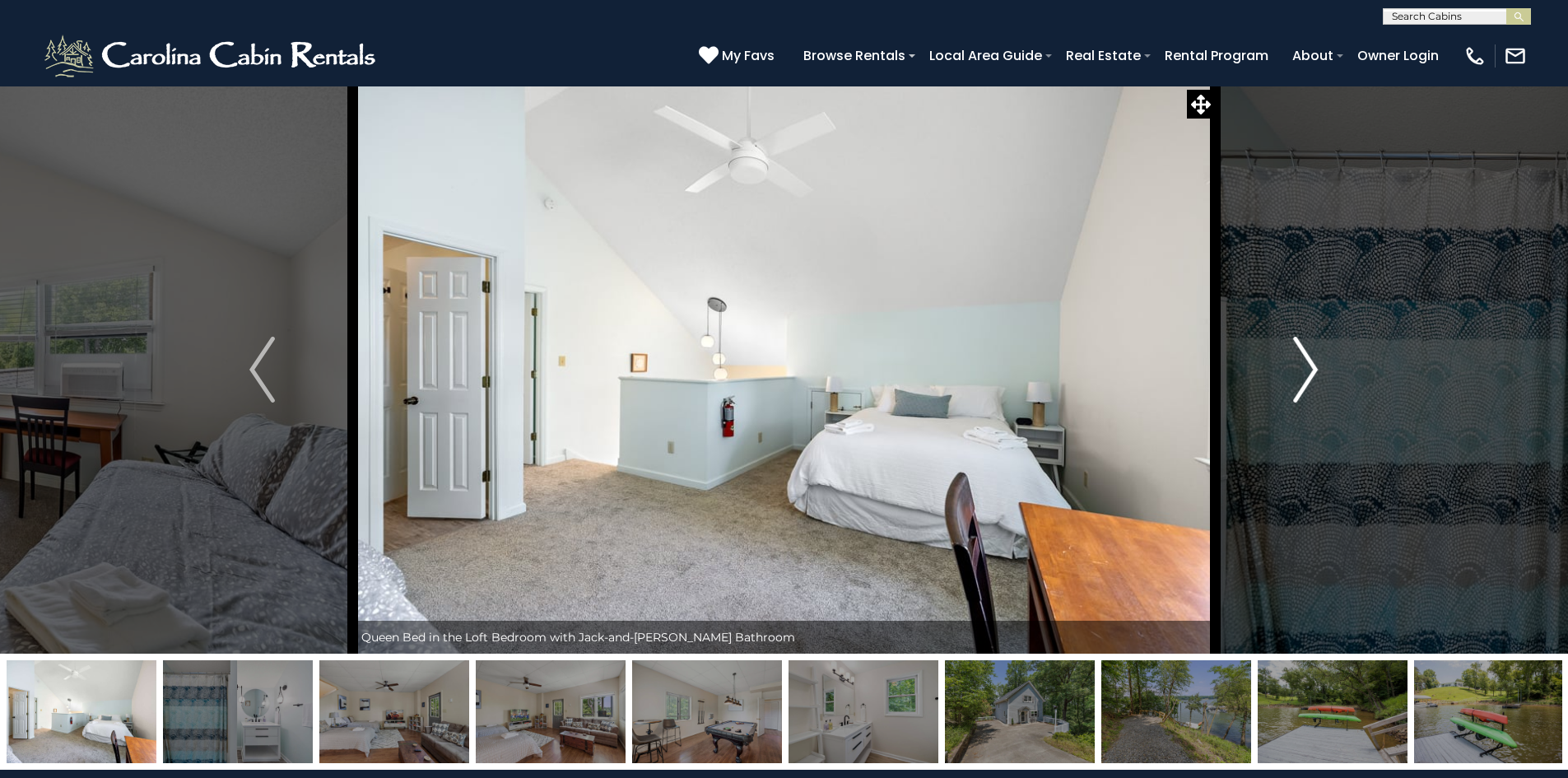
click at [1301, 369] on img "Next" at bounding box center [1305, 370] width 25 height 66
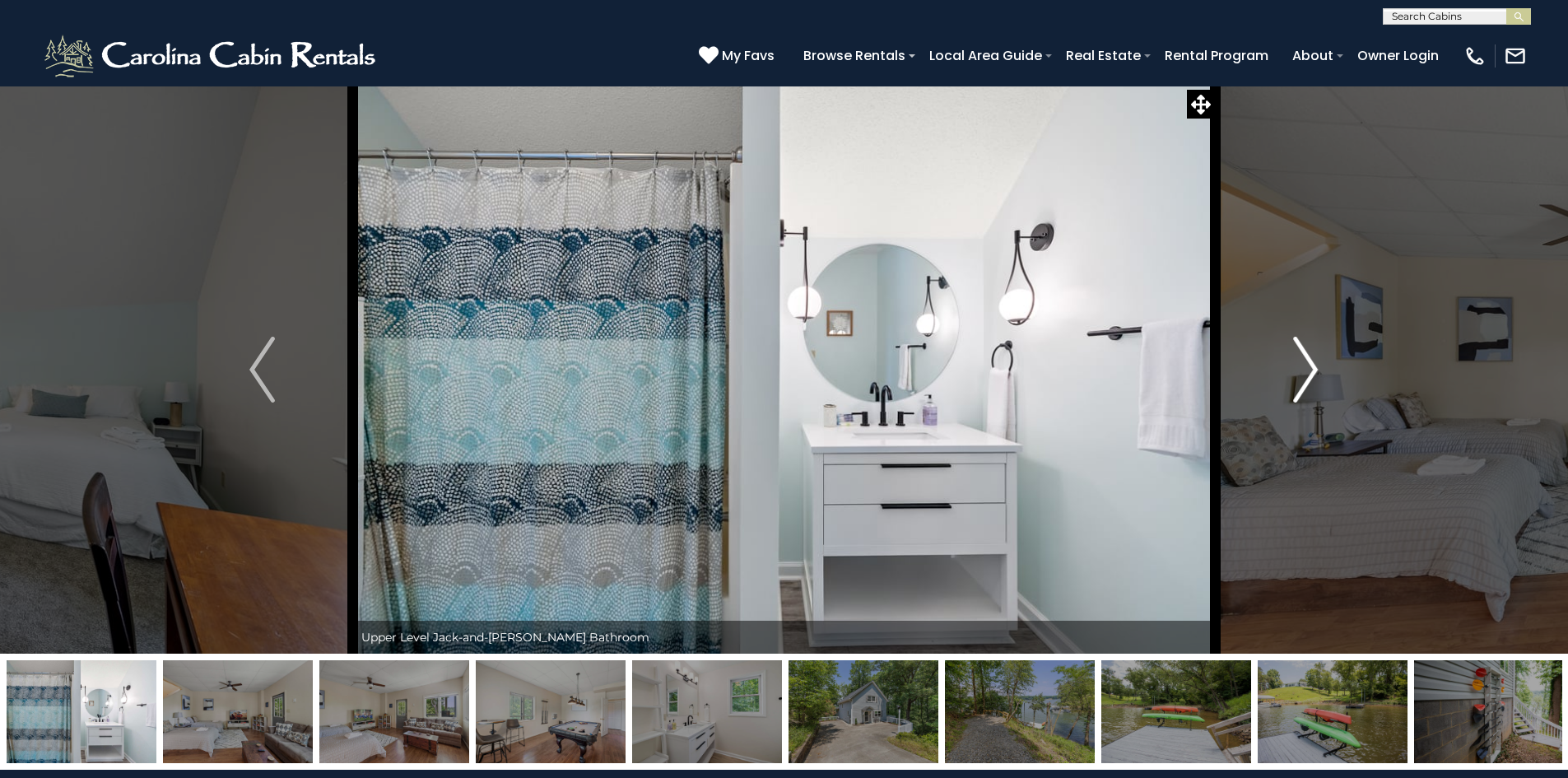
click at [1301, 369] on img "Next" at bounding box center [1305, 370] width 25 height 66
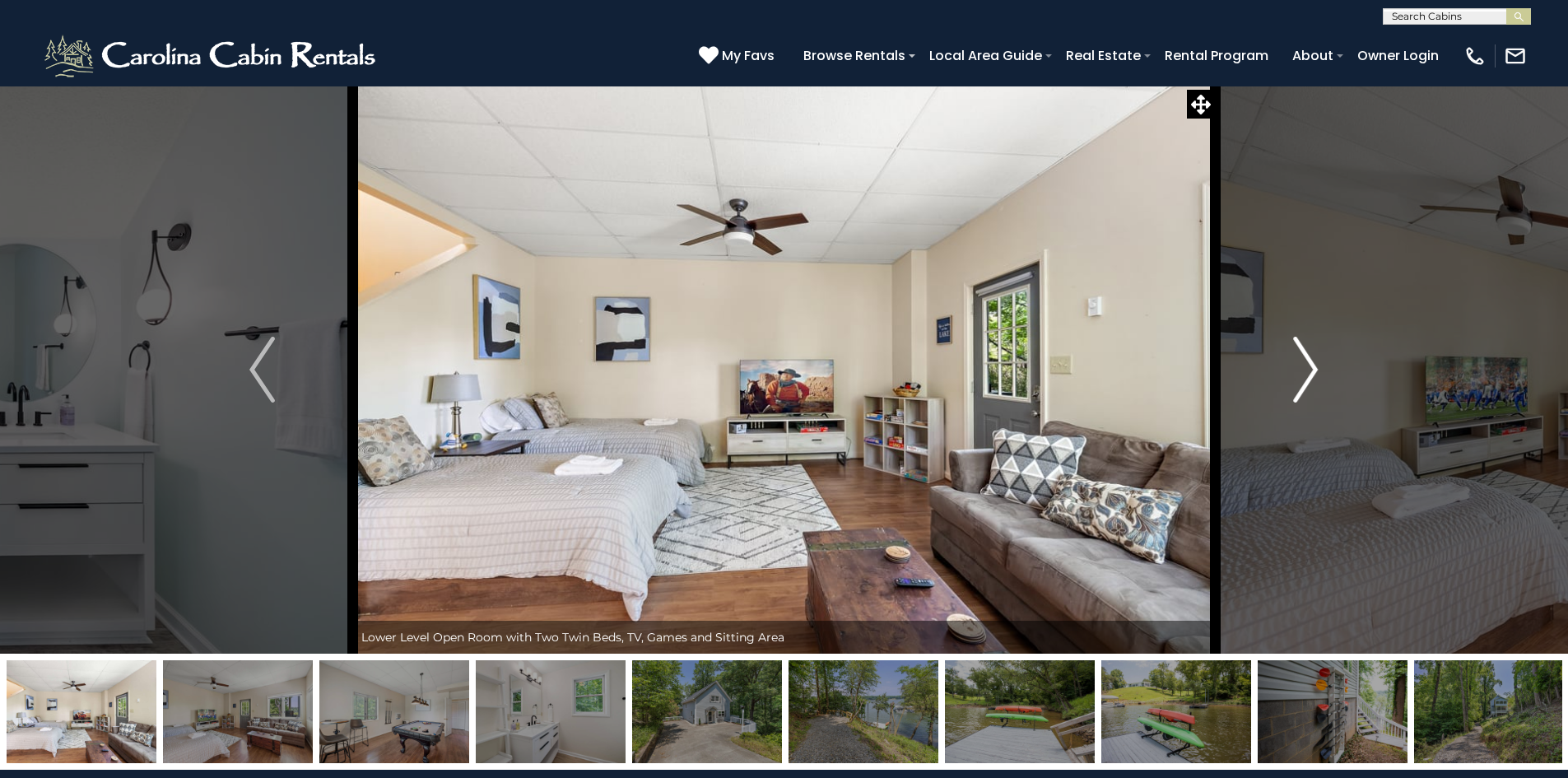
click at [1301, 369] on img "Next" at bounding box center [1305, 370] width 25 height 66
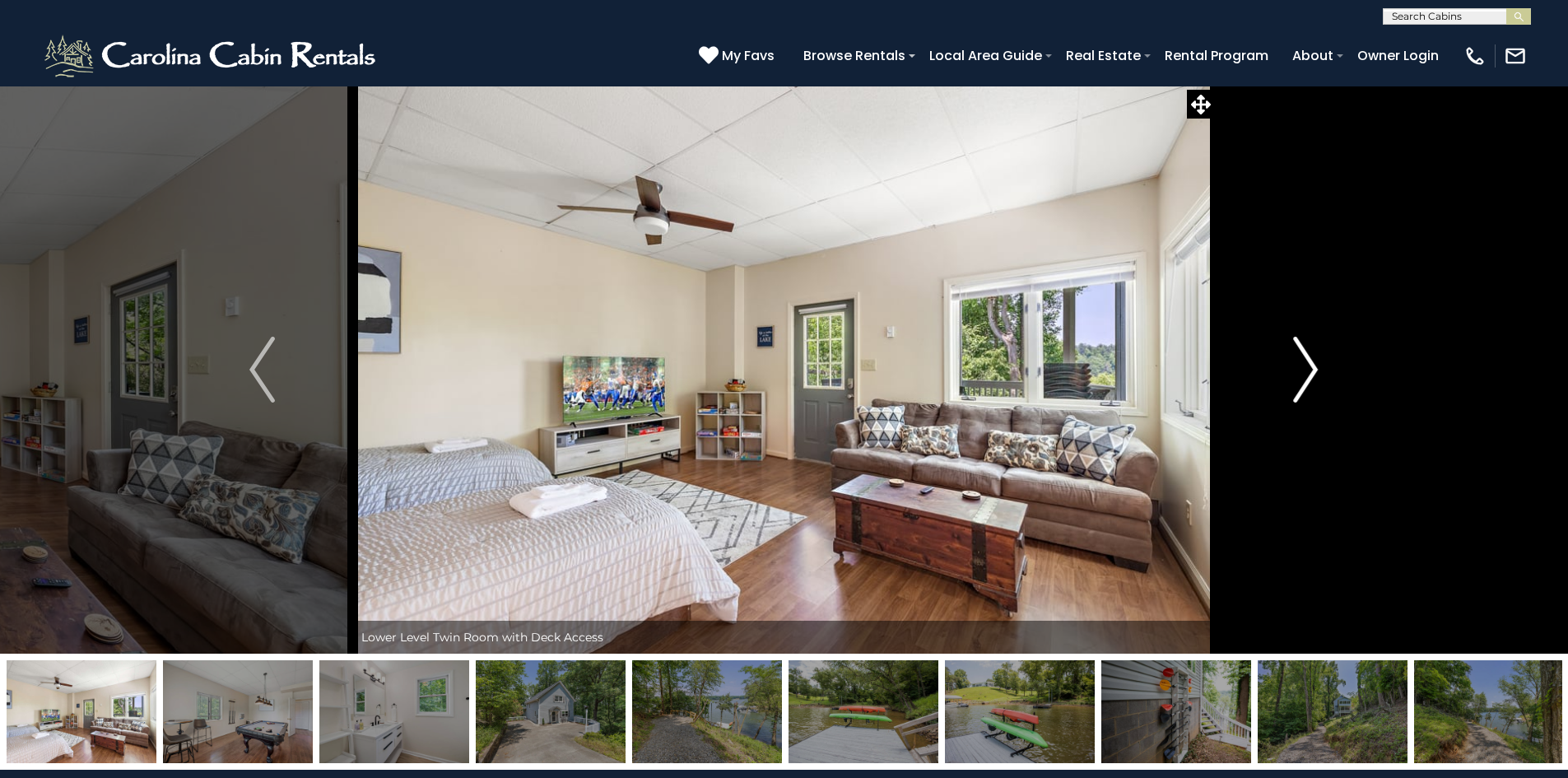
click at [1301, 369] on img "Next" at bounding box center [1305, 370] width 25 height 66
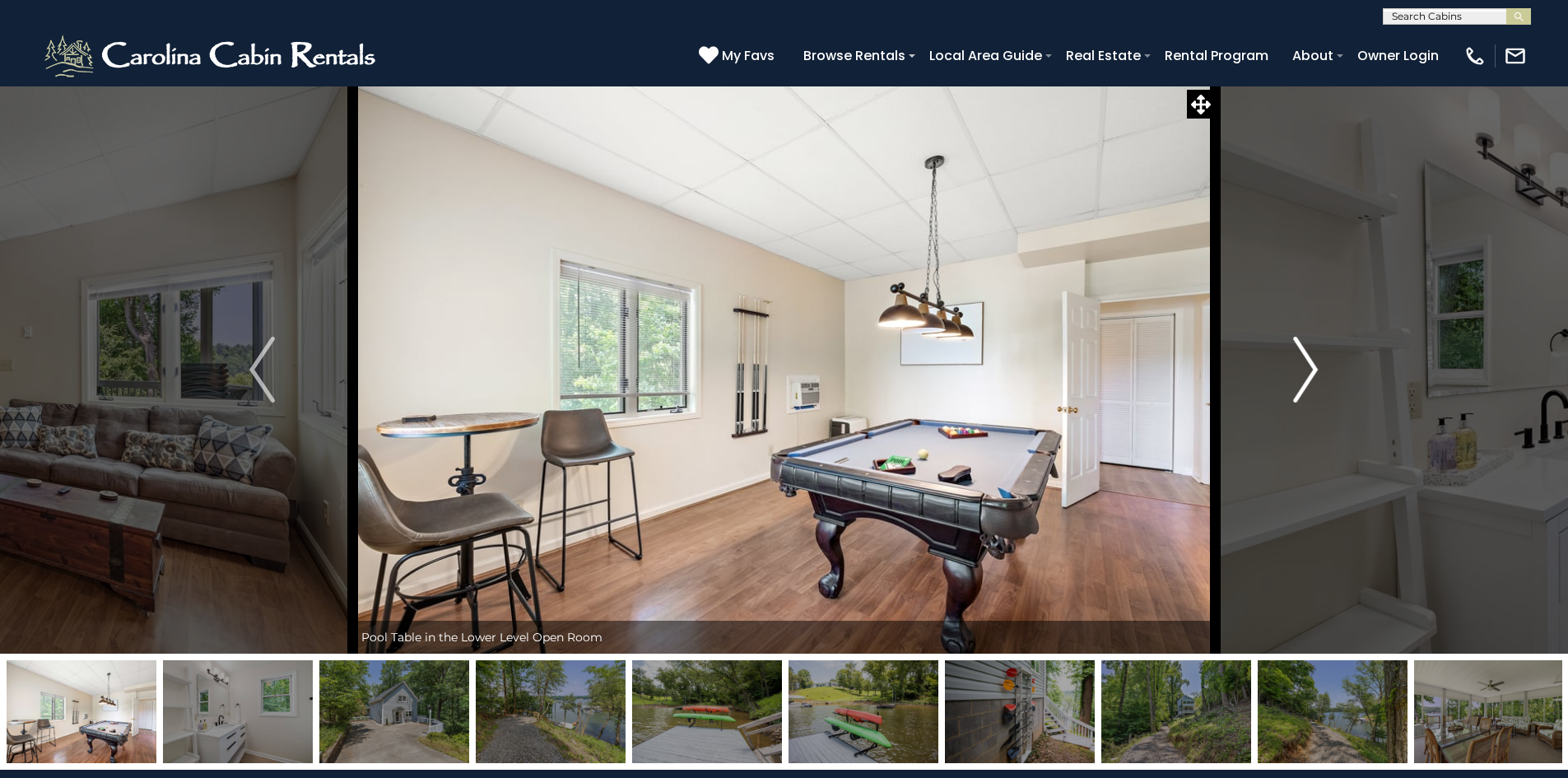
click at [1301, 369] on img "Next" at bounding box center [1305, 370] width 25 height 66
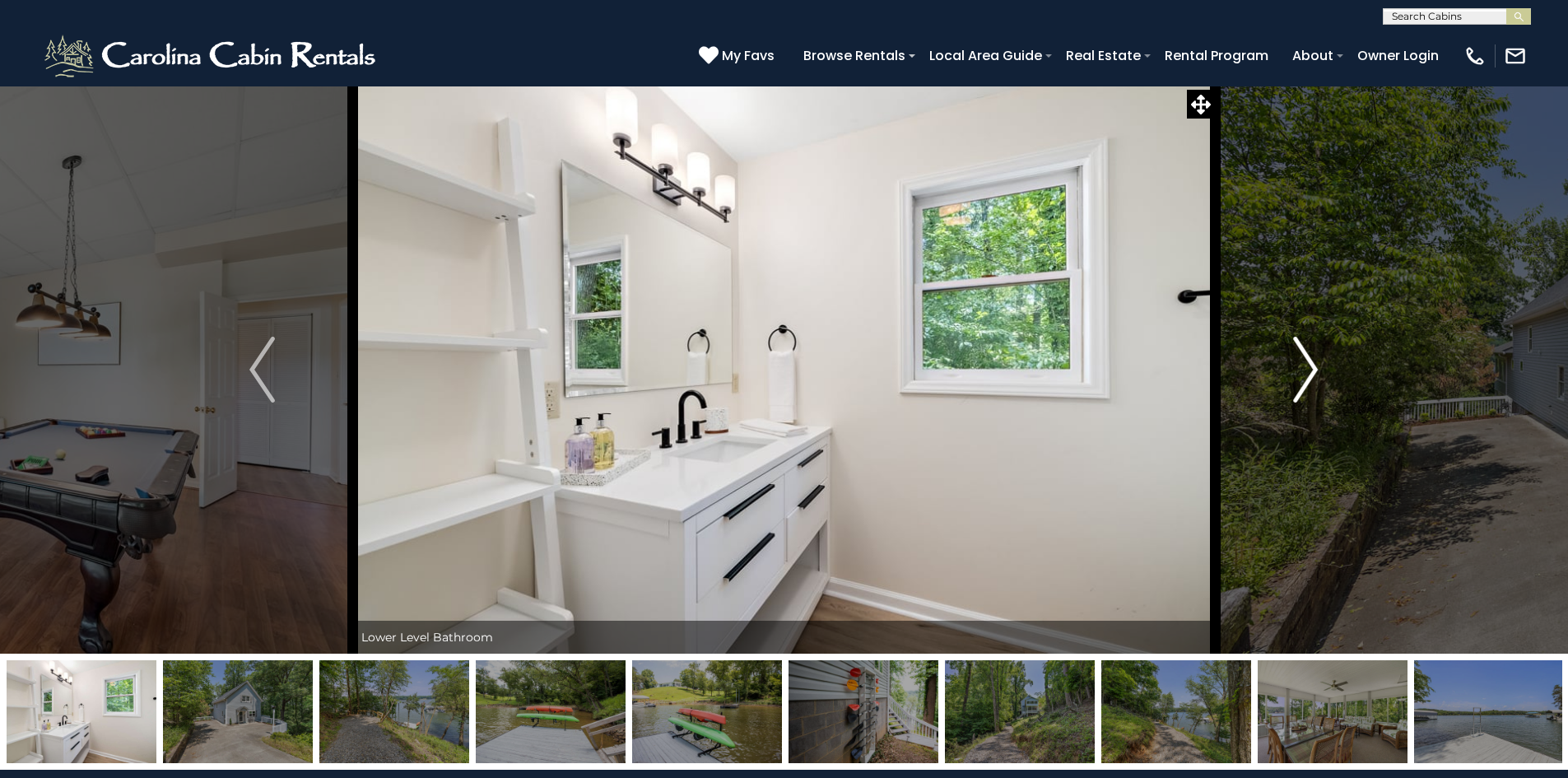
click at [1301, 369] on img "Next" at bounding box center [1305, 370] width 25 height 66
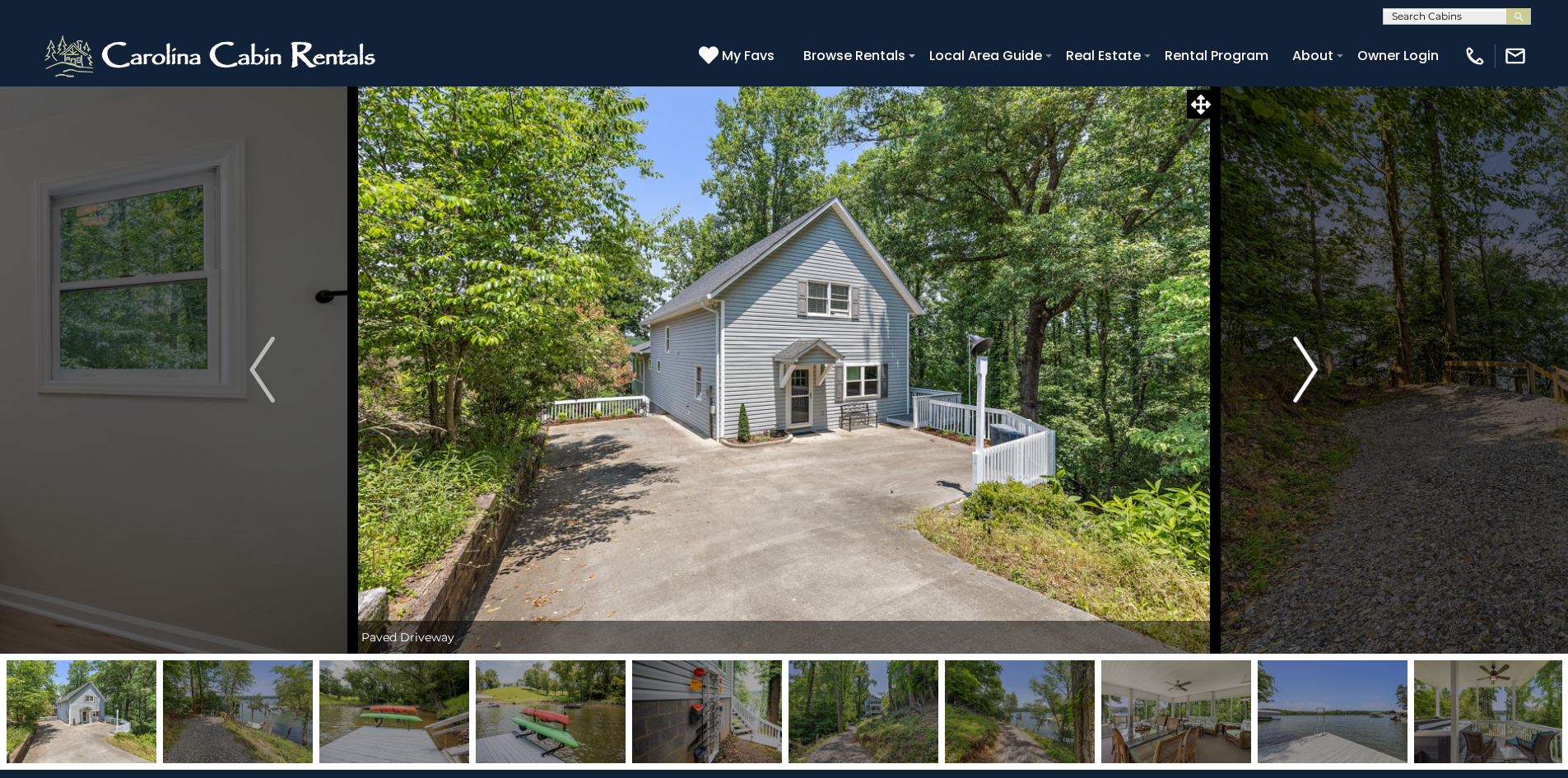
click at [1301, 369] on img "Next" at bounding box center [1305, 370] width 25 height 66
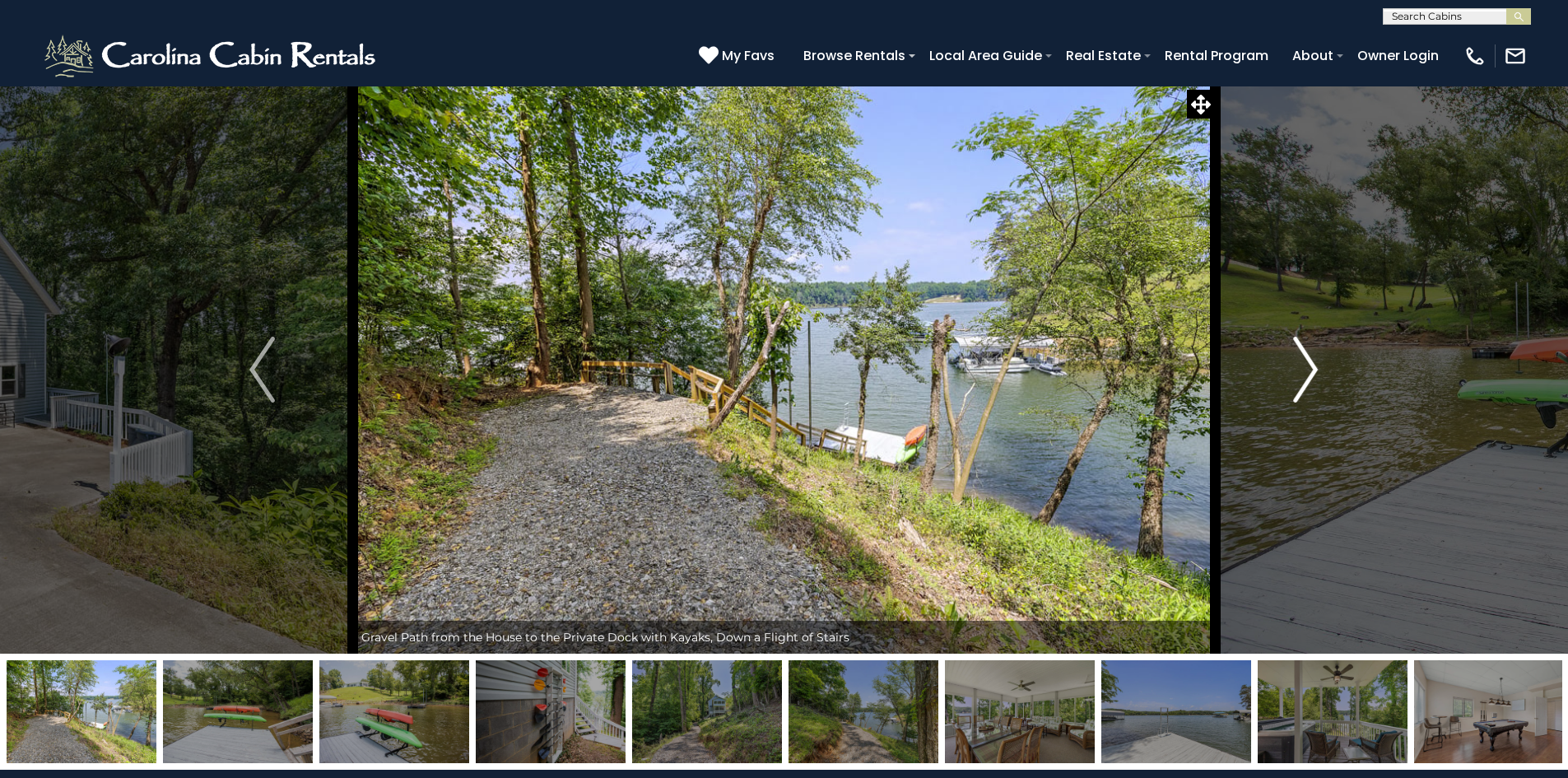
click at [1301, 369] on img "Next" at bounding box center [1305, 370] width 25 height 66
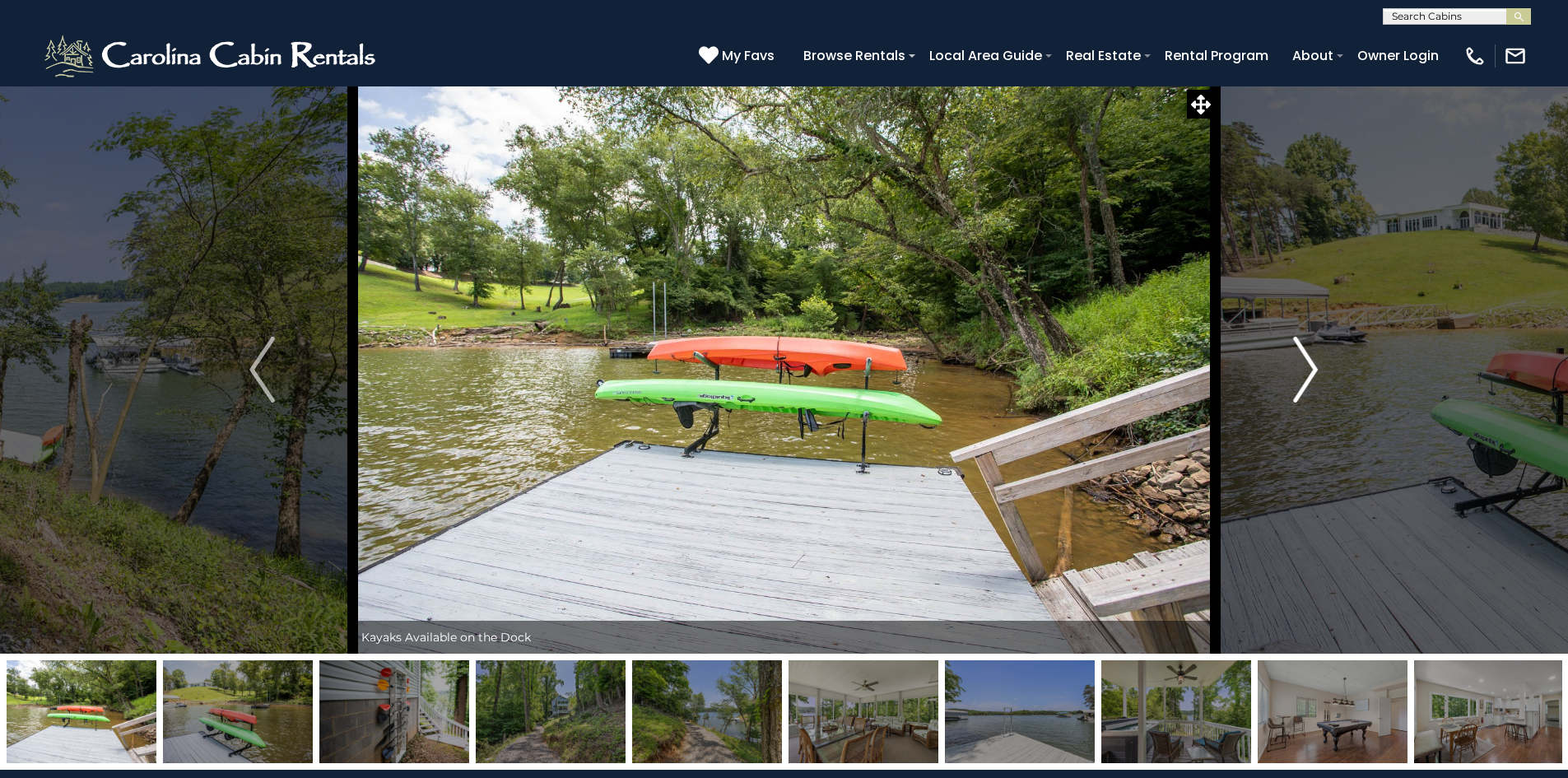
click at [1301, 369] on img "Next" at bounding box center [1305, 370] width 25 height 66
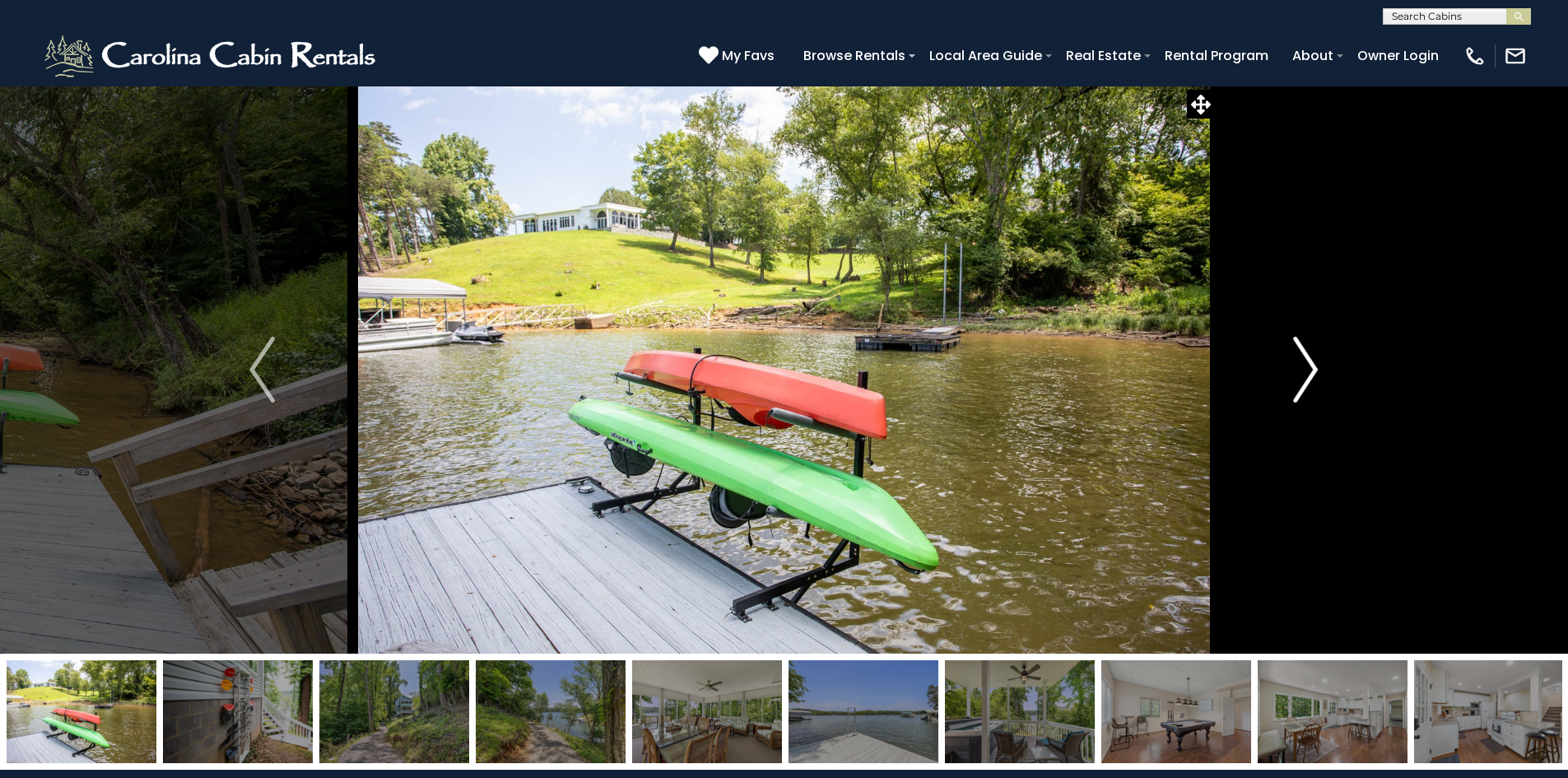
click at [1301, 369] on img "Next" at bounding box center [1305, 370] width 25 height 66
